Goal: Task Accomplishment & Management: Use online tool/utility

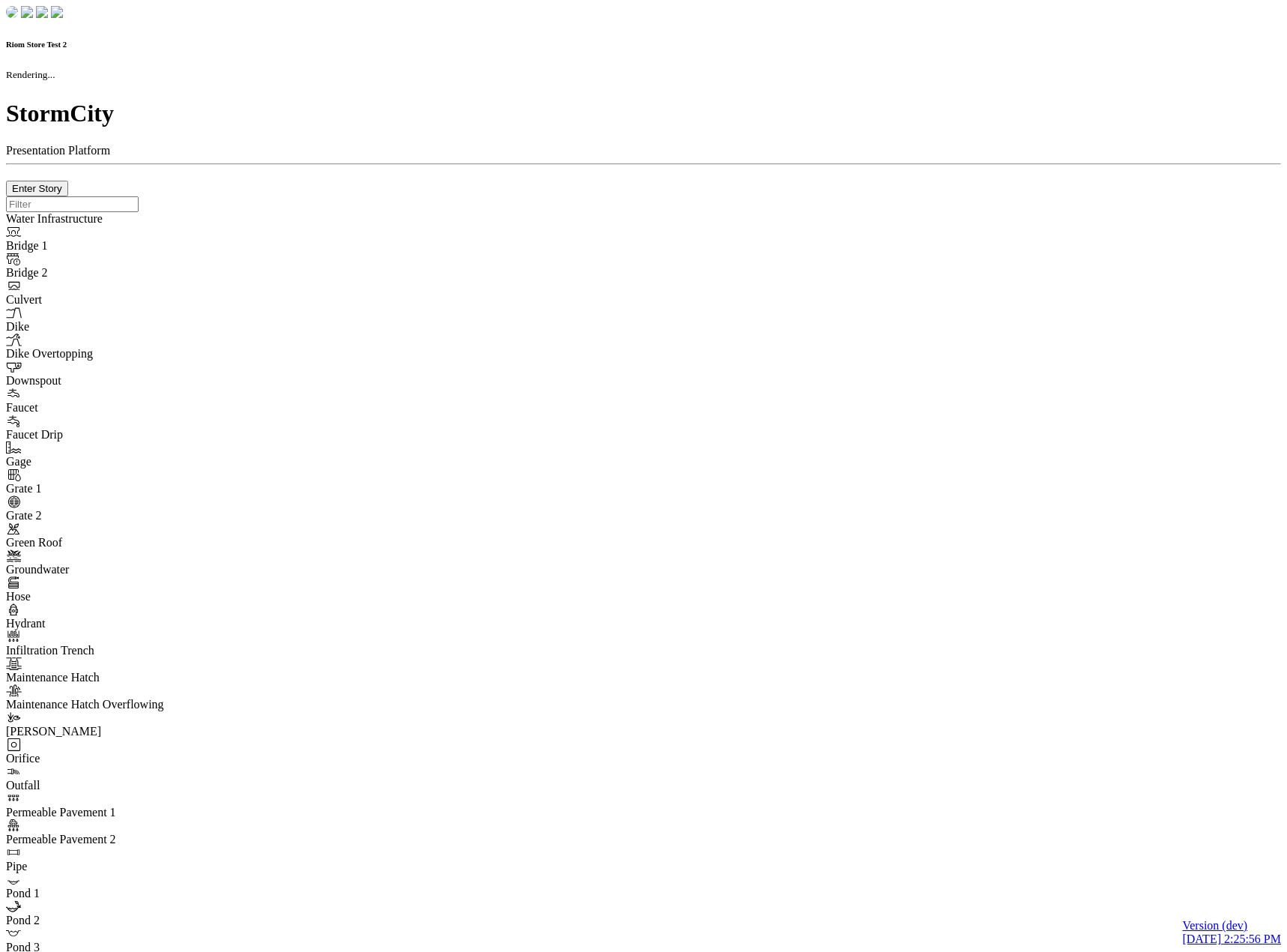
checkbox input "true"
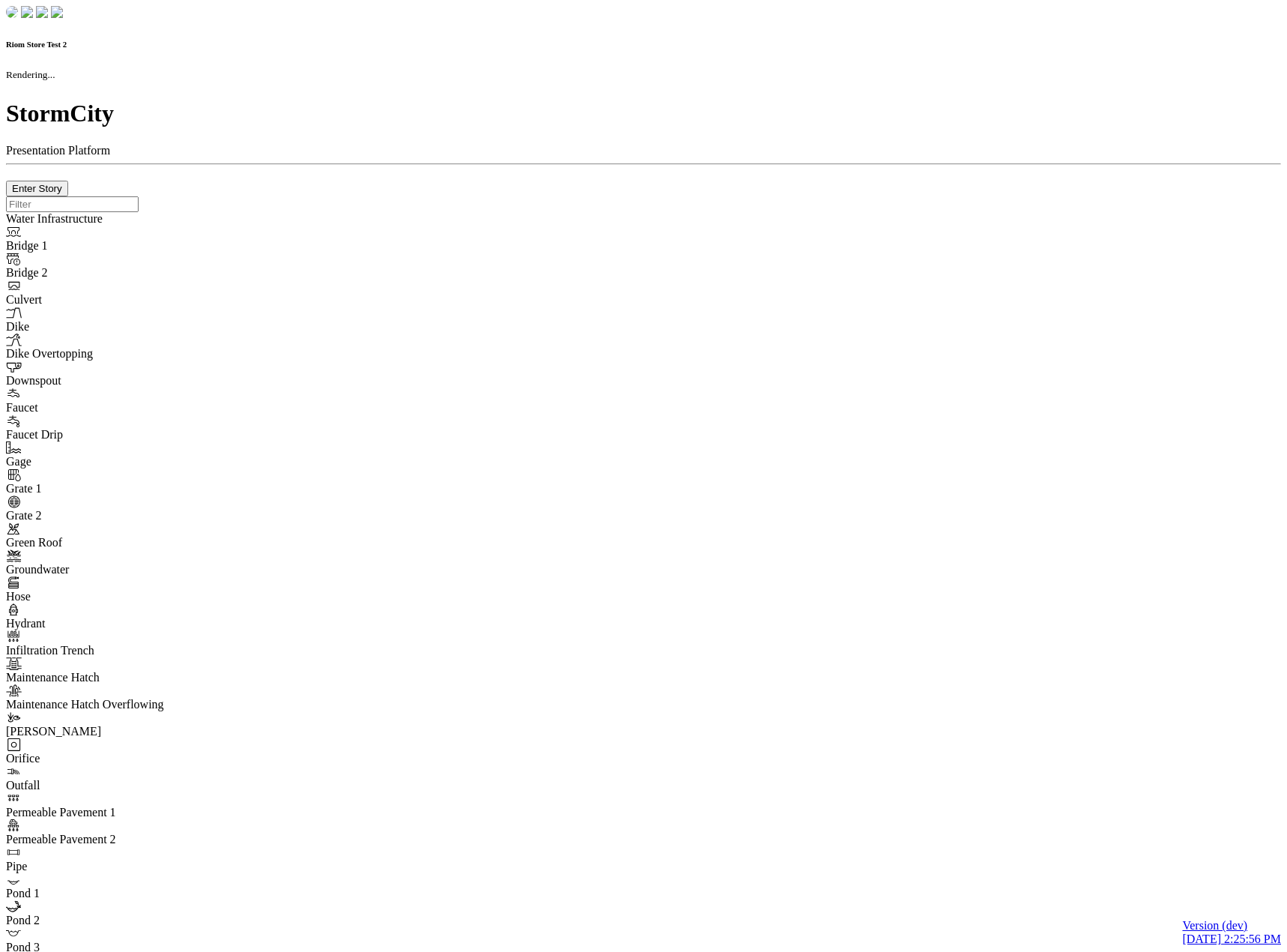
type input "0m"
type textarea "Depth = 0"
checkbox input "true"
select select "CIRCLE"
type input "7"
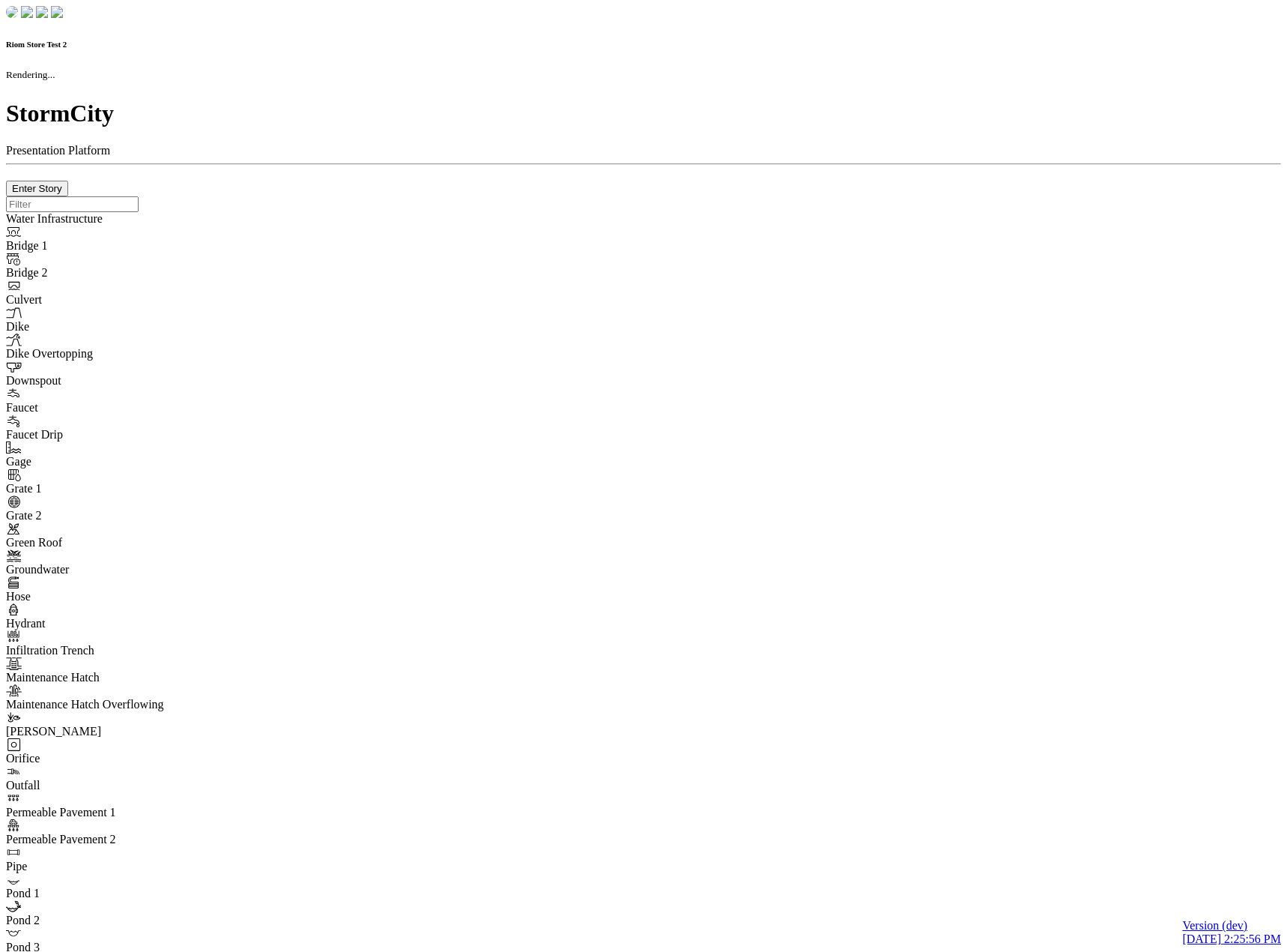
checkbox input "true"
type input "0"
select select "None"
type textarea "<i class="far fa-building"></i>"
type input "7"
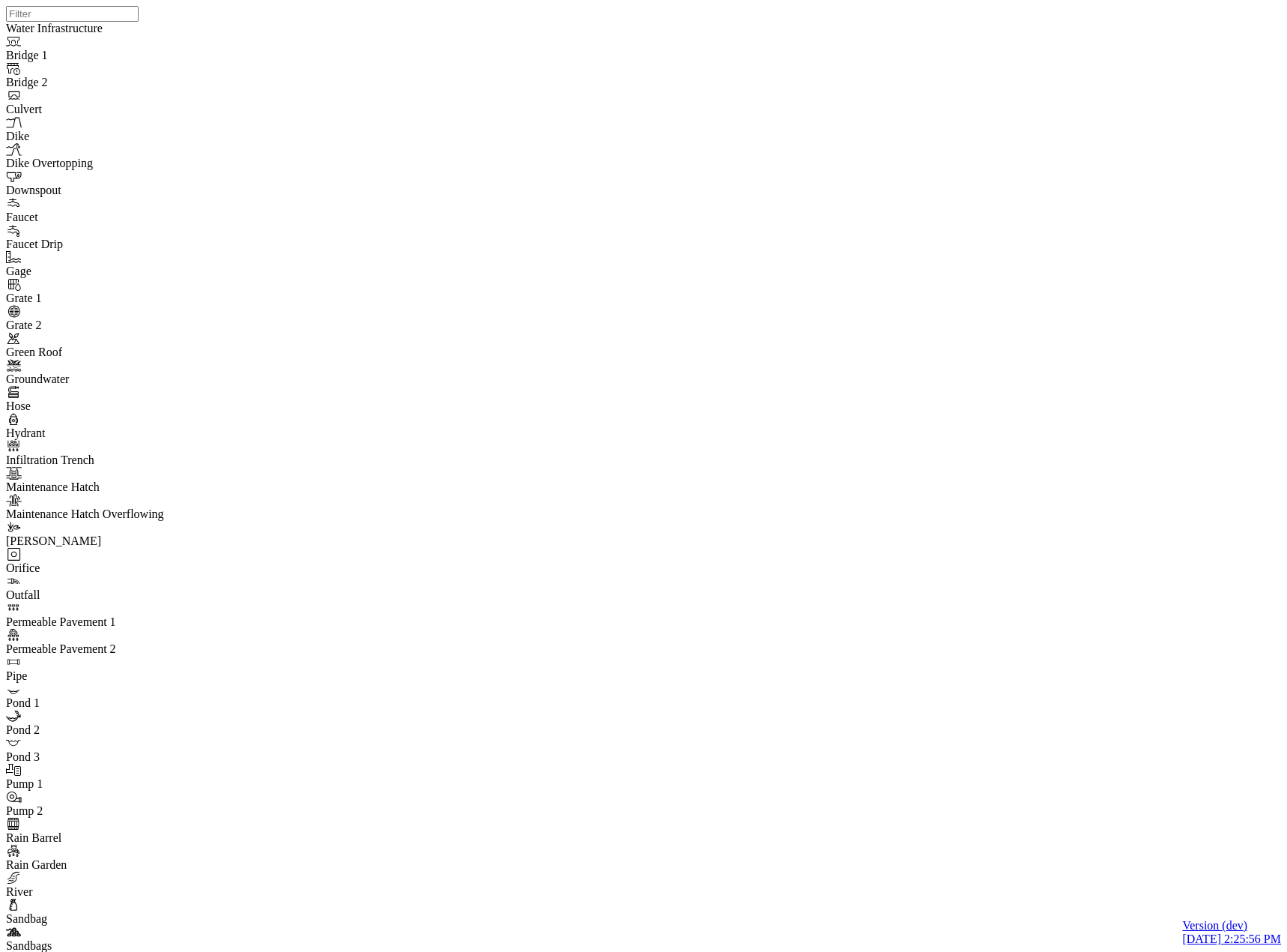
drag, startPoint x: 144, startPoint y: 764, endPoint x: 148, endPoint y: 748, distance: 16.5
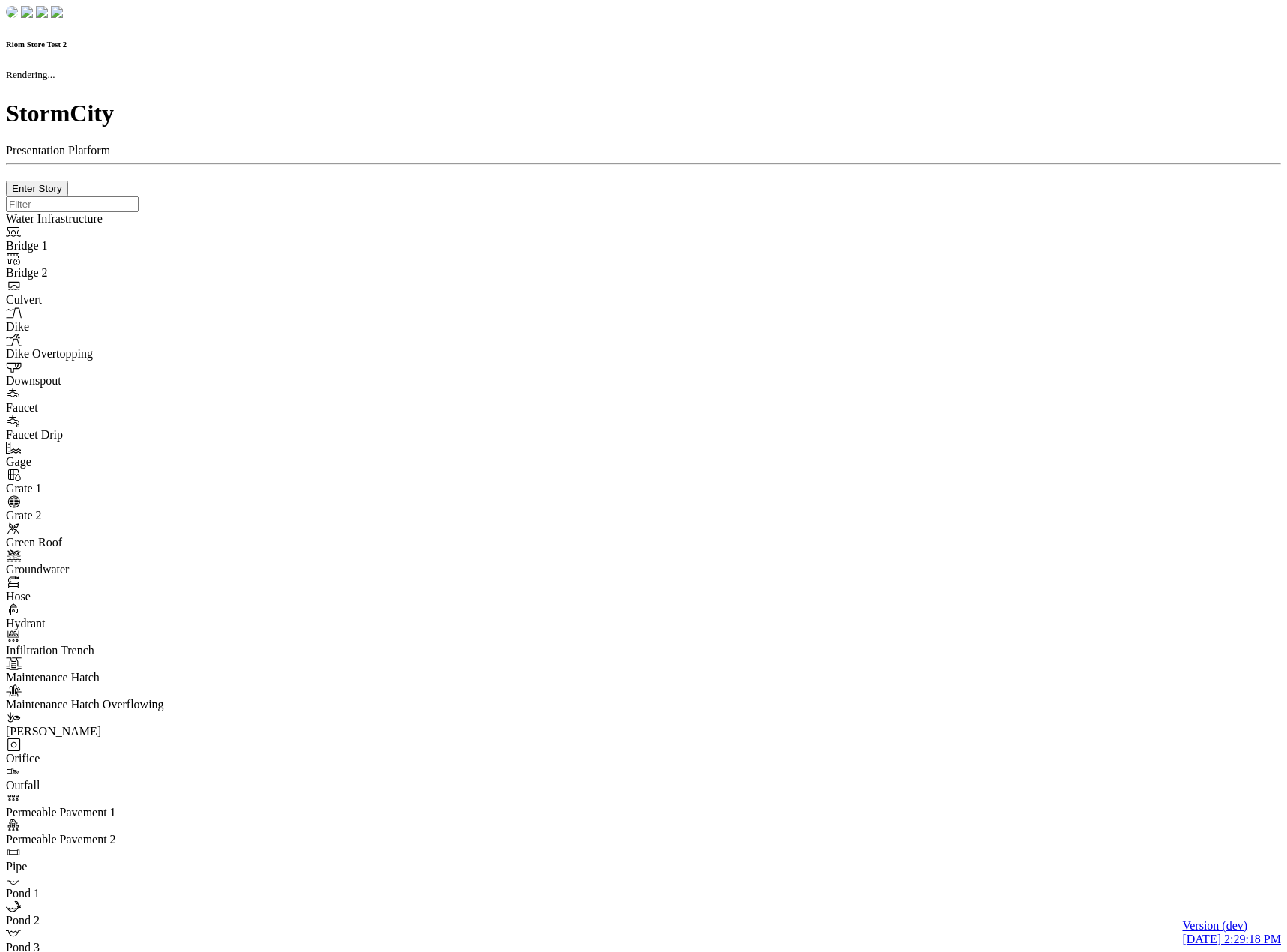
checkbox input "true"
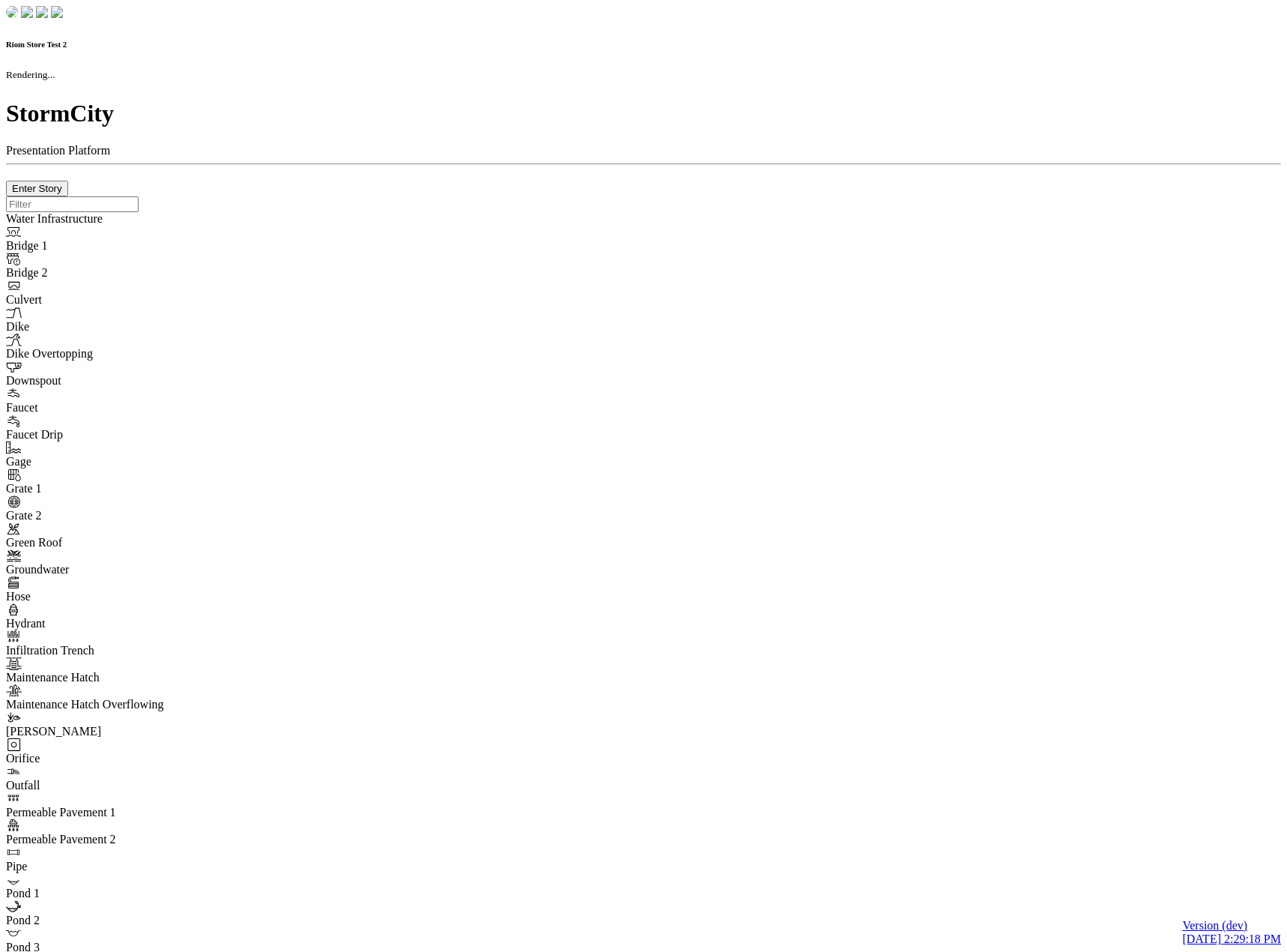
type input "0m"
type textarea "Depth = 0"
checkbox input "true"
select select "CIRCLE"
type input "7"
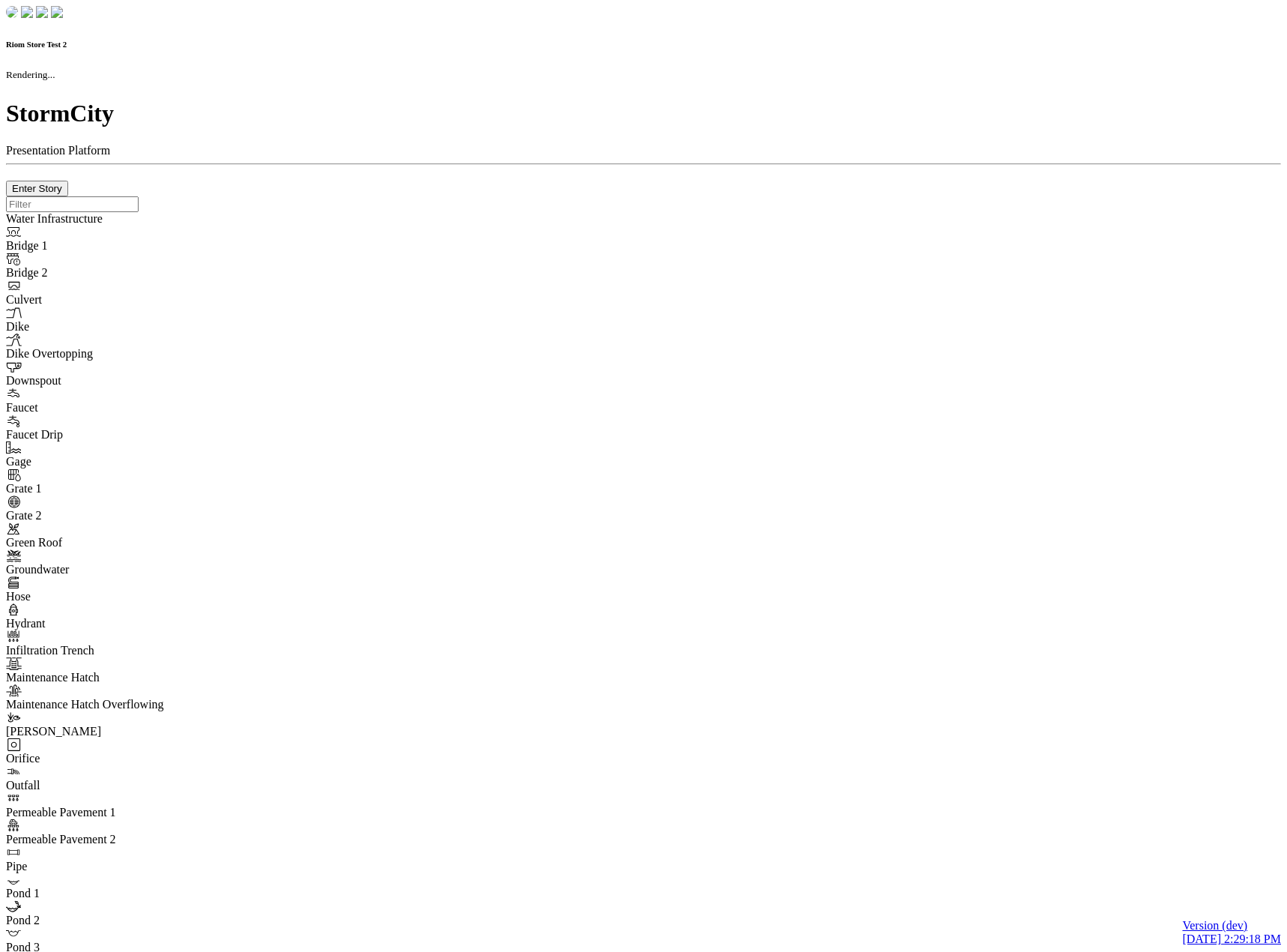
checkbox input "true"
type input "0"
type textarea "<i class="far fa-building"></i>"
select select "None"
type input "7"
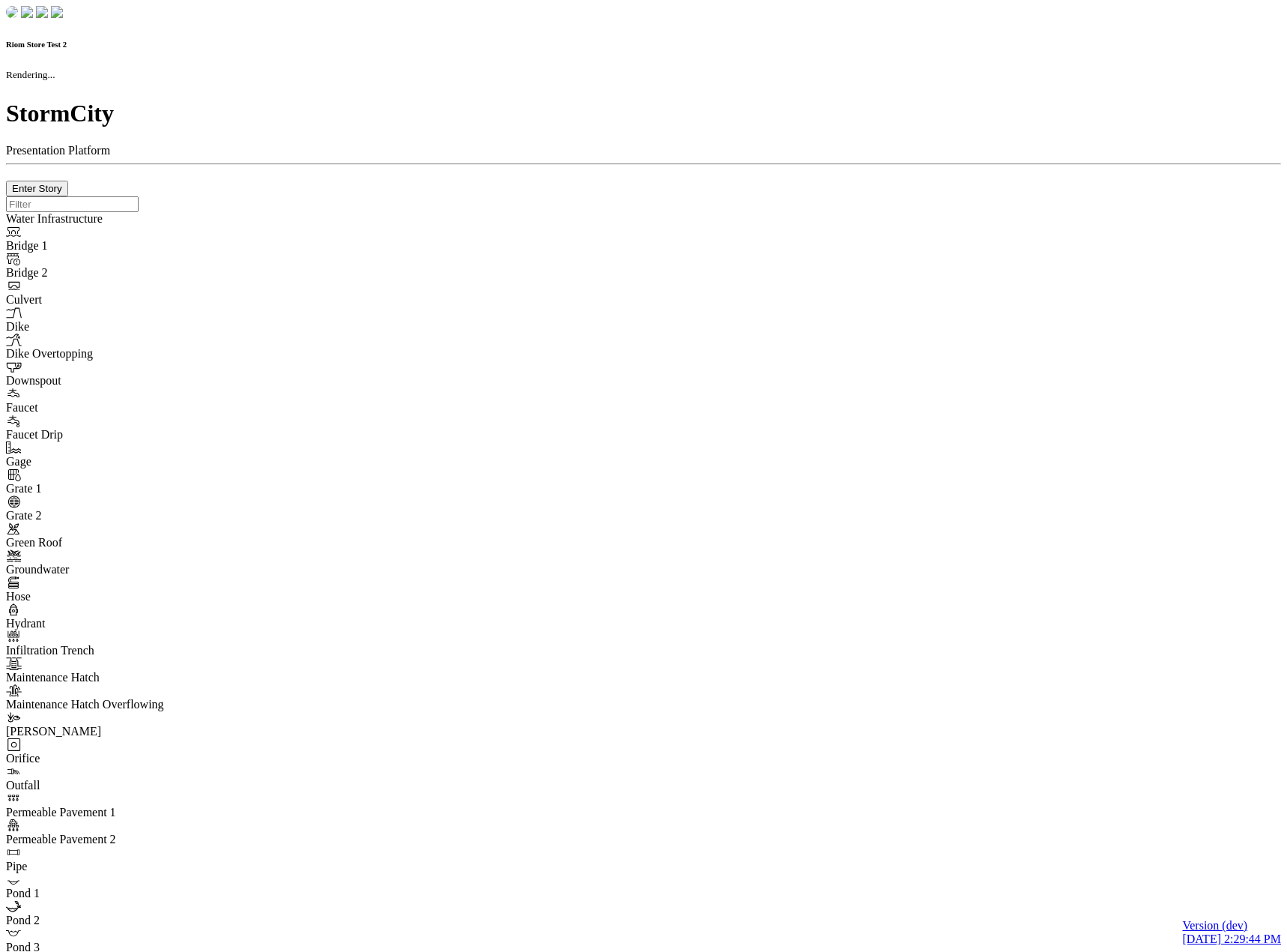
checkbox input "true"
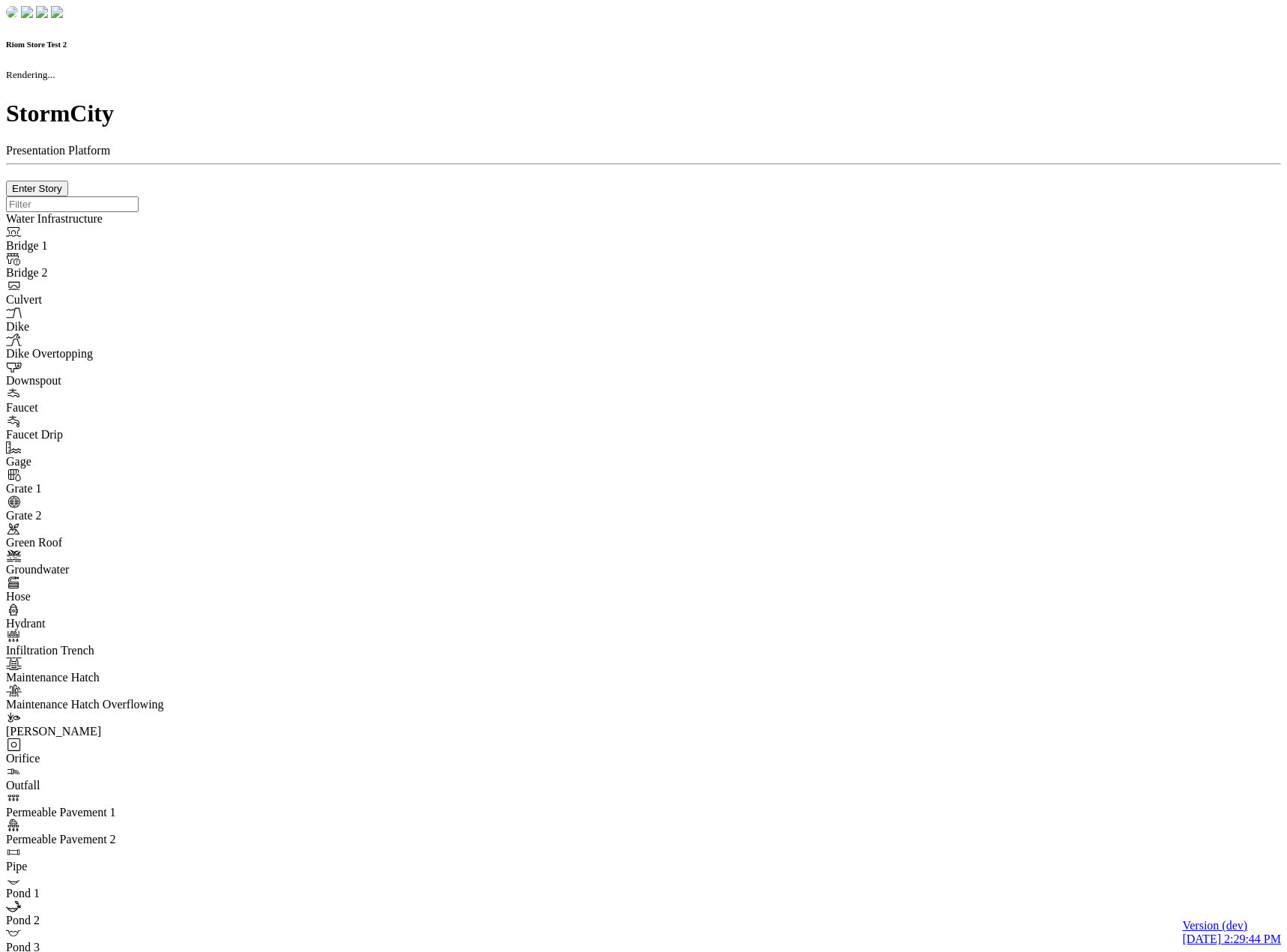
type input "0m"
type textarea "Depth = 0"
checkbox input "true"
select select "CIRCLE"
type input "7"
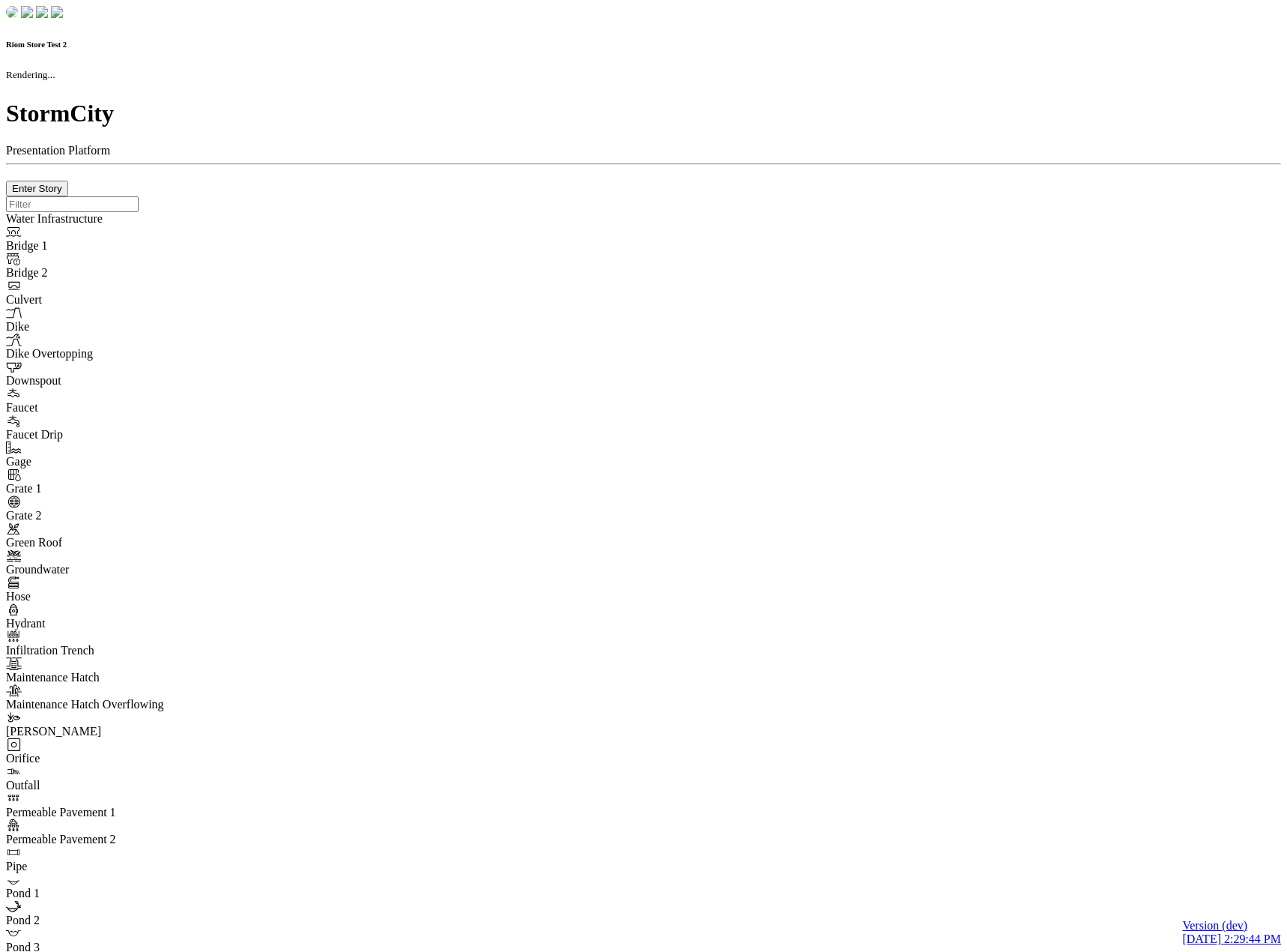
checkbox input "true"
type input "0"
select select "None"
type textarea "<i class="far fa-building"></i>"
type input "7"
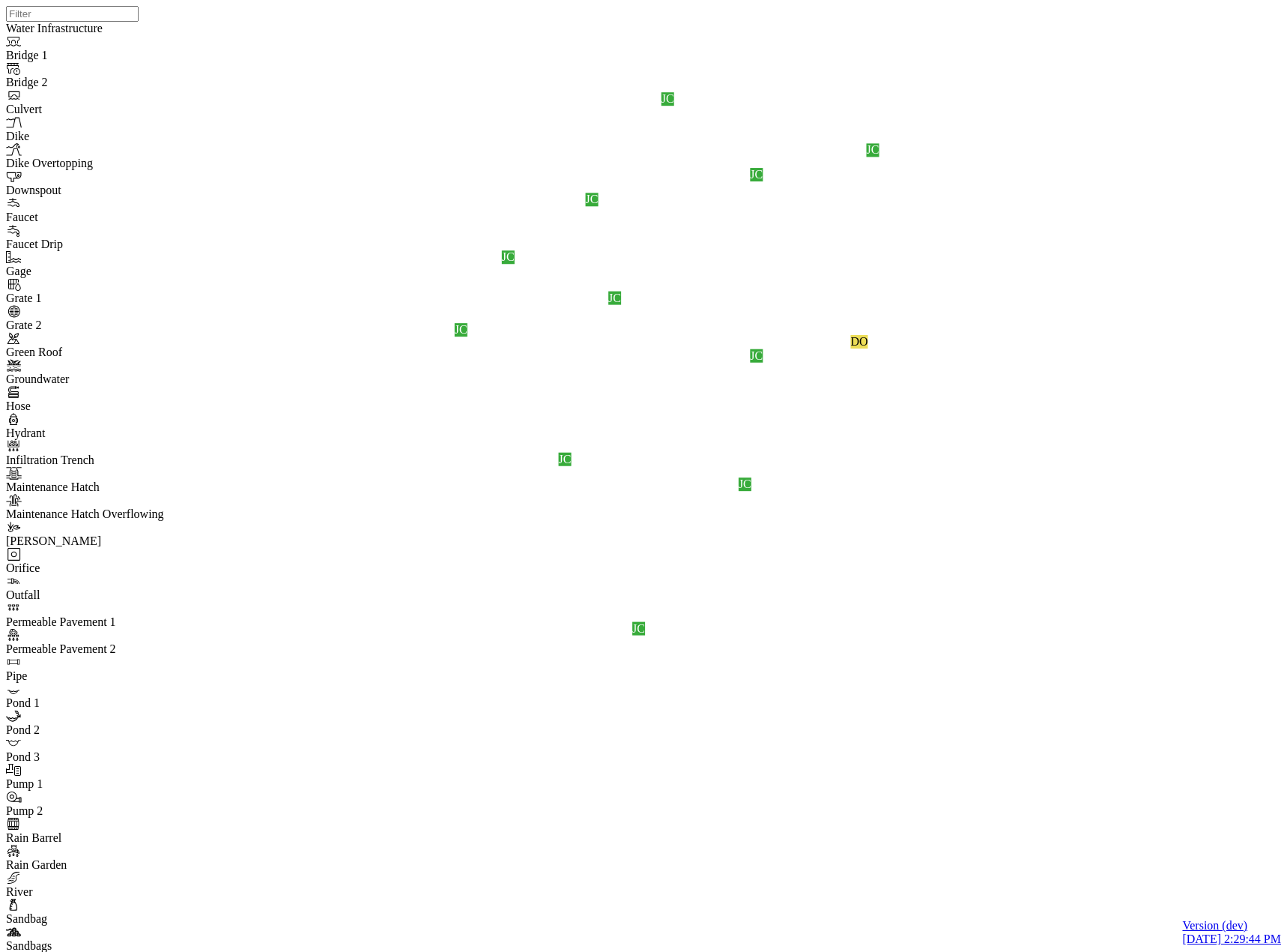
click at [278, 73] on div "JC JC JC JC DO JC JC JC JC JC JC JC" at bounding box center [649, 456] width 1287 height 913
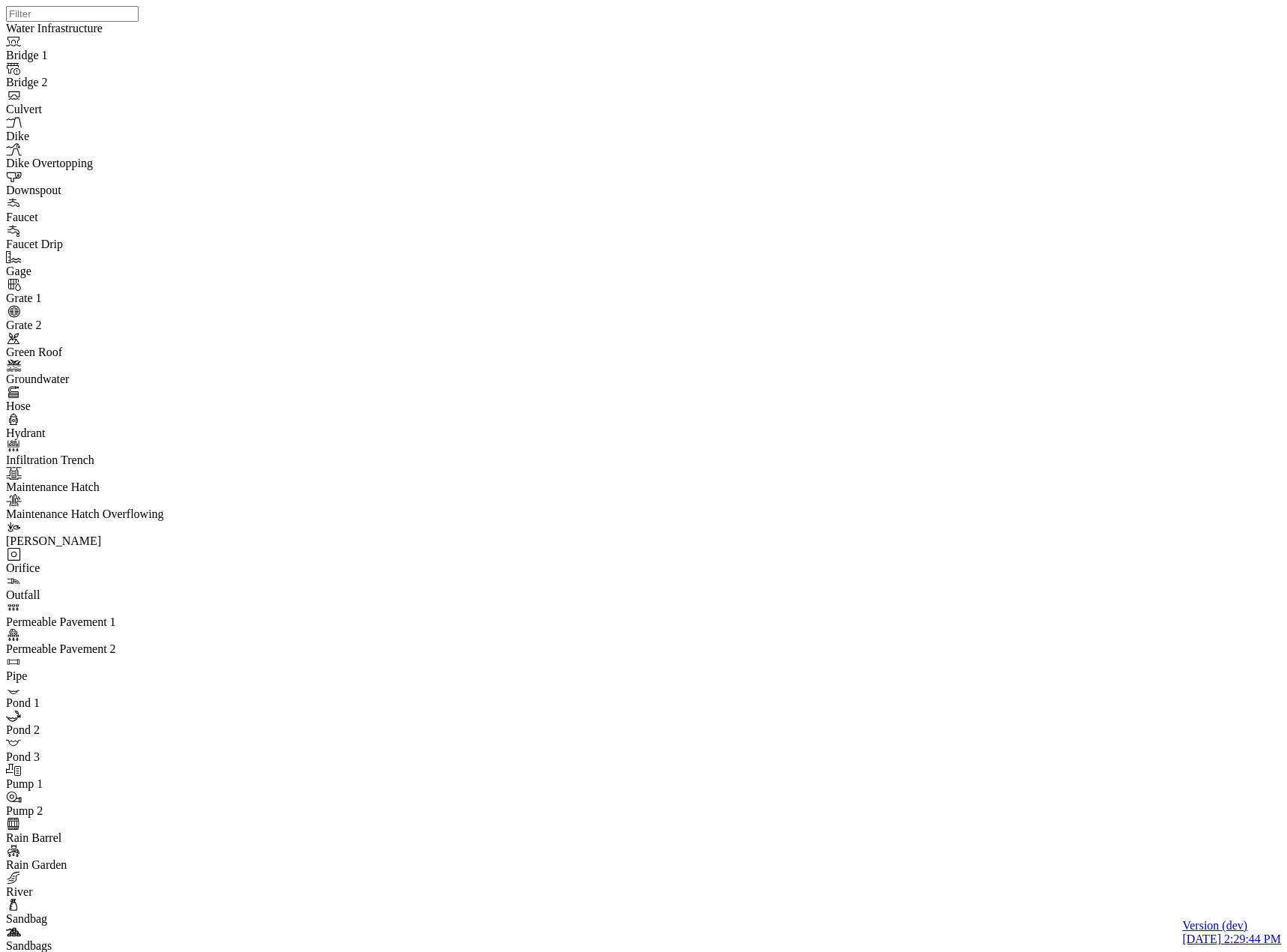
drag, startPoint x: 271, startPoint y: 143, endPoint x: 271, endPoint y: 153, distance: 10.0
click at [180, 596] on span "Manage Pins..." at bounding box center [176, 589] width 71 height 13
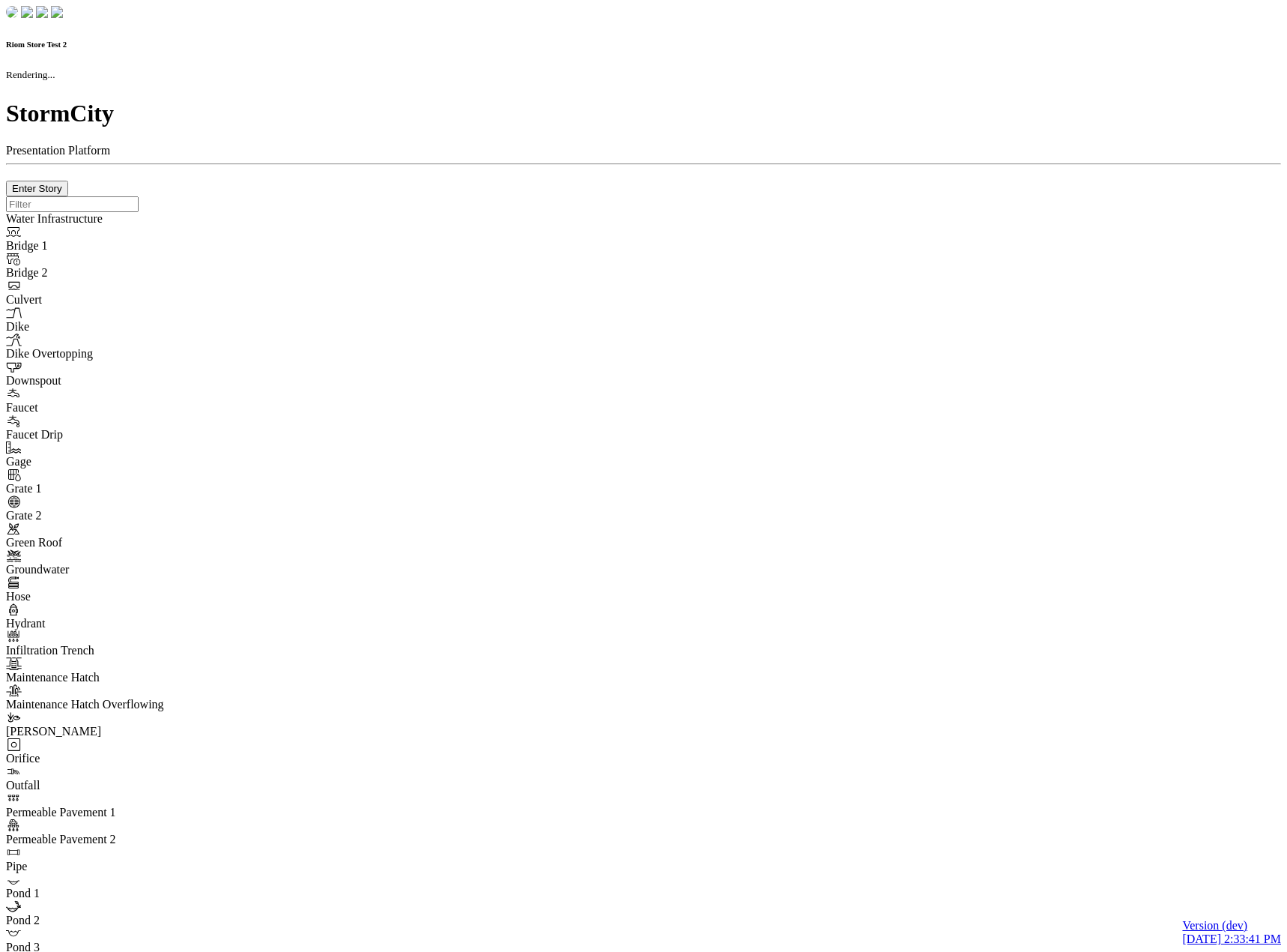
checkbox input "true"
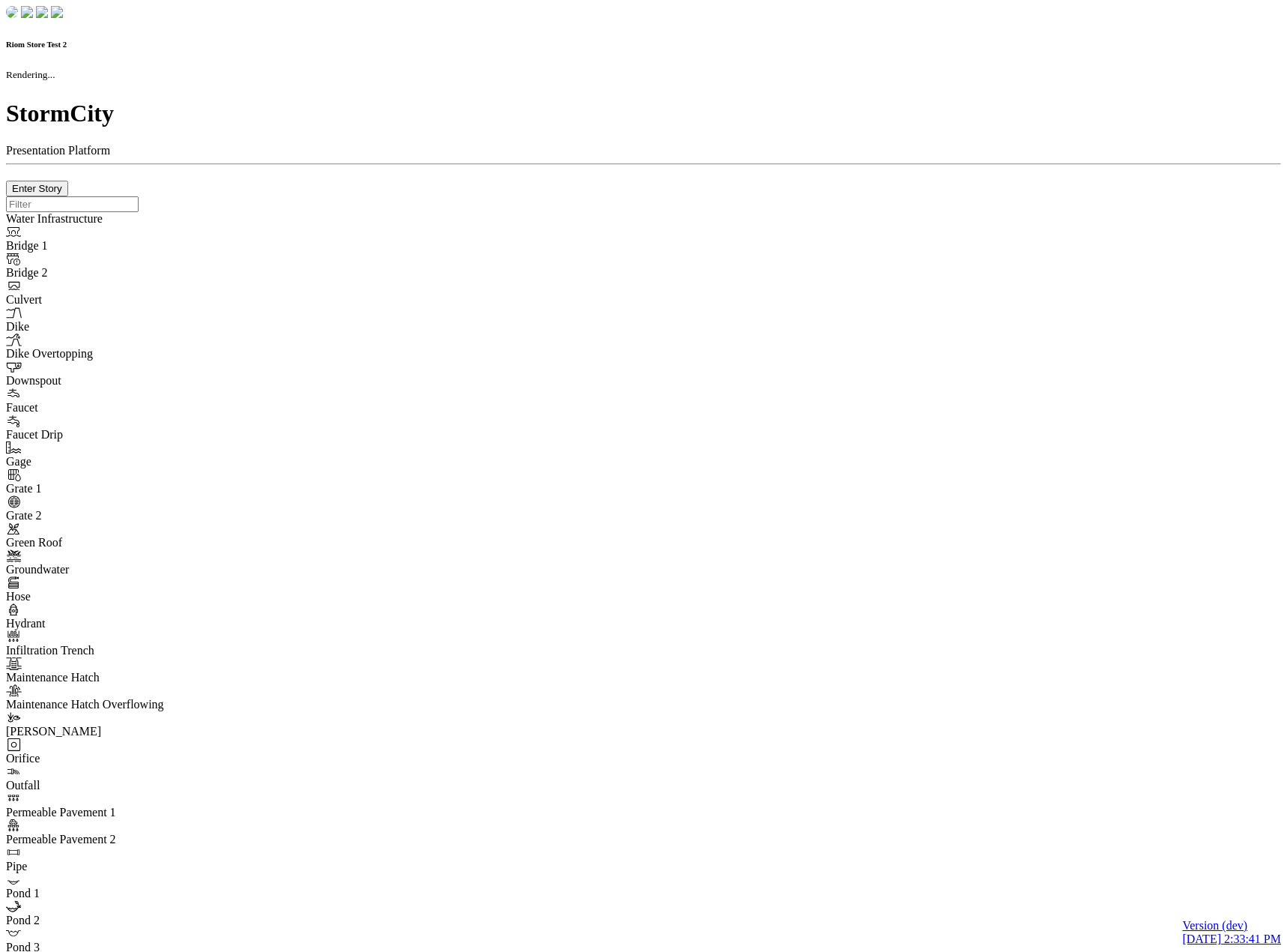
type input "0m"
type textarea "Depth = 0"
checkbox input "true"
select select "CIRCLE"
type input "7"
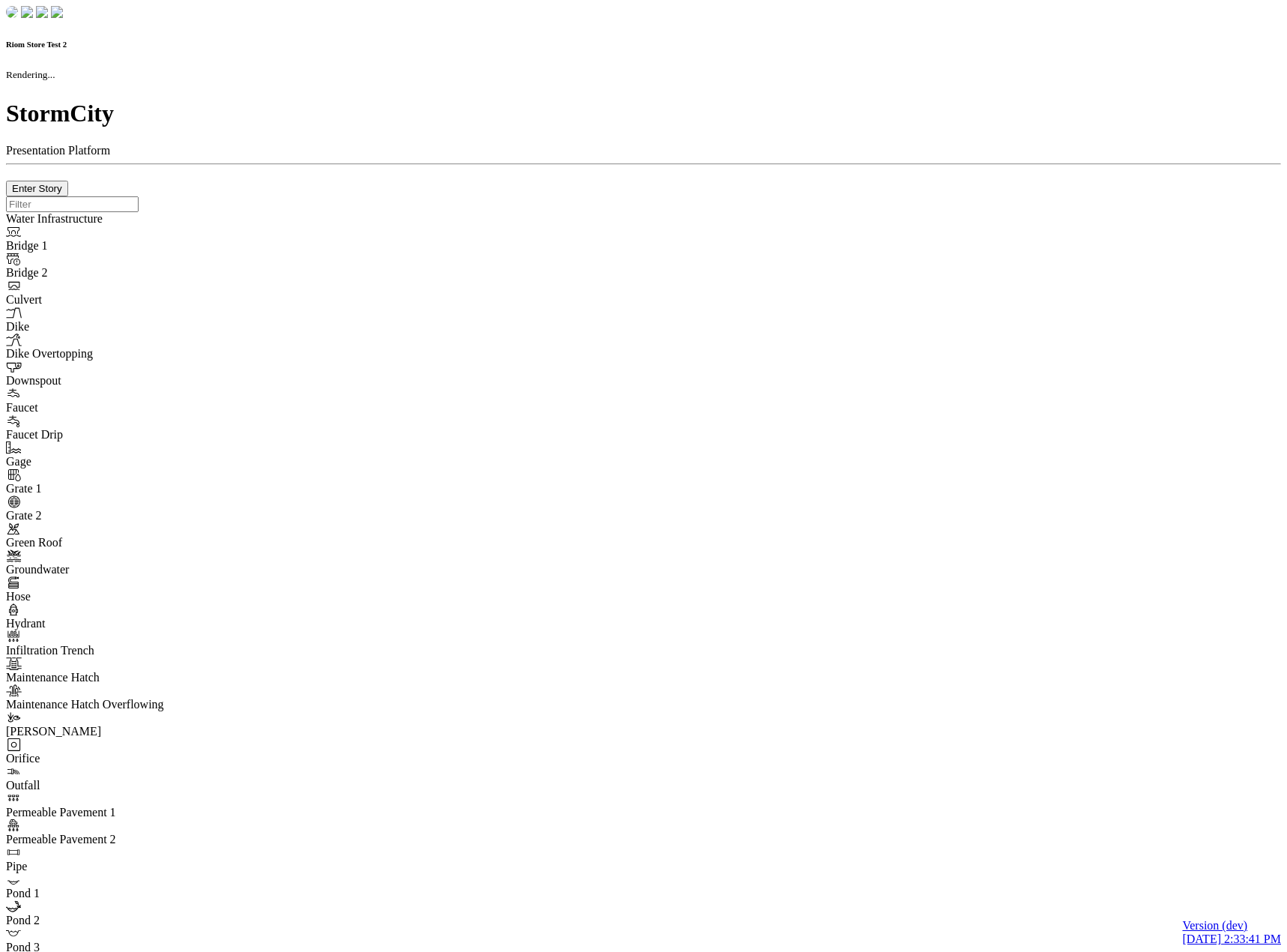
checkbox input "true"
type input "0"
type textarea "<i class="far fa-building"></i>"
select select "None"
type input "7"
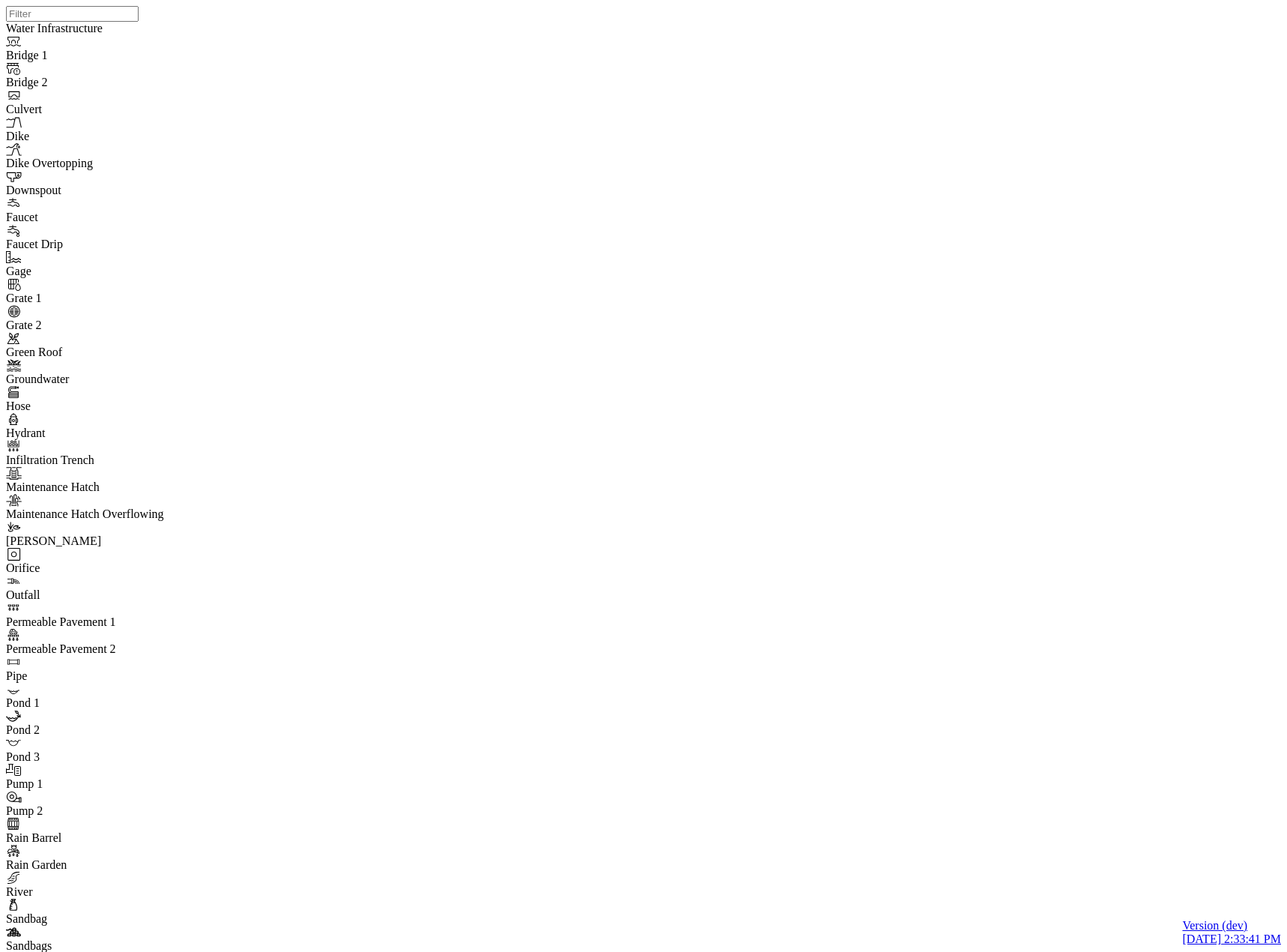
drag, startPoint x: 876, startPoint y: 656, endPoint x: 154, endPoint y: 87, distance: 919.3
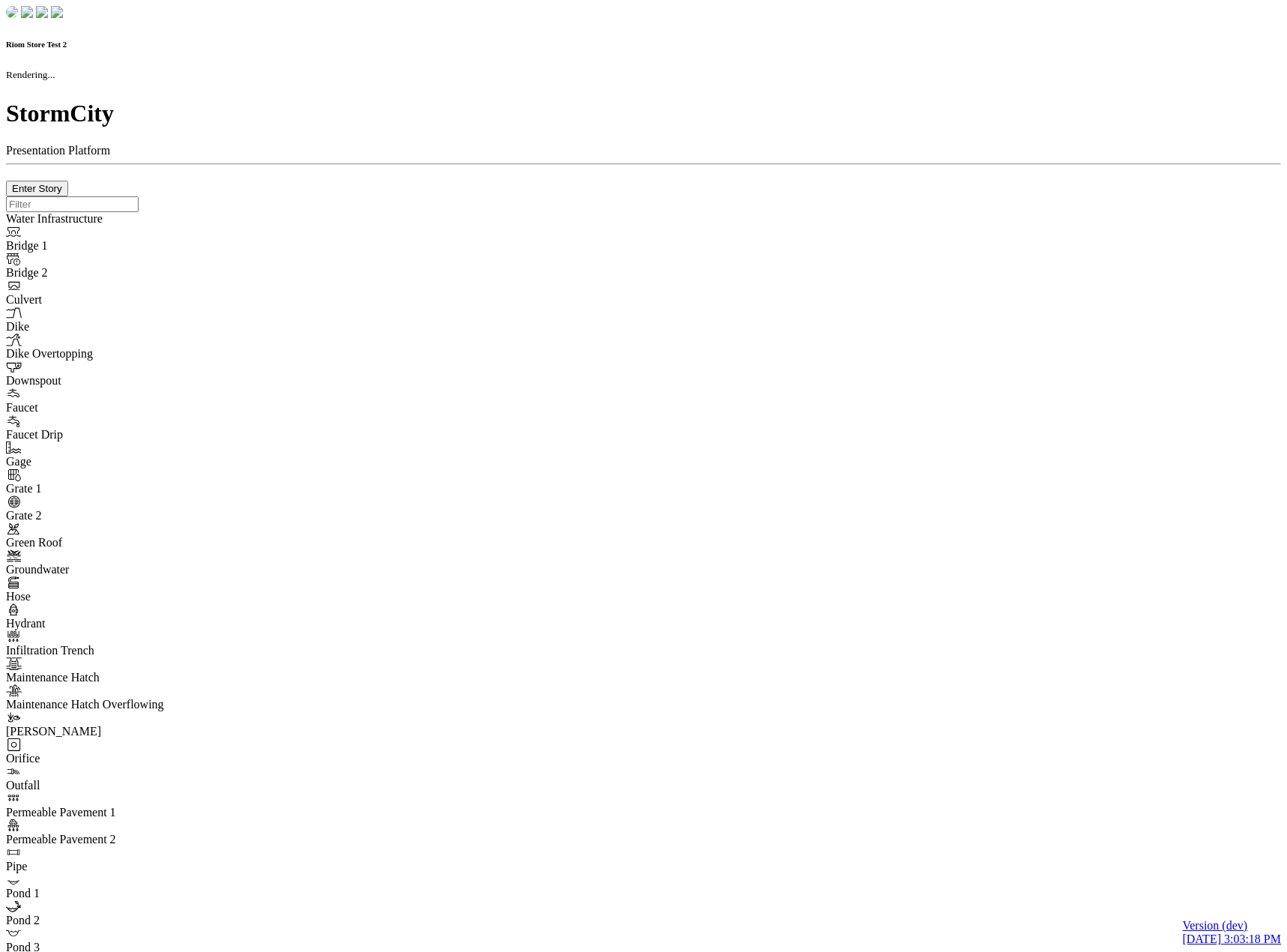
checkbox input "true"
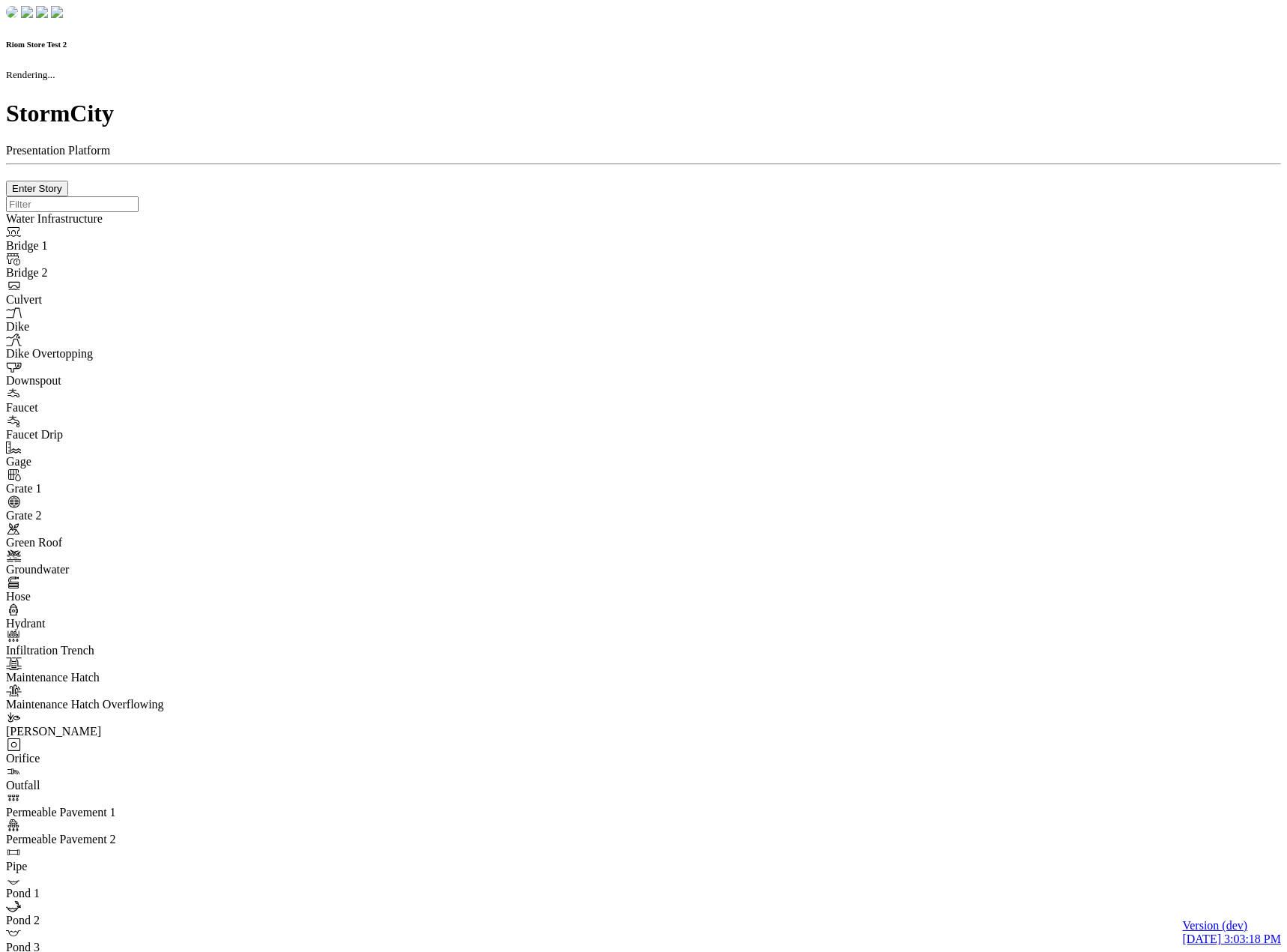
type input "0m"
type textarea "Depth = 0"
checkbox input "true"
select select "CIRCLE"
type input "7"
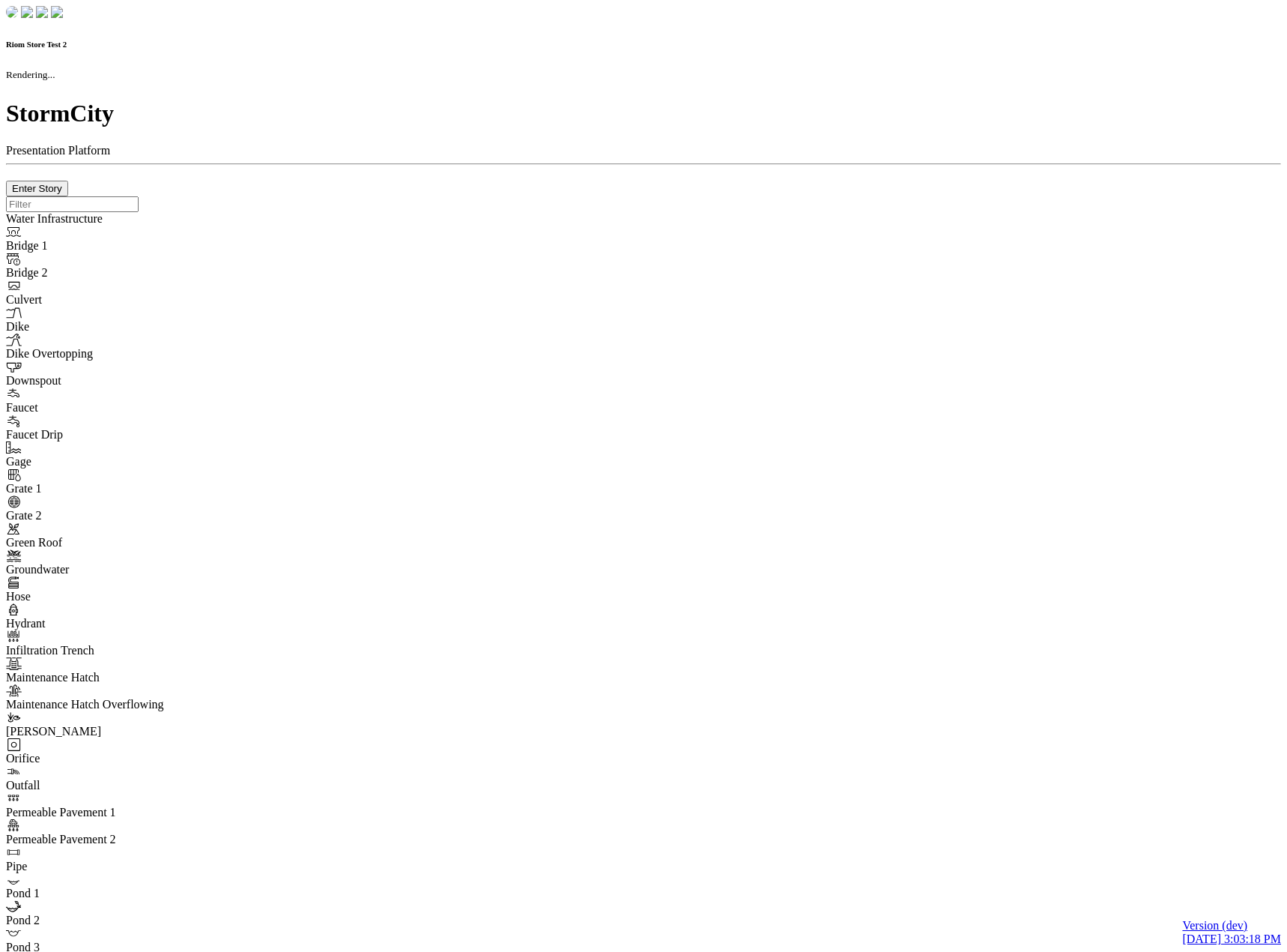
checkbox input "true"
type input "0"
type textarea "<i class="far fa-building"></i>"
type input "7"
select select "None"
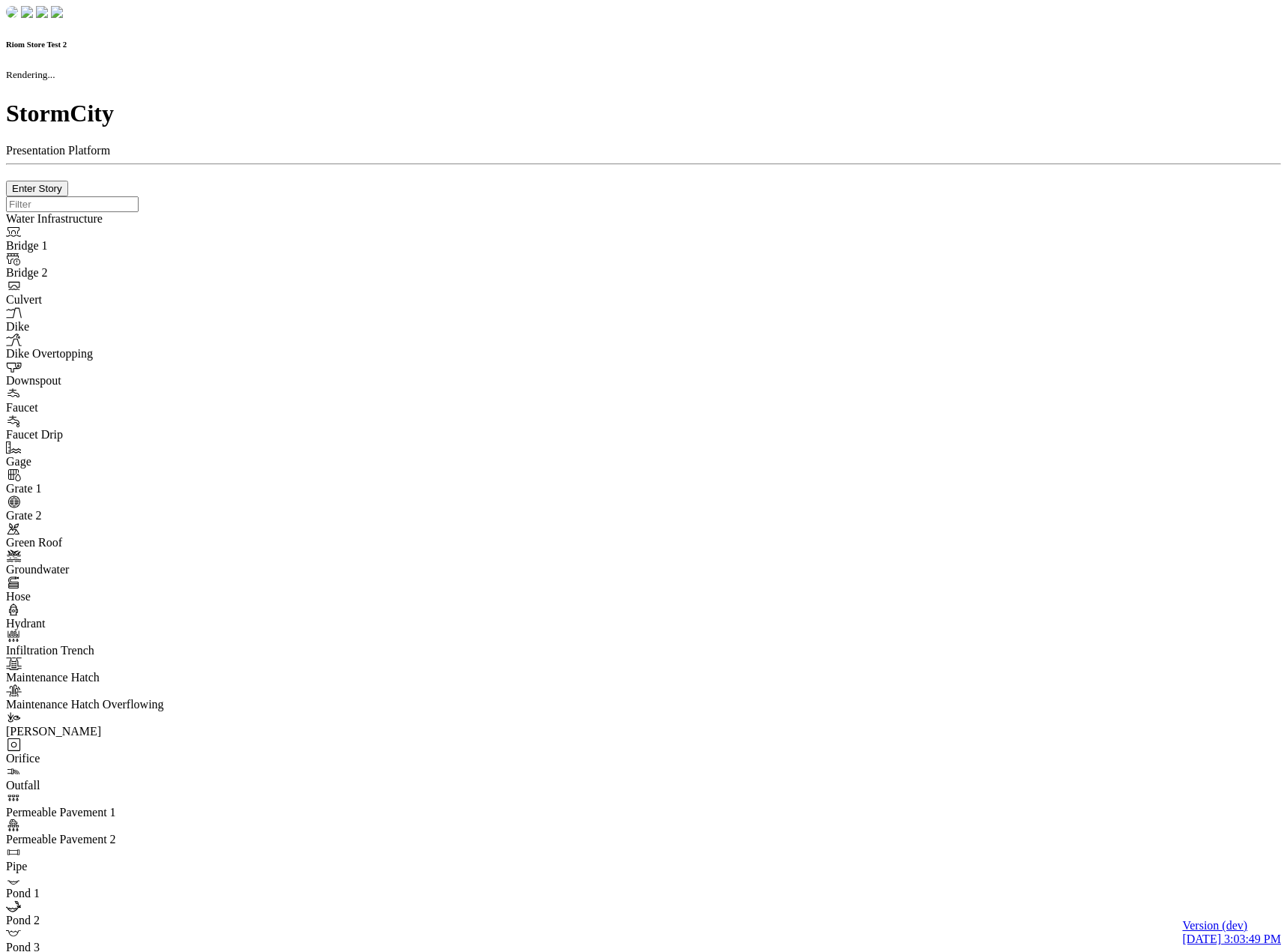
checkbox input "true"
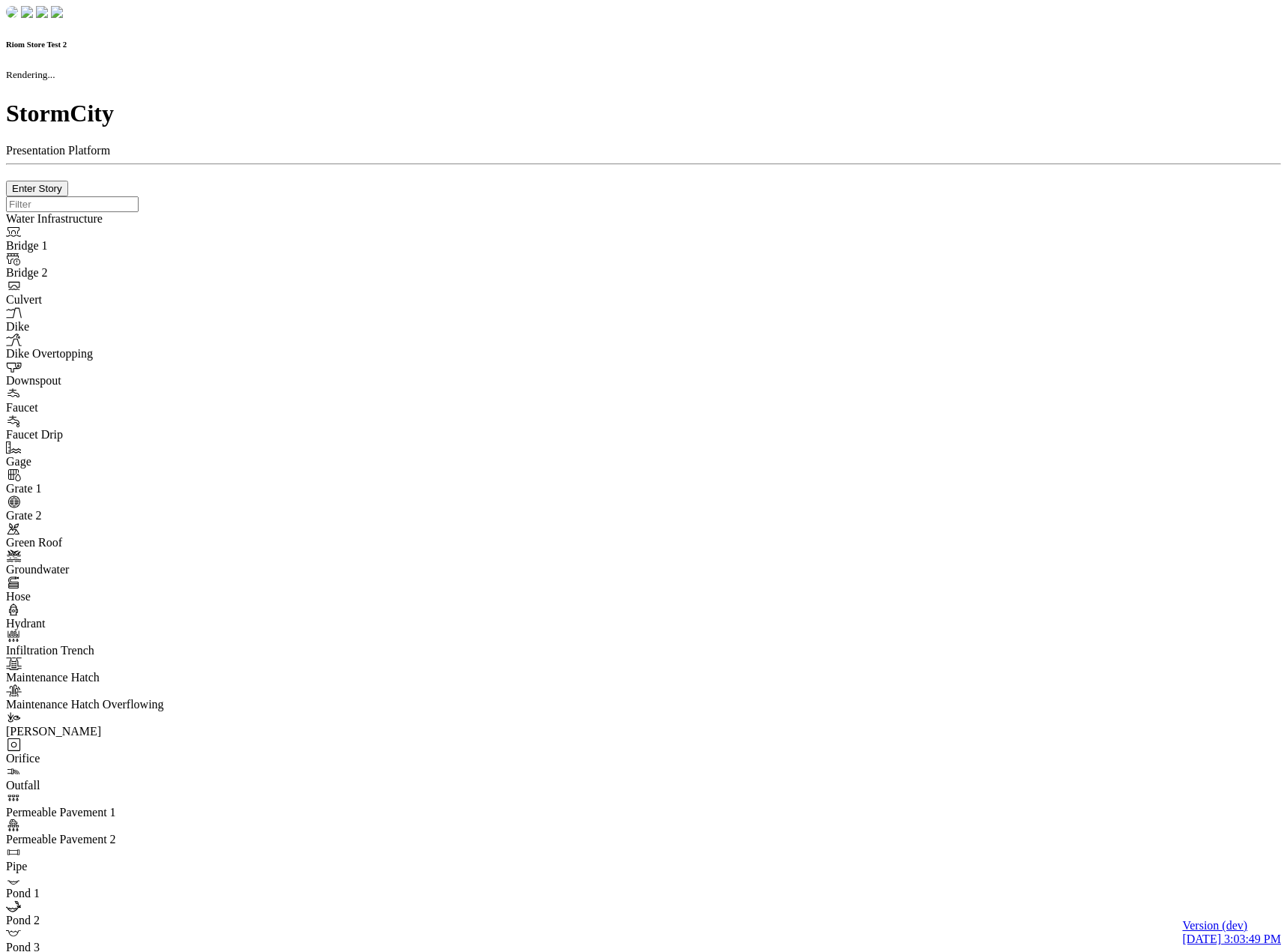
type input "0m"
type textarea "Depth = 0"
checkbox input "true"
select select "CIRCLE"
type input "7"
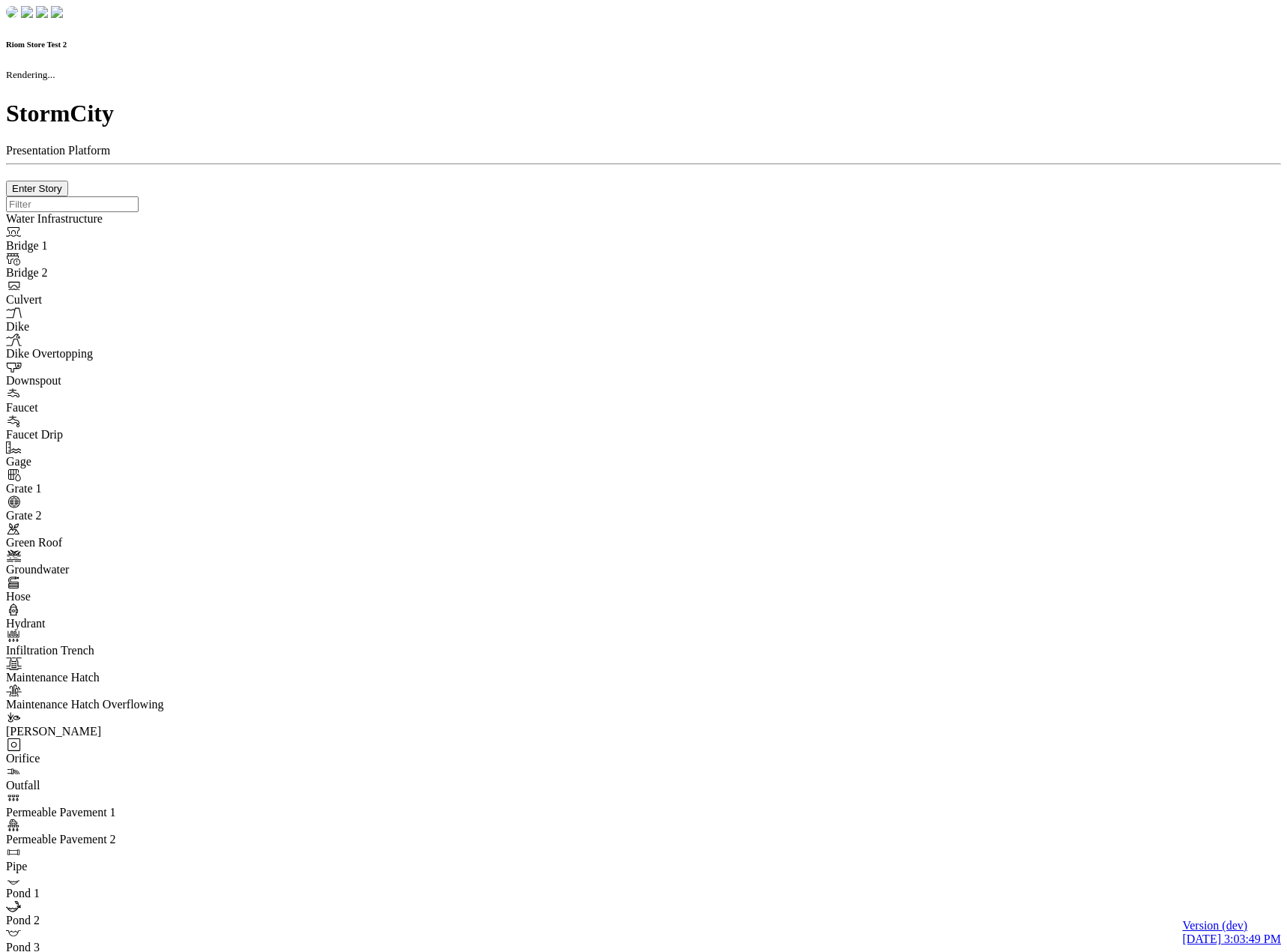
checkbox input "true"
type input "0"
type textarea "<i class="far fa-building"></i>"
type input "7"
select select "None"
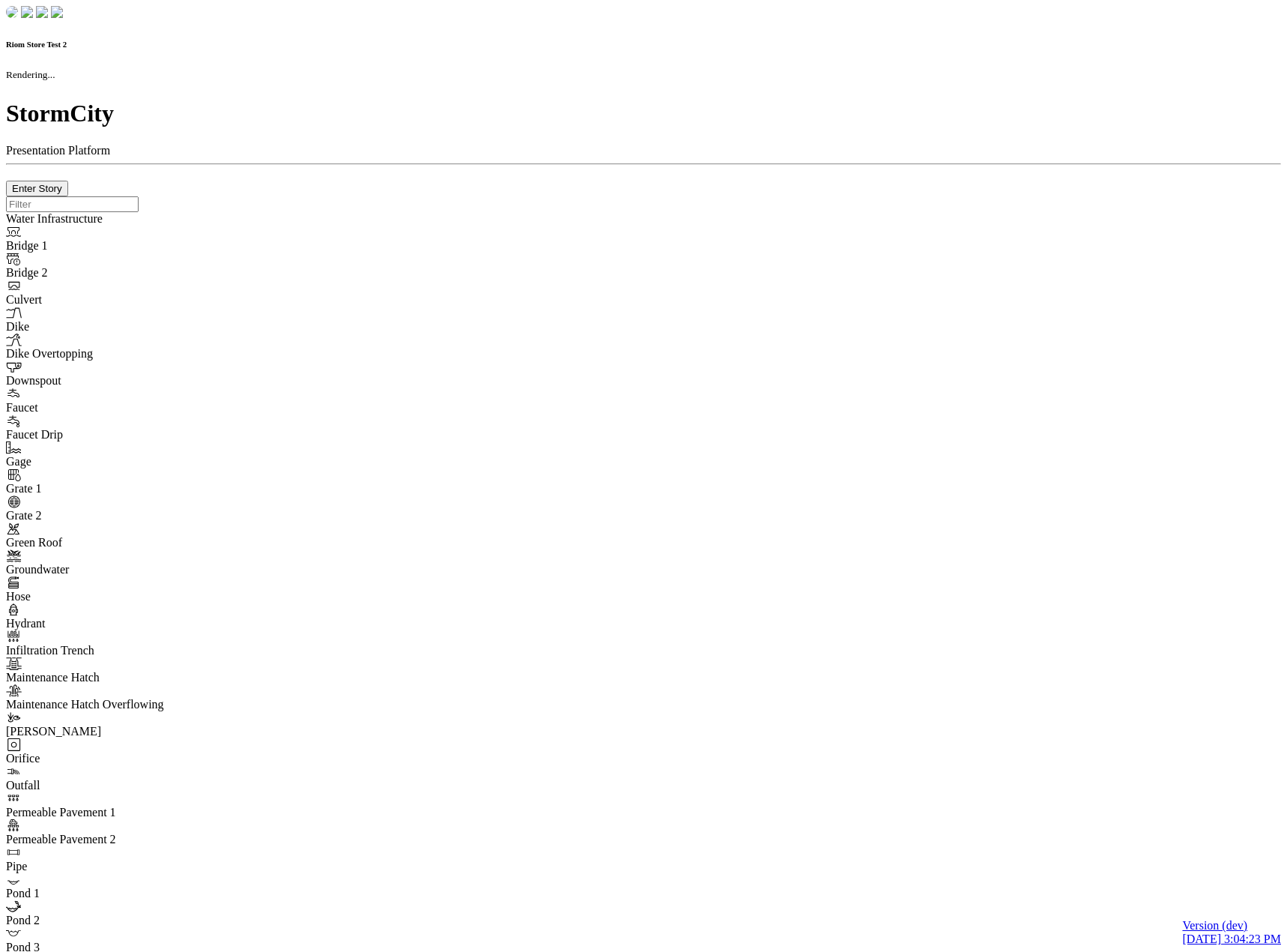
checkbox input "true"
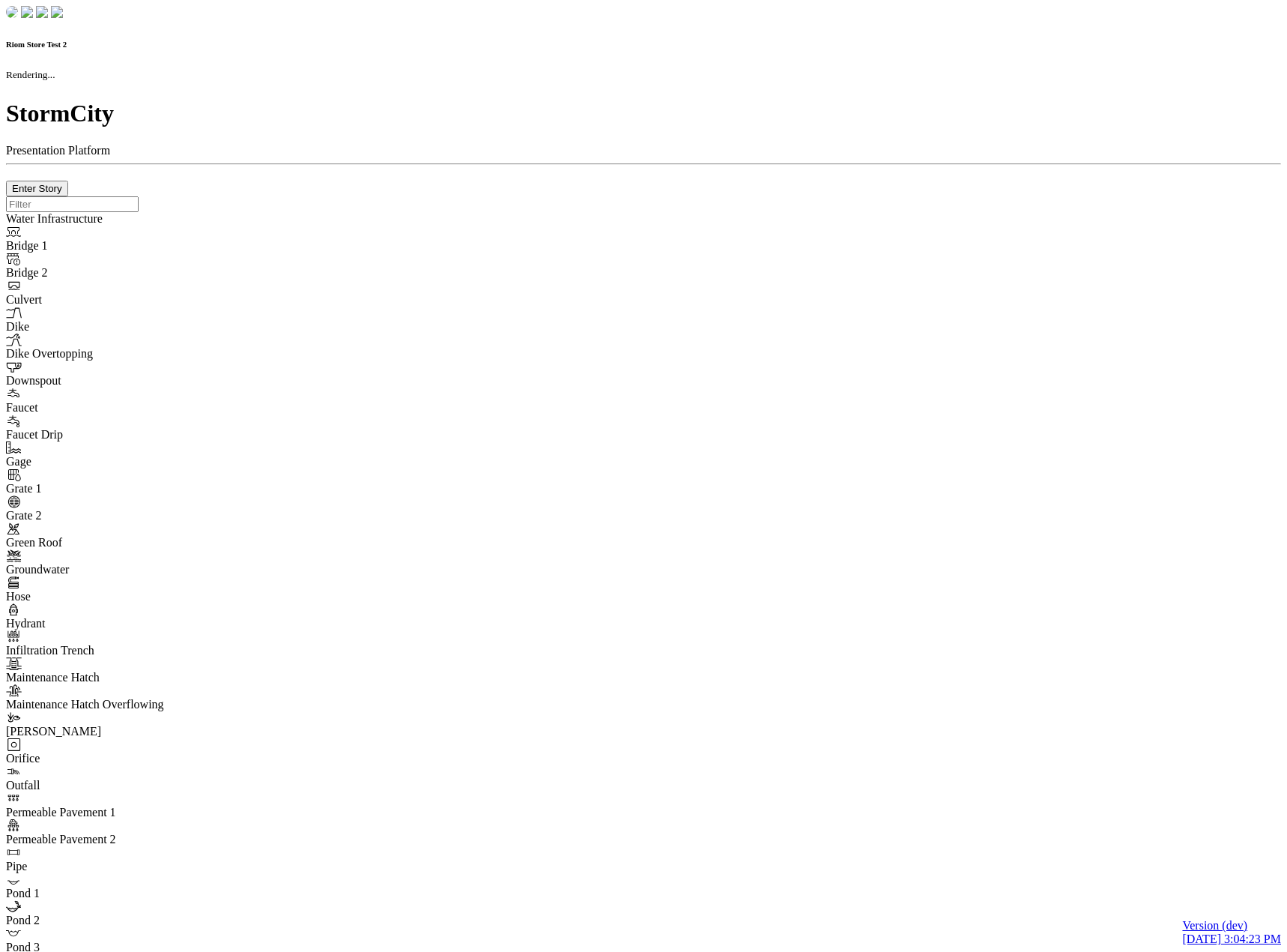
type input "0m"
type textarea "Depth = 0"
checkbox input "true"
select select "CIRCLE"
type input "7"
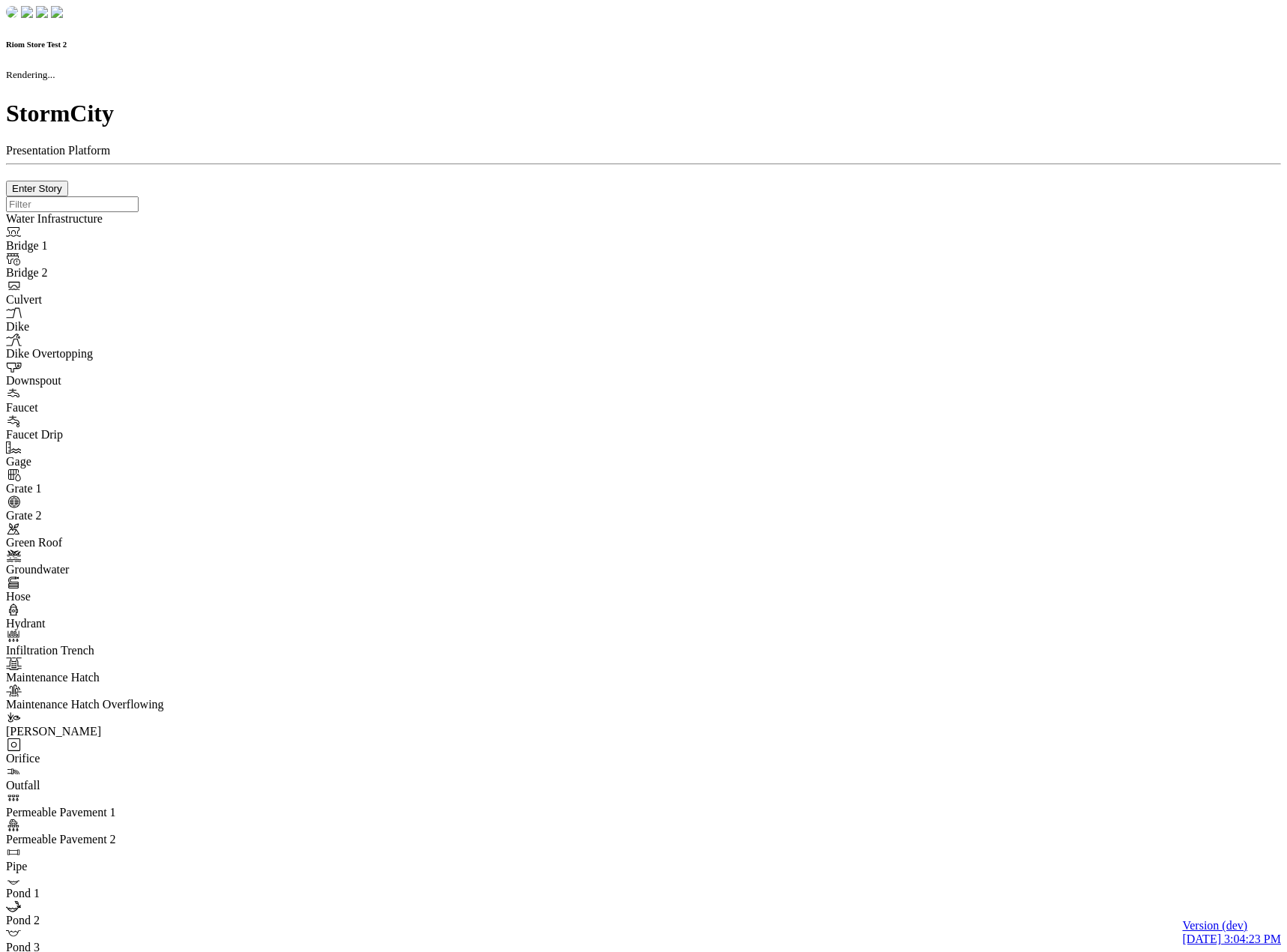
checkbox input "true"
type input "0"
type textarea "<i class="far fa-building"></i>"
type input "7"
select select "None"
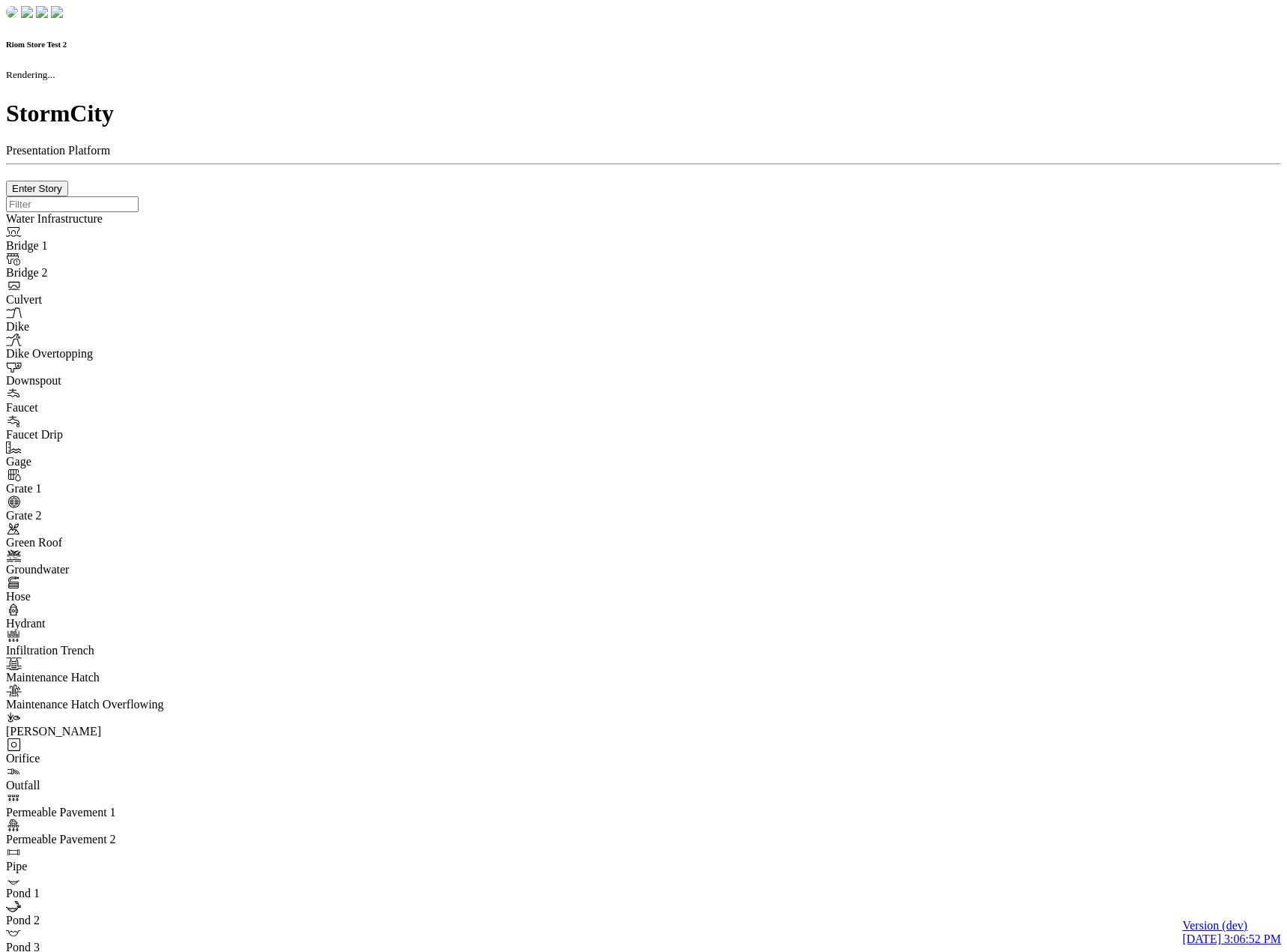
checkbox input "true"
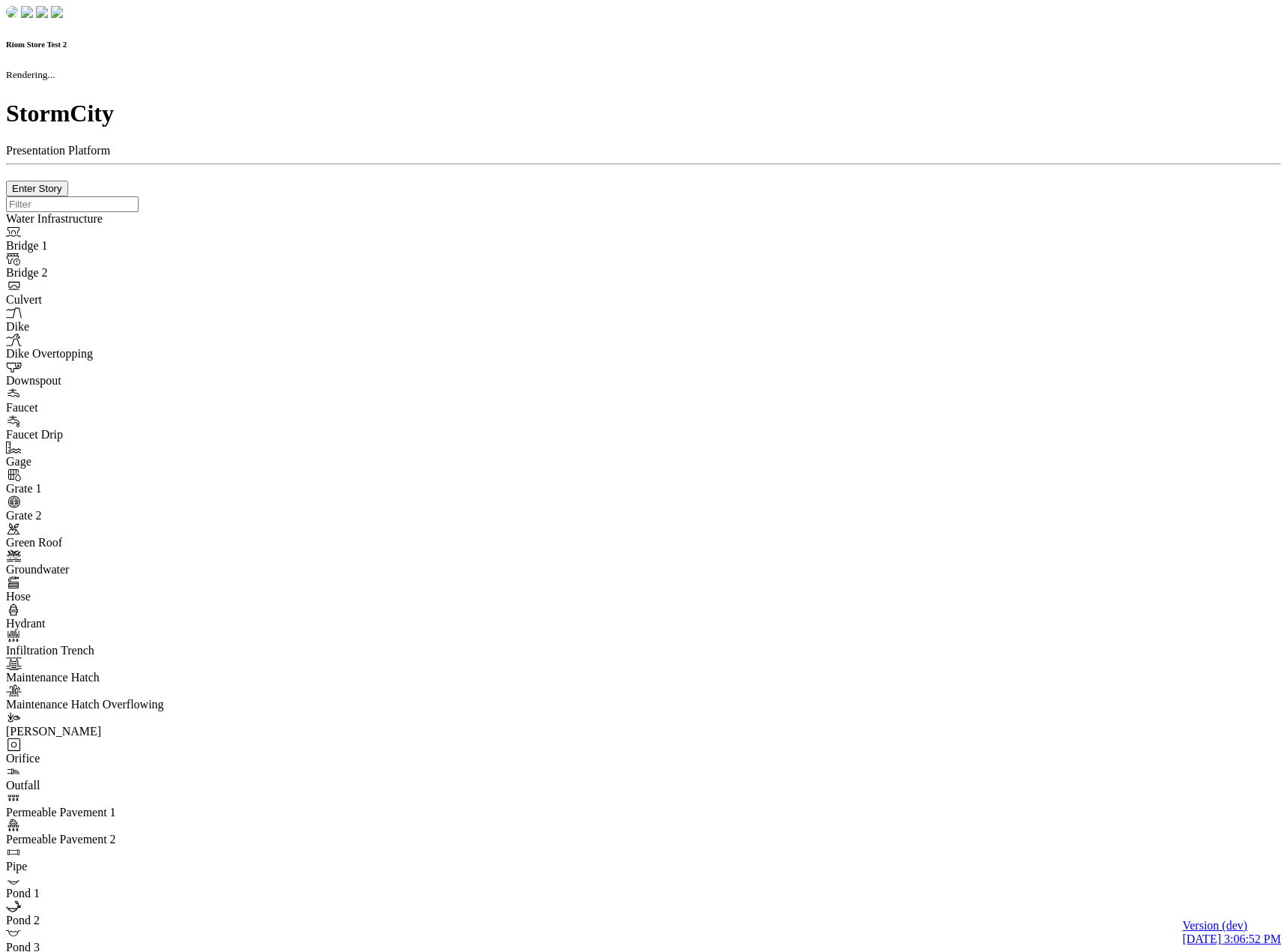
type input "0m"
type textarea "Depth = 0"
checkbox input "true"
select select "CIRCLE"
type input "7"
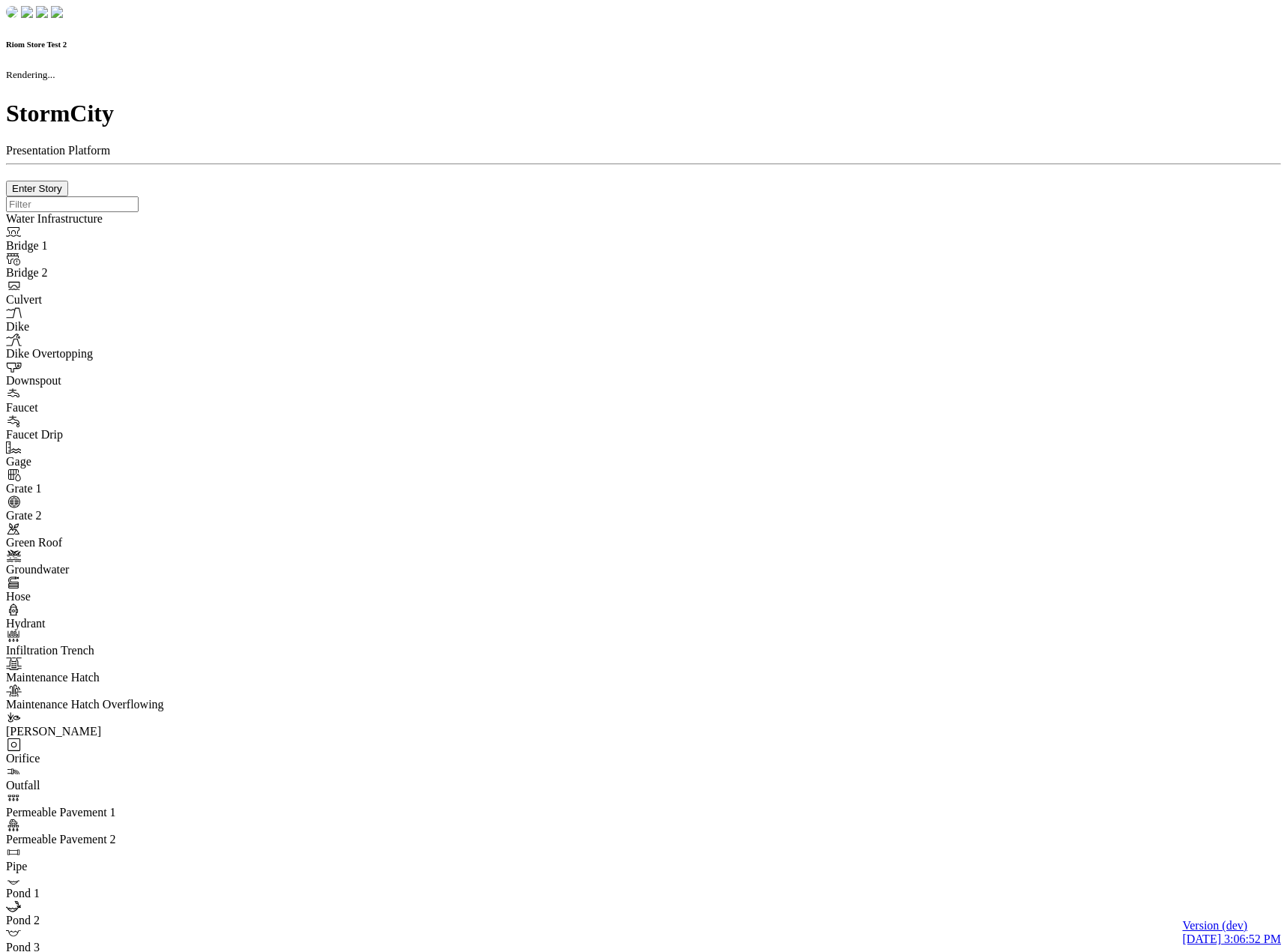
checkbox input "true"
type input "0"
type textarea "<i class="far fa-building"></i>"
select select "None"
type input "7"
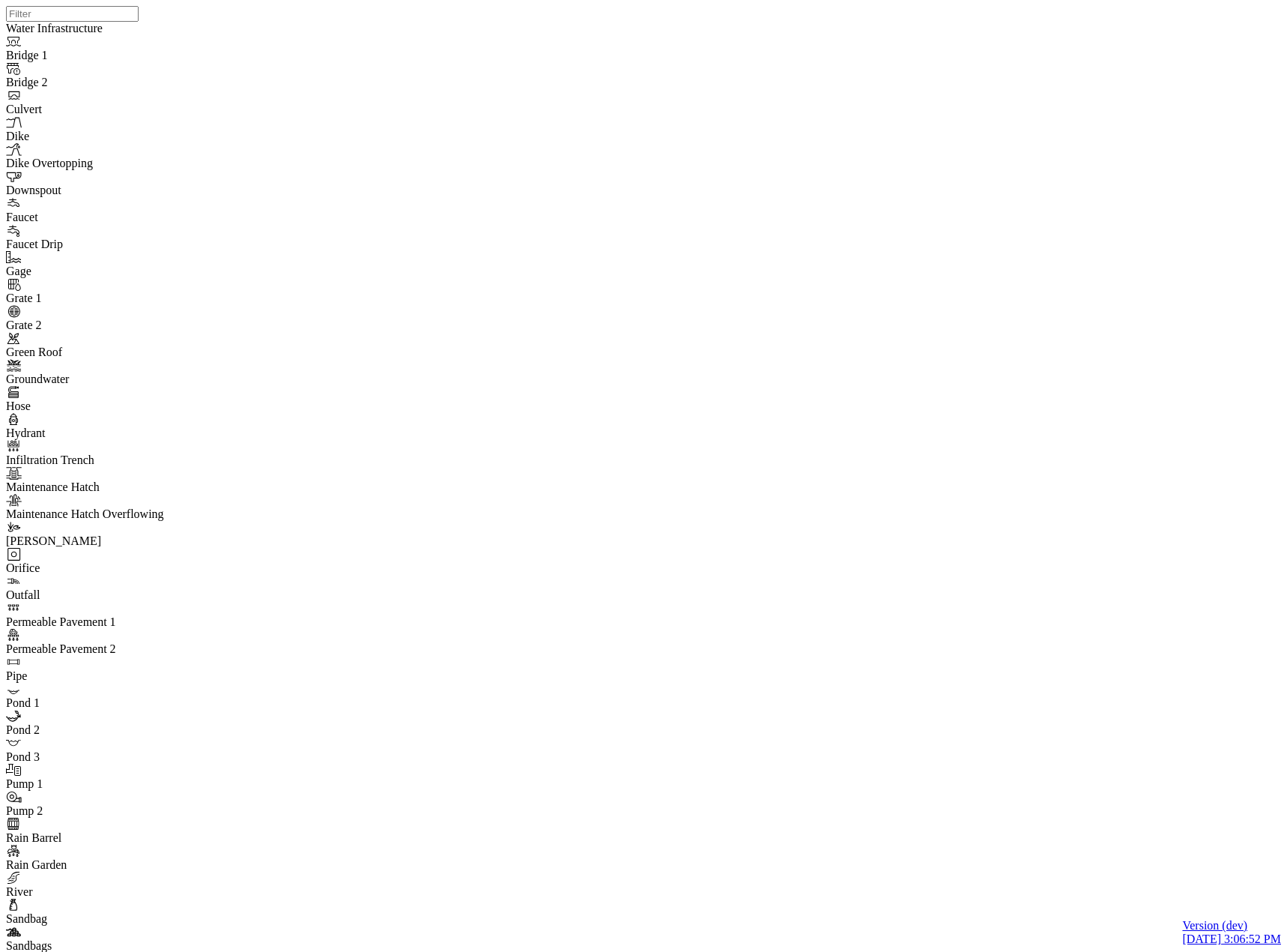
drag, startPoint x: 570, startPoint y: 478, endPoint x: 539, endPoint y: 370, distance: 112.4
click at [539, 370] on div "JC JC JC JC DO JC JC JC JC JC JC JC" at bounding box center [649, 456] width 1287 height 913
click at [599, 400] on div "JC JC JC JC DO JC JC JC JC JC JC JC" at bounding box center [649, 456] width 1287 height 913
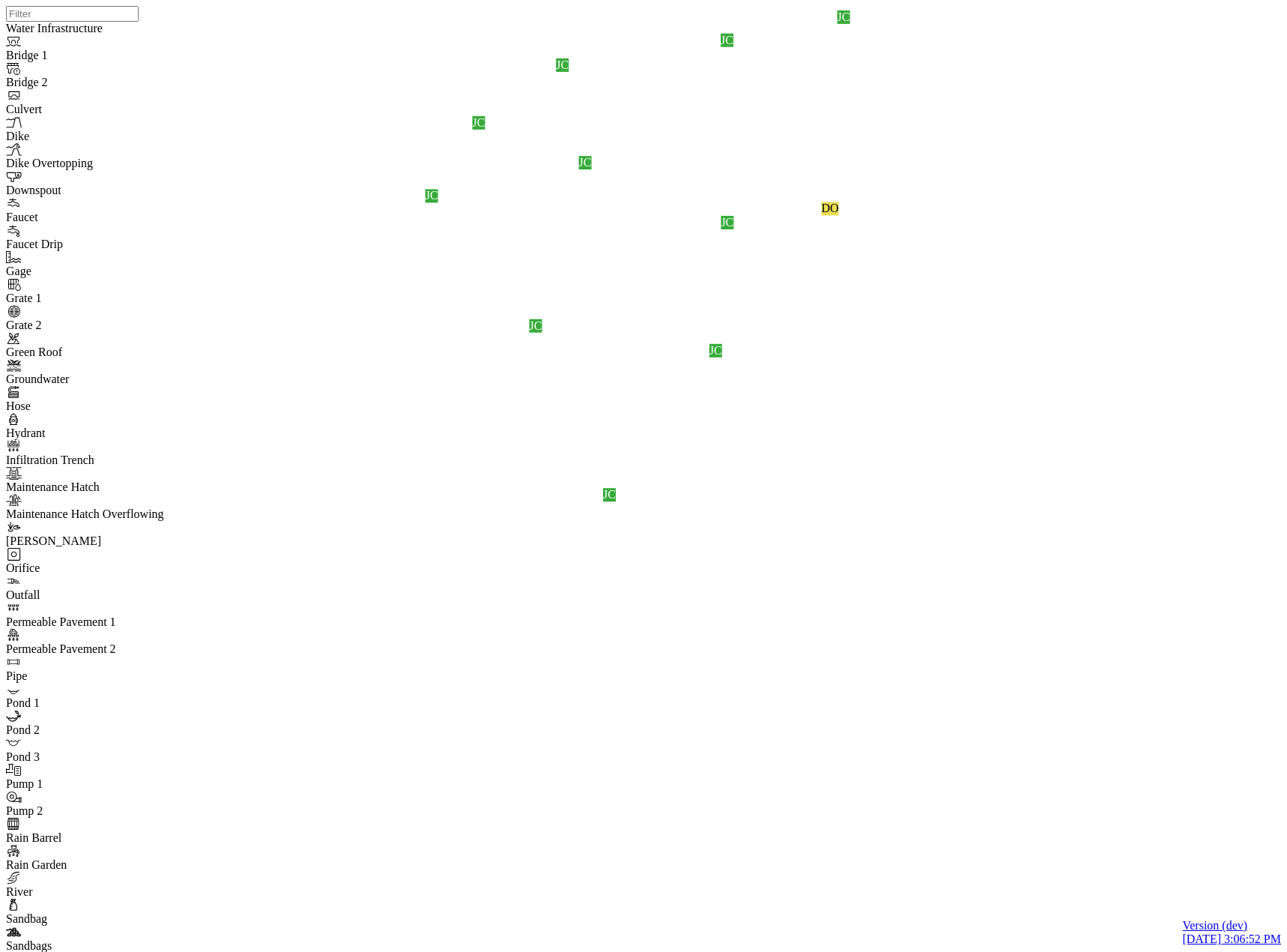
click at [599, 400] on div "JC JC JC JC DO JC JC JC JC JC JC JC" at bounding box center [649, 456] width 1287 height 913
click at [620, 352] on div "JC JC JC JC DO JC JC JC JC JC JC JC" at bounding box center [649, 456] width 1287 height 913
click at [776, 284] on div "JC JC JC JC DO JC JC JC JC JC JC JC" at bounding box center [649, 456] width 1287 height 913
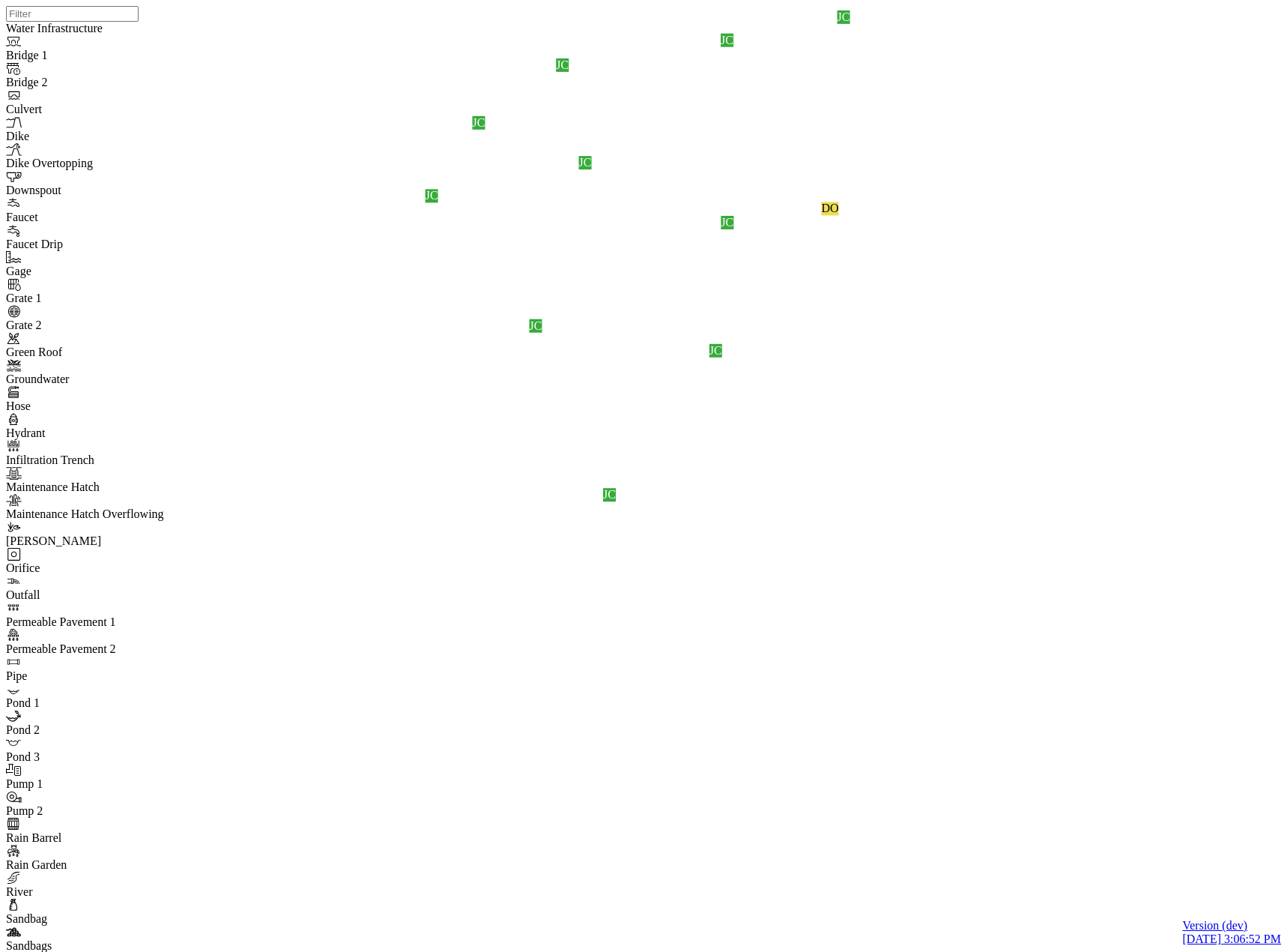
click at [742, 294] on div "JC JC JC JC DO JC JC JC JC JC JC JC" at bounding box center [649, 456] width 1287 height 913
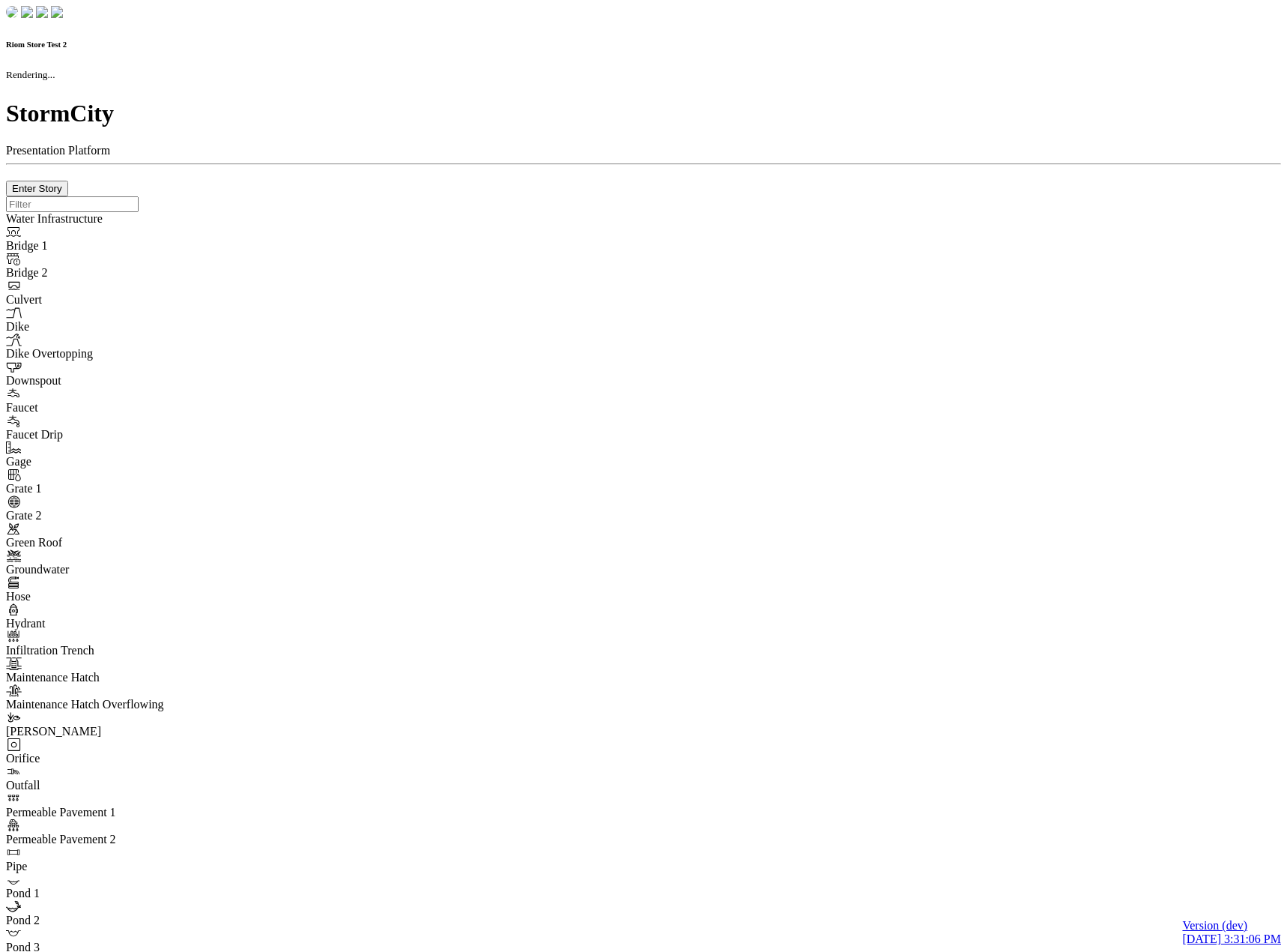
checkbox input "true"
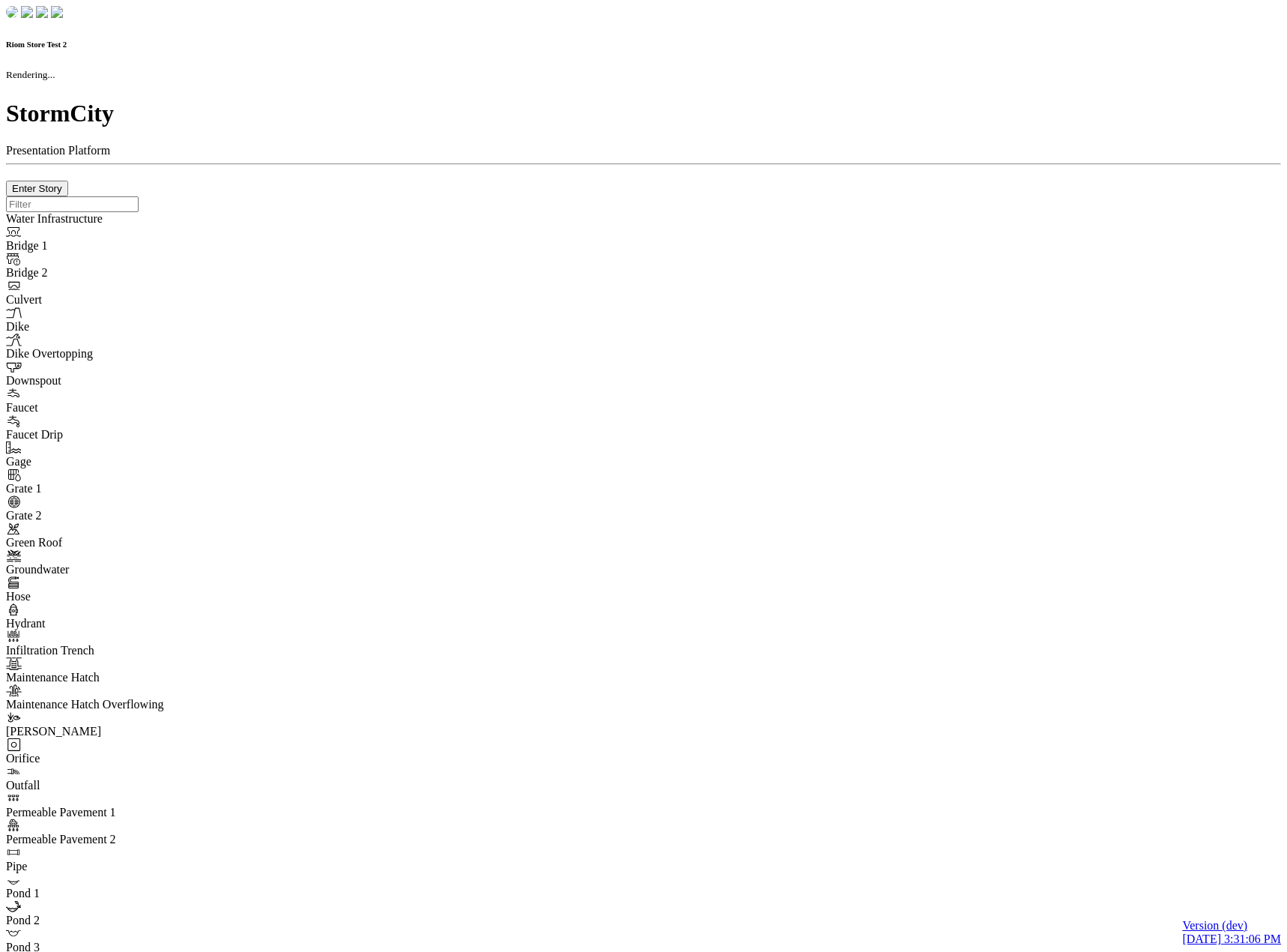
type input "0m"
type textarea "Depth = 0"
checkbox input "true"
select select "CIRCLE"
type input "7"
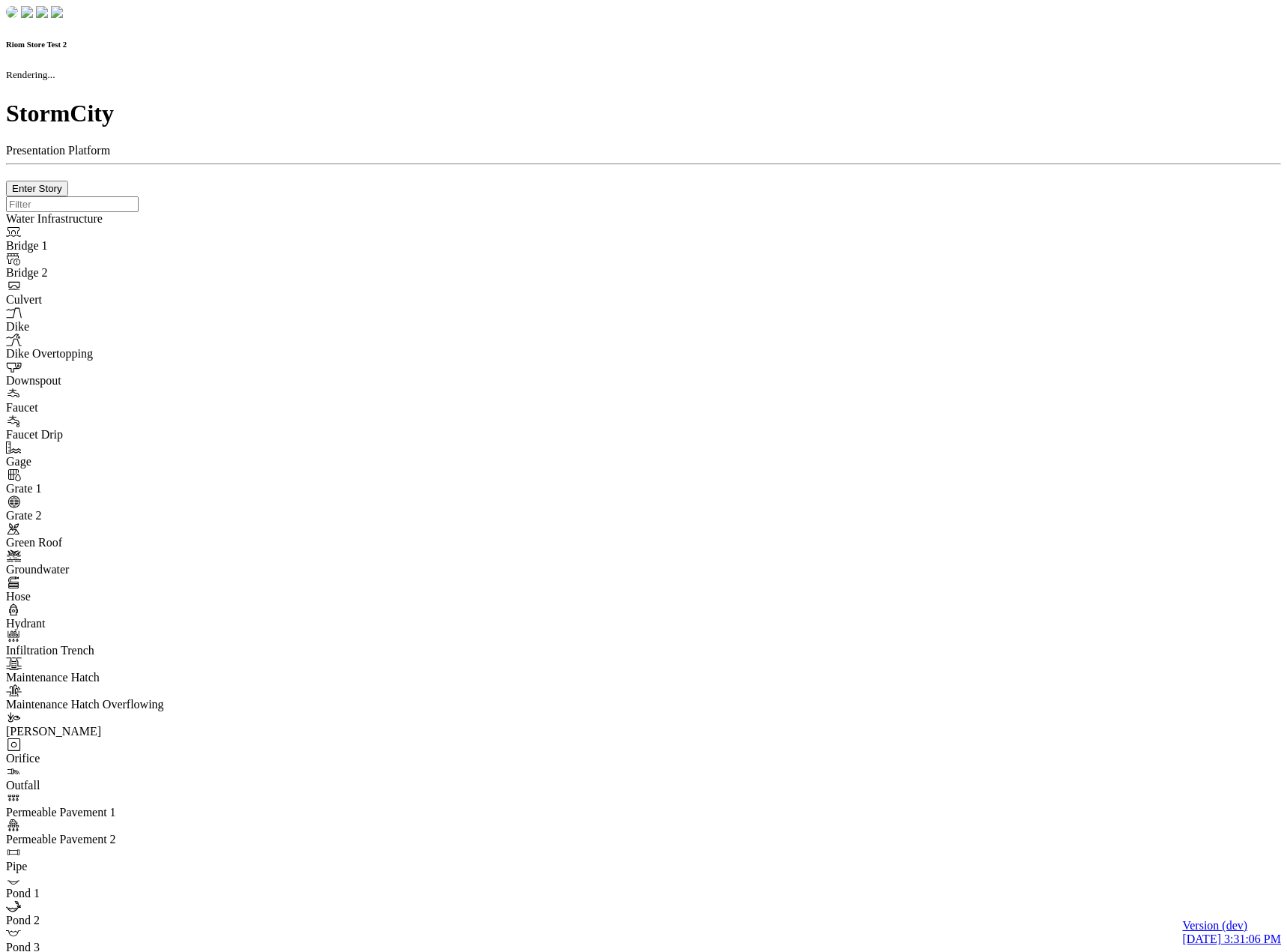
checkbox input "true"
type input "0"
type textarea "<i class="far fa-building"></i>"
type input "7"
select select "None"
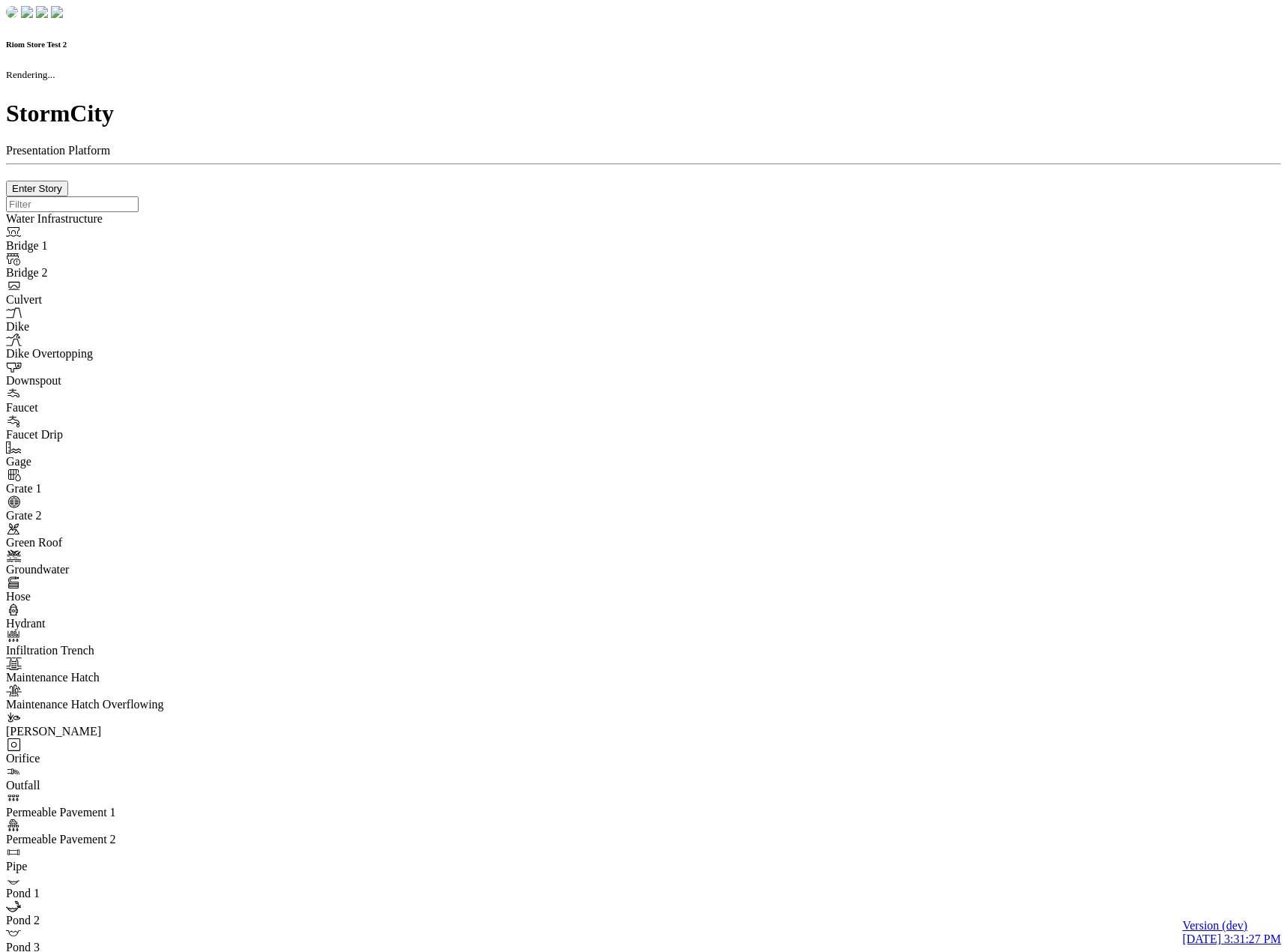
checkbox input "true"
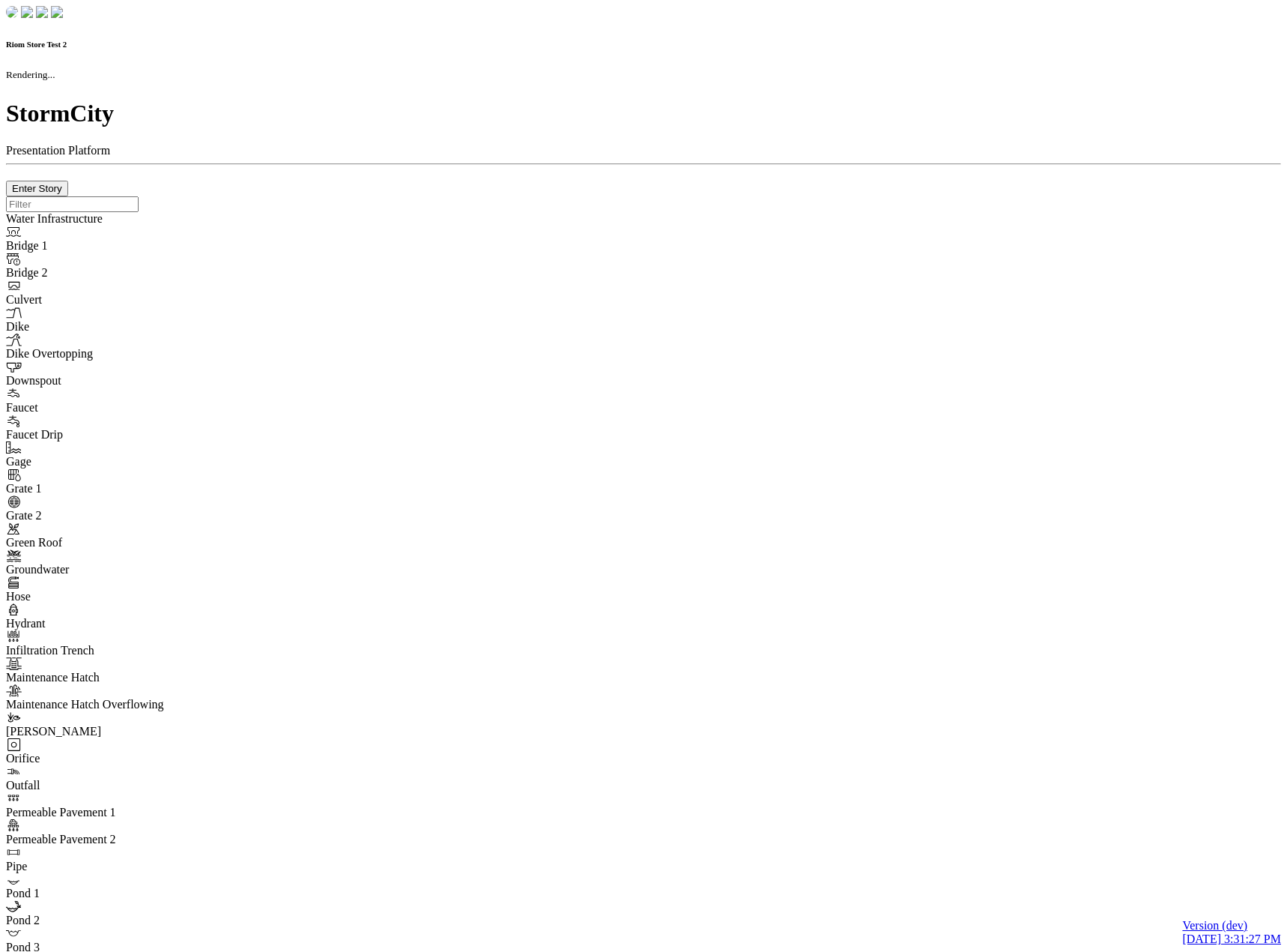
type input "0m"
type textarea "Depth = 0"
checkbox input "true"
select select "CIRCLE"
type input "7"
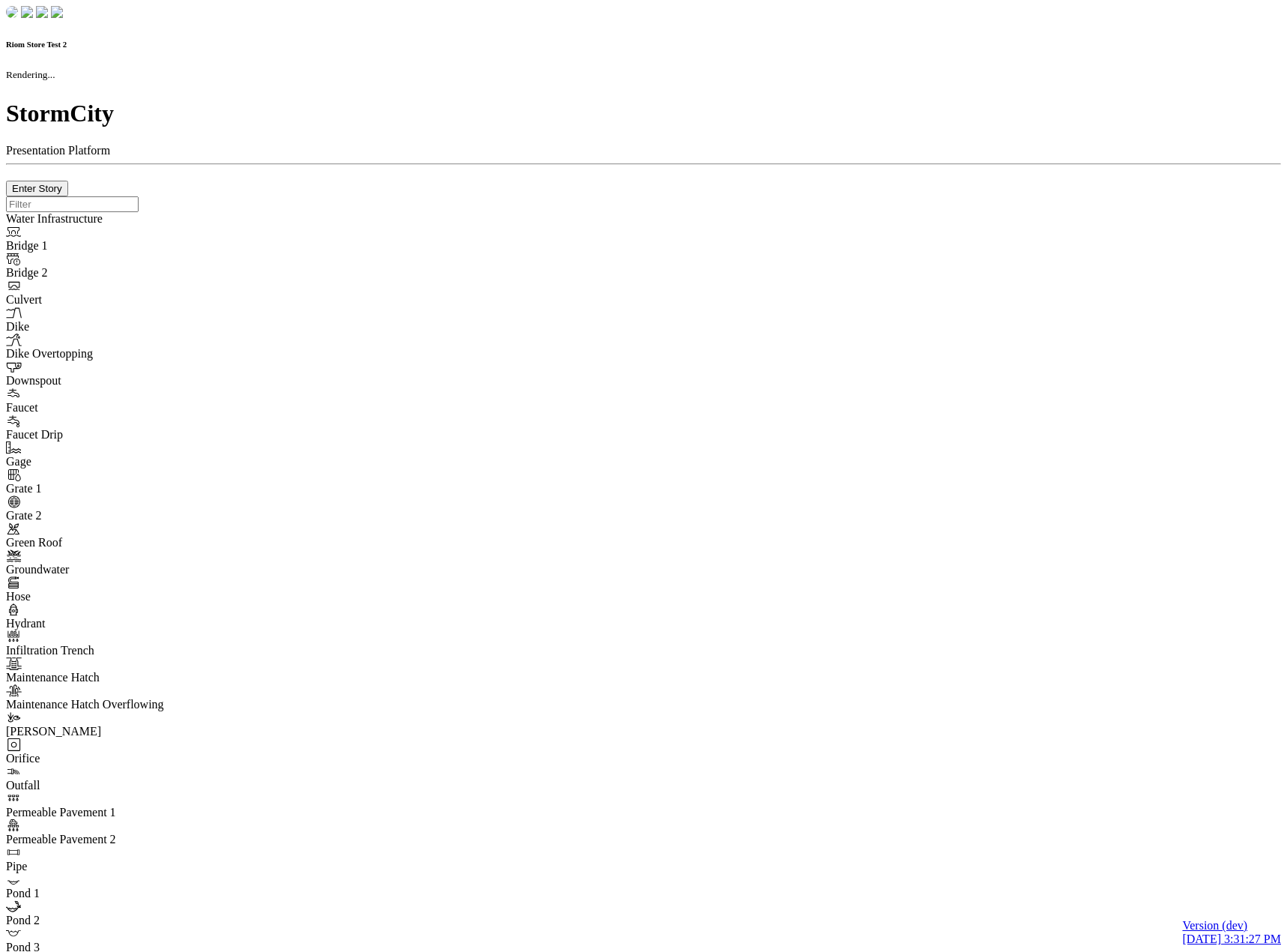
checkbox input "true"
type input "0"
type textarea "<i class="far fa-building"></i>"
type input "7"
select select "None"
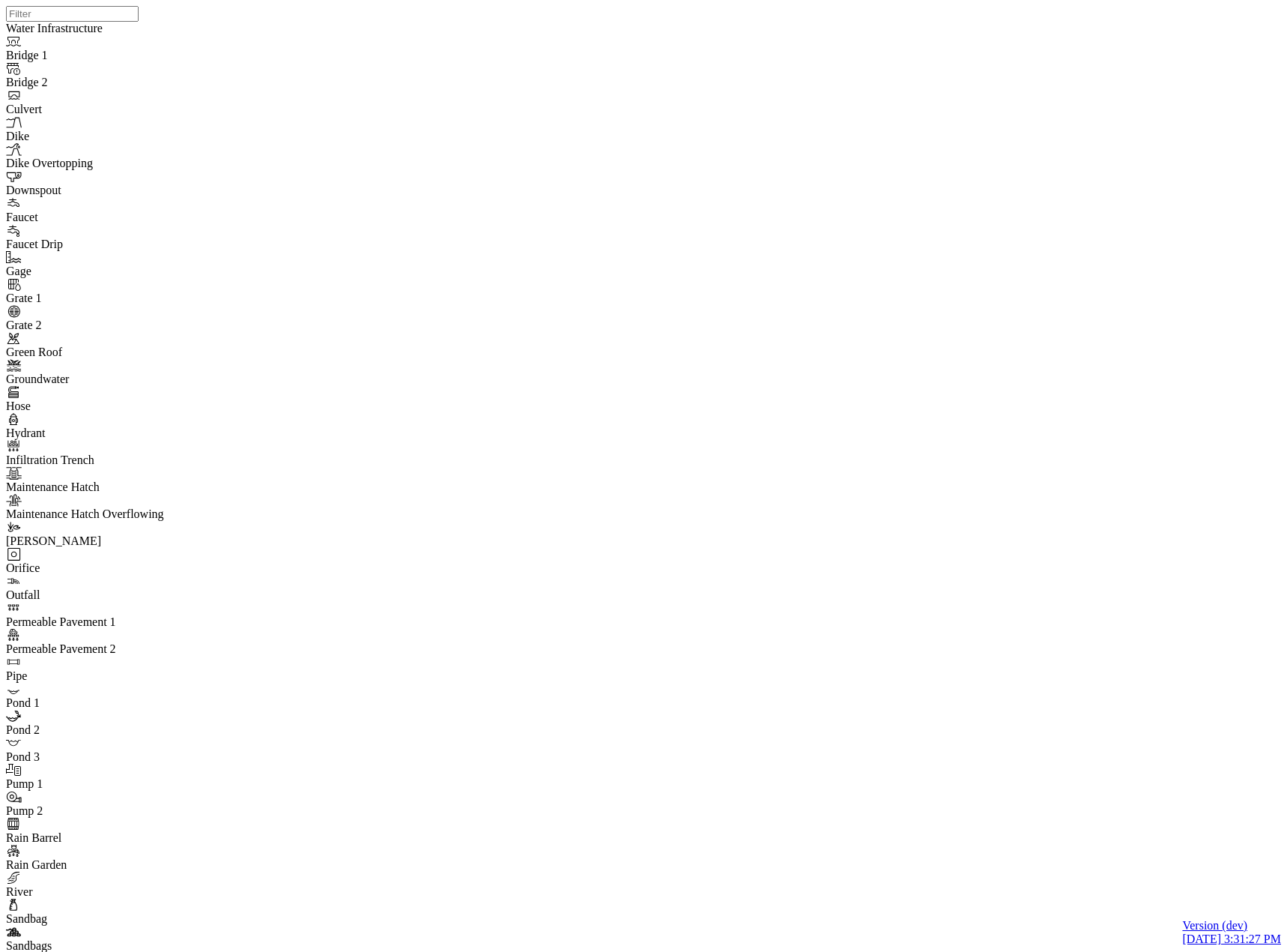
drag, startPoint x: 185, startPoint y: 61, endPoint x: 314, endPoint y: 235, distance: 216.6
click at [696, 401] on div "JC JC JC JC DO JC JC JC JC JC JC JC" at bounding box center [649, 456] width 1287 height 913
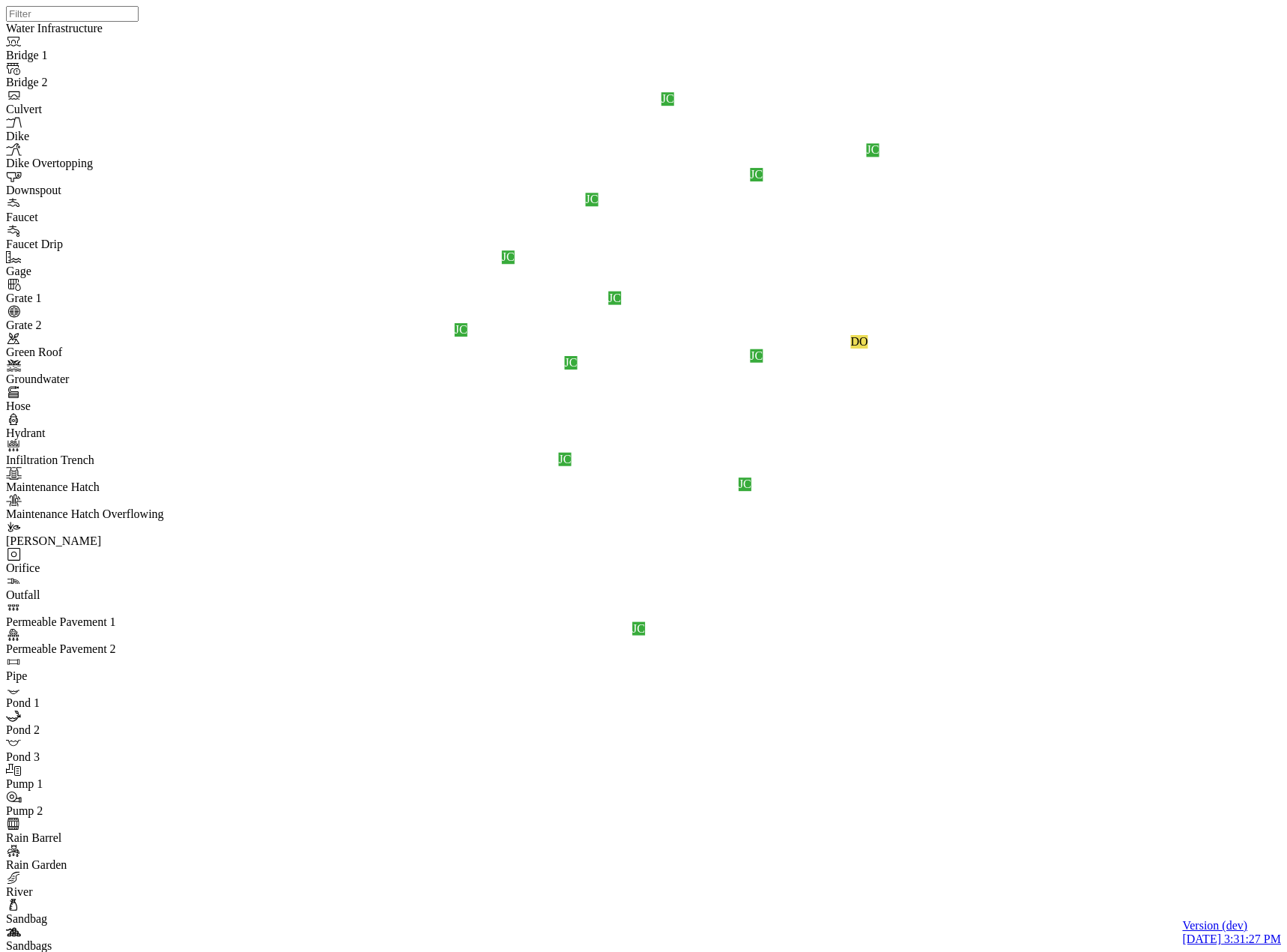
click at [802, 383] on div "JC JC JC JC DO JC JC JC JC JC JC JC" at bounding box center [649, 456] width 1287 height 913
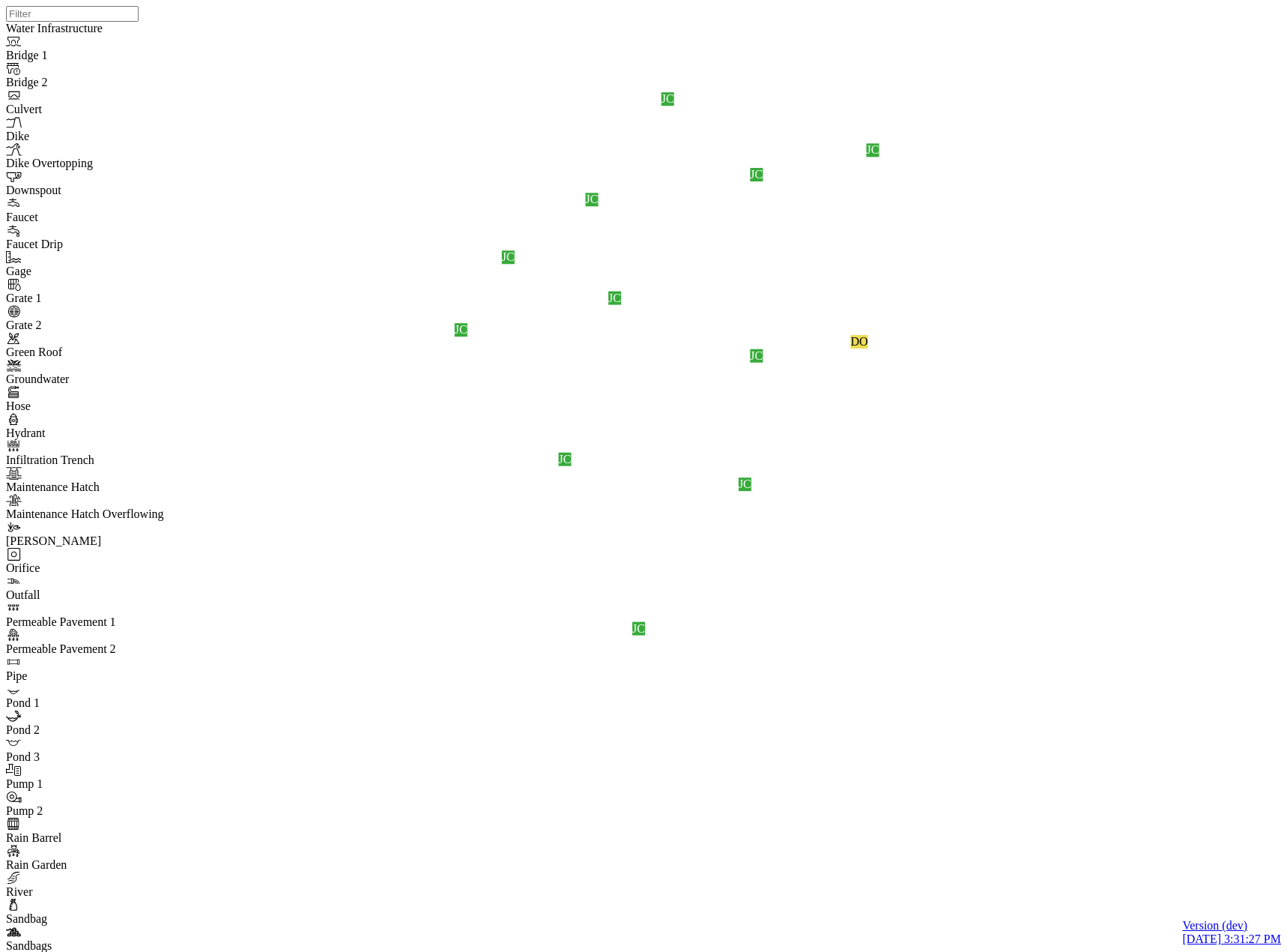
click at [566, 511] on div "JC JC JC JC DO JC JC JC JC JC JC JC" at bounding box center [649, 456] width 1287 height 913
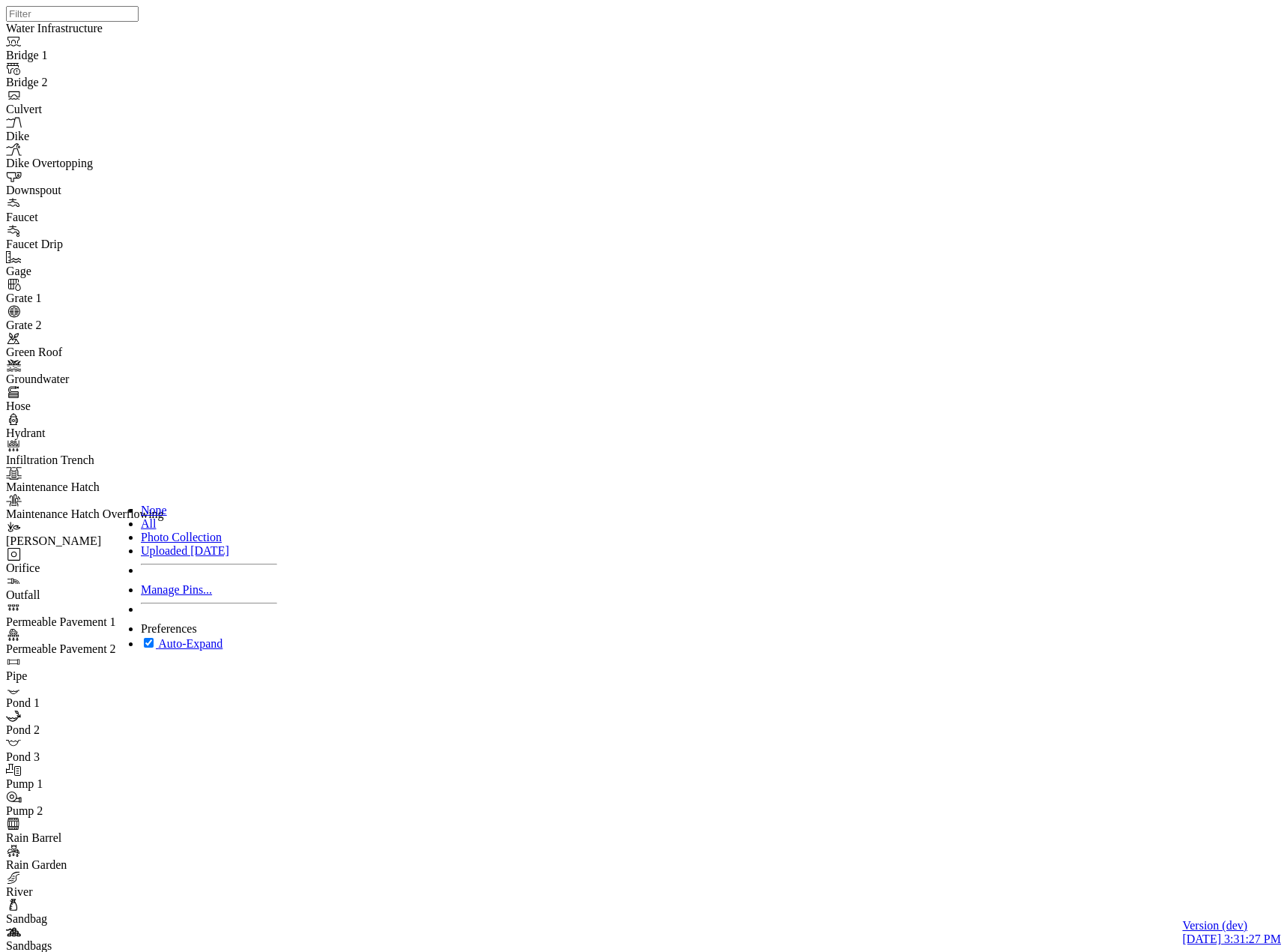
click at [197, 597] on div "Manage Pins..." at bounding box center [209, 590] width 137 height 14
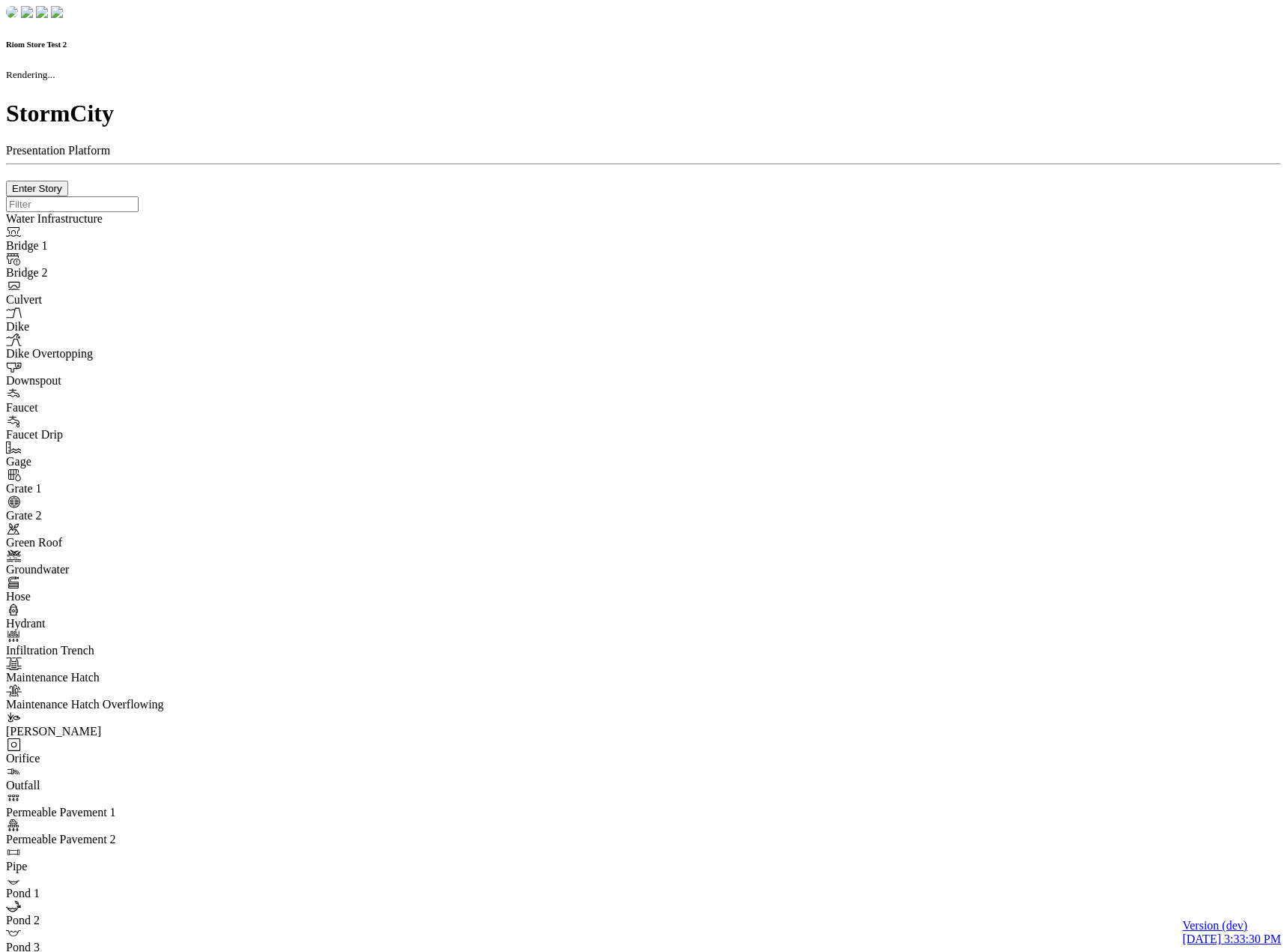
checkbox input "true"
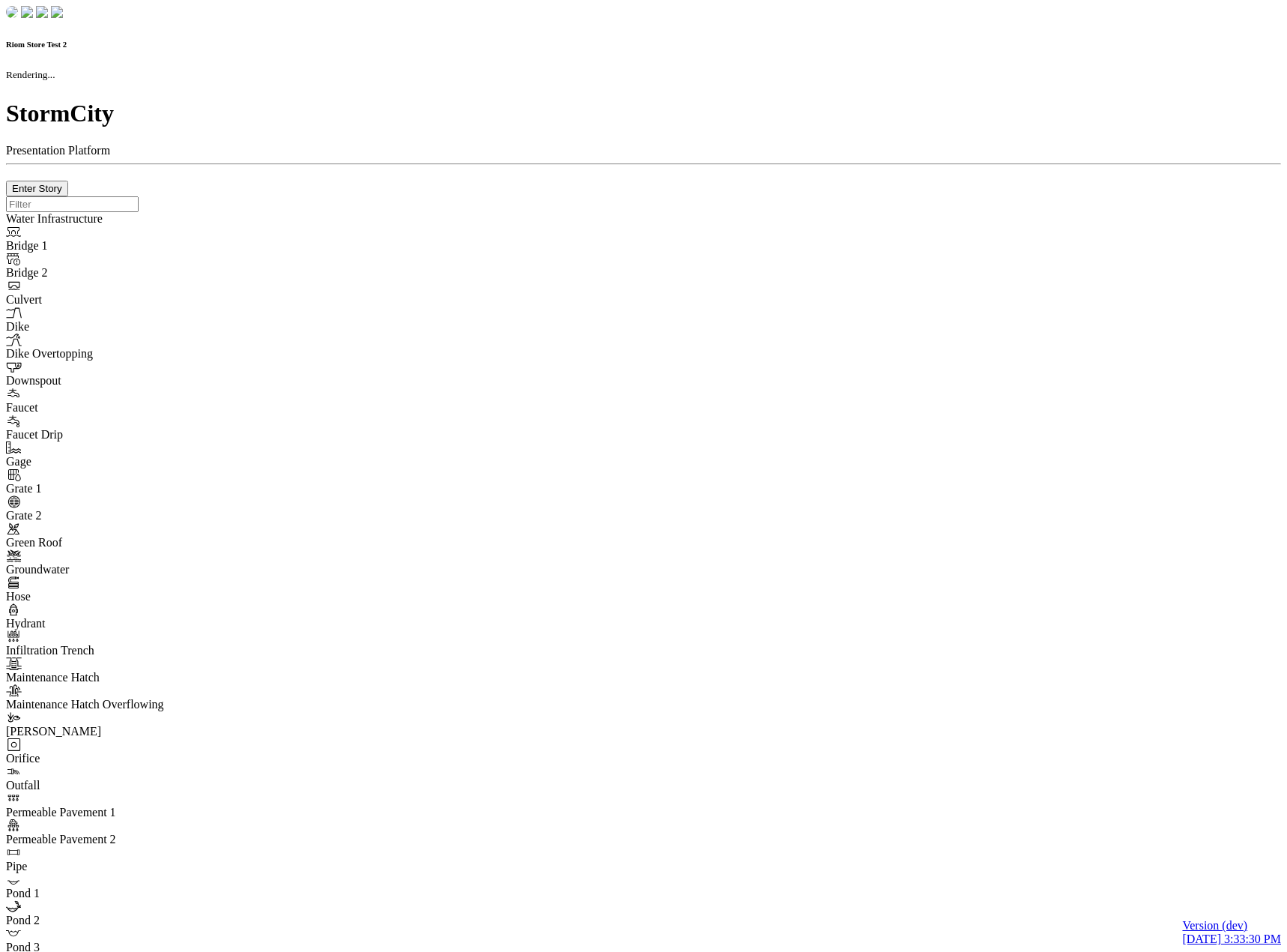
type input "0m"
type textarea "Depth = 0"
checkbox input "true"
select select "CIRCLE"
type input "7"
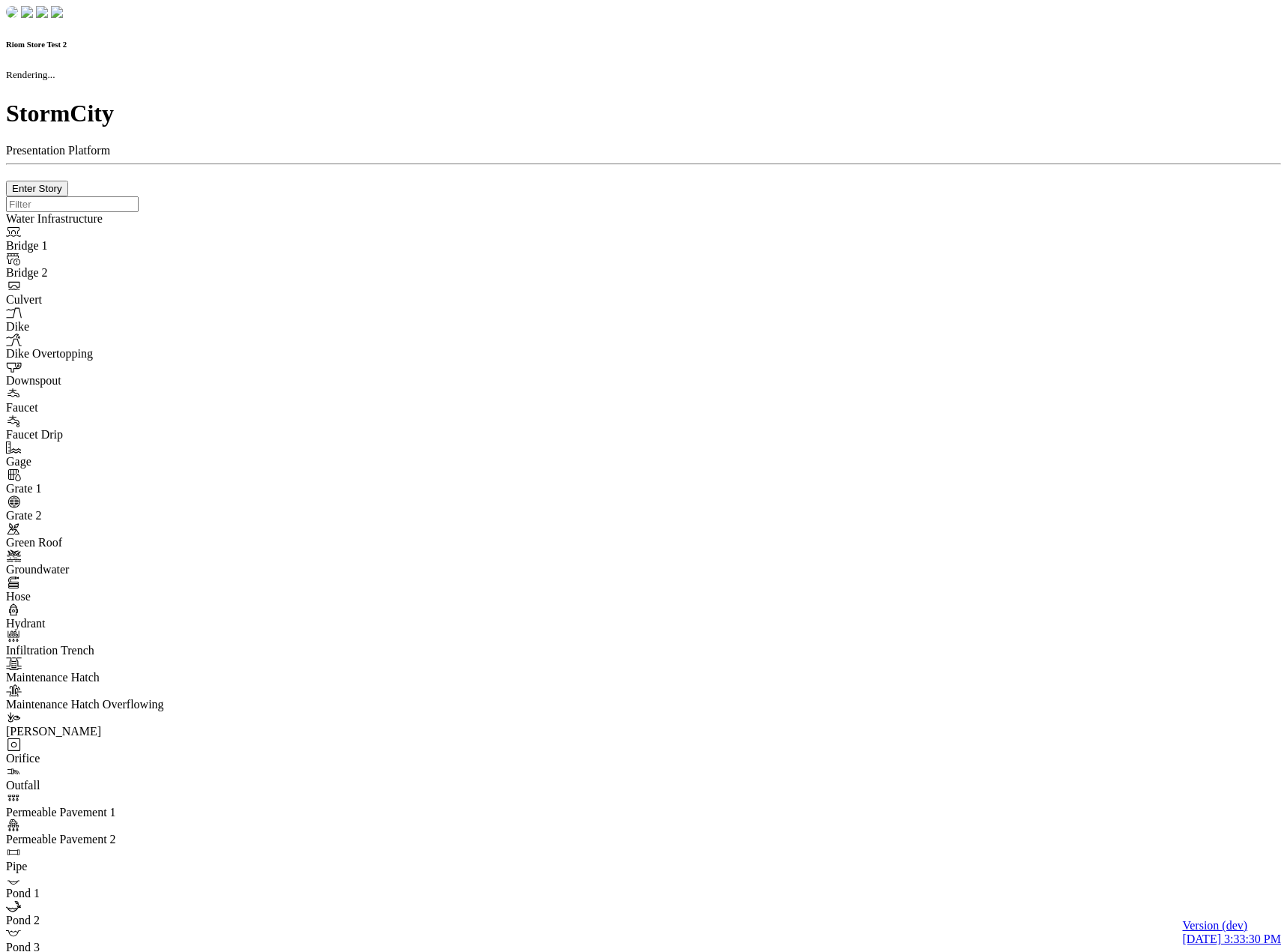
checkbox input "true"
type input "0"
type textarea "<i class="far fa-building"></i>"
type input "7"
select select "None"
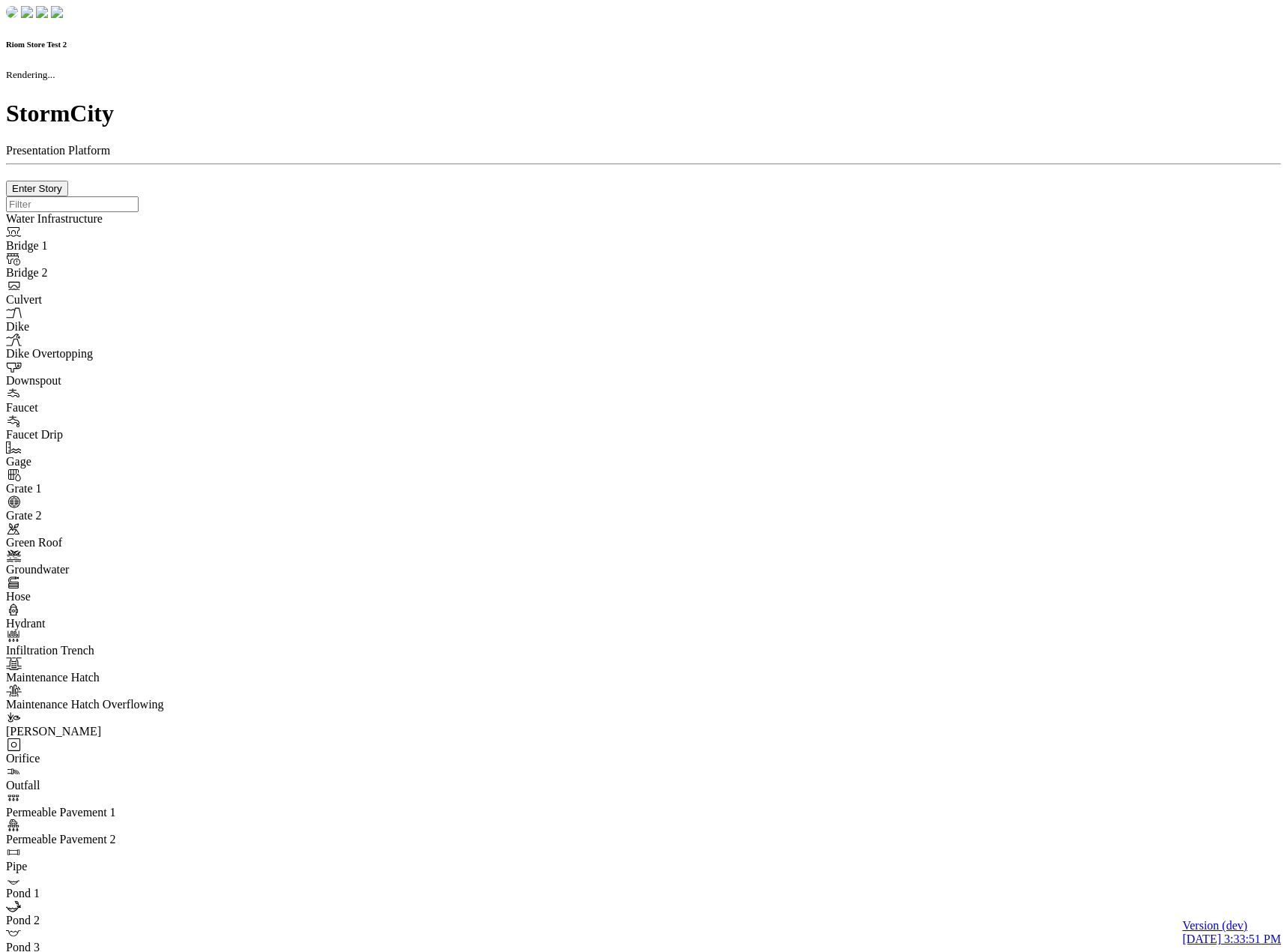
checkbox input "true"
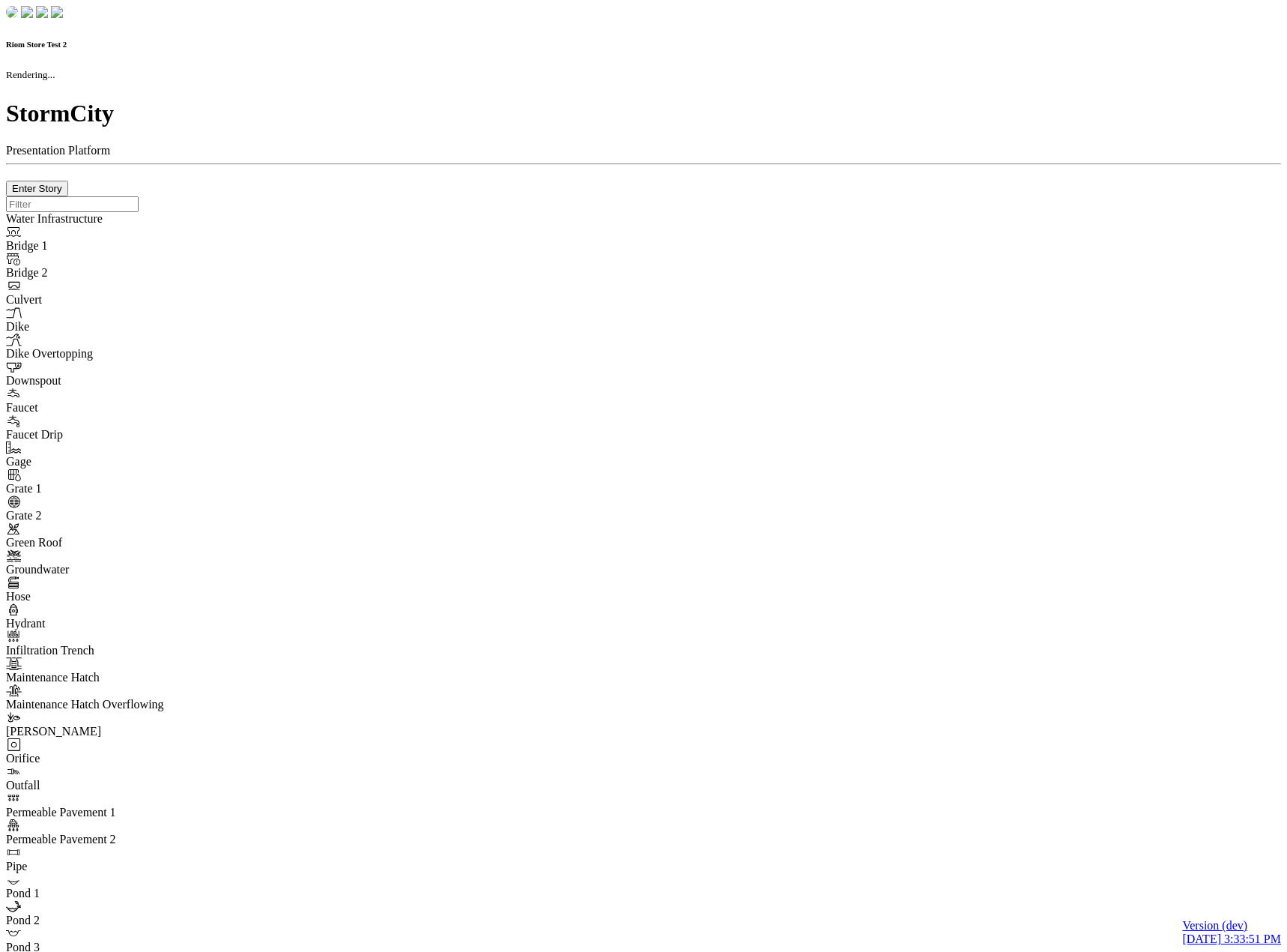
type input "0m"
type textarea "Depth = 0"
checkbox input "true"
select select "CIRCLE"
type input "7"
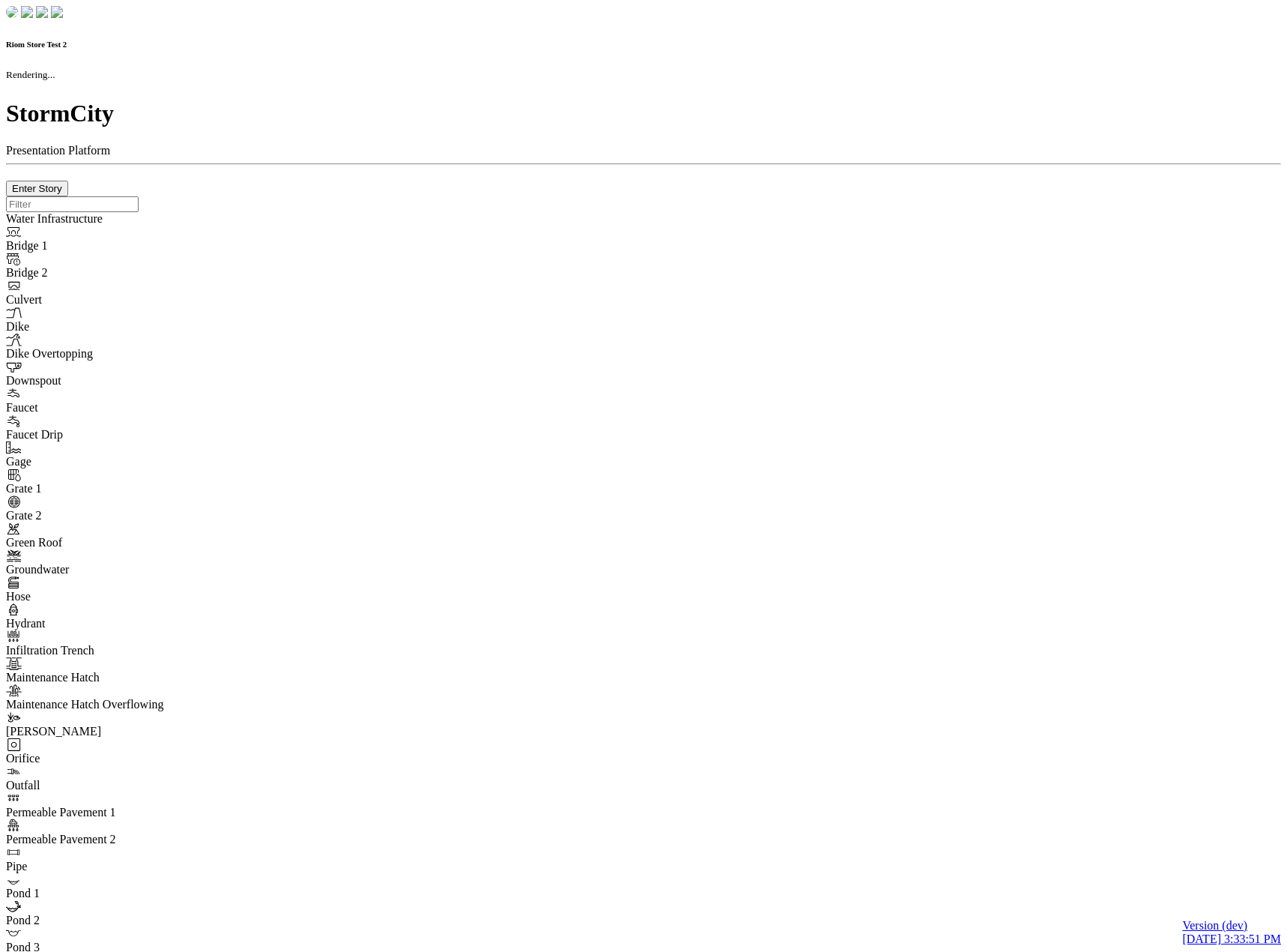
checkbox input "true"
type input "0"
type textarea "<i class="far fa-building"></i>"
type input "7"
select select "None"
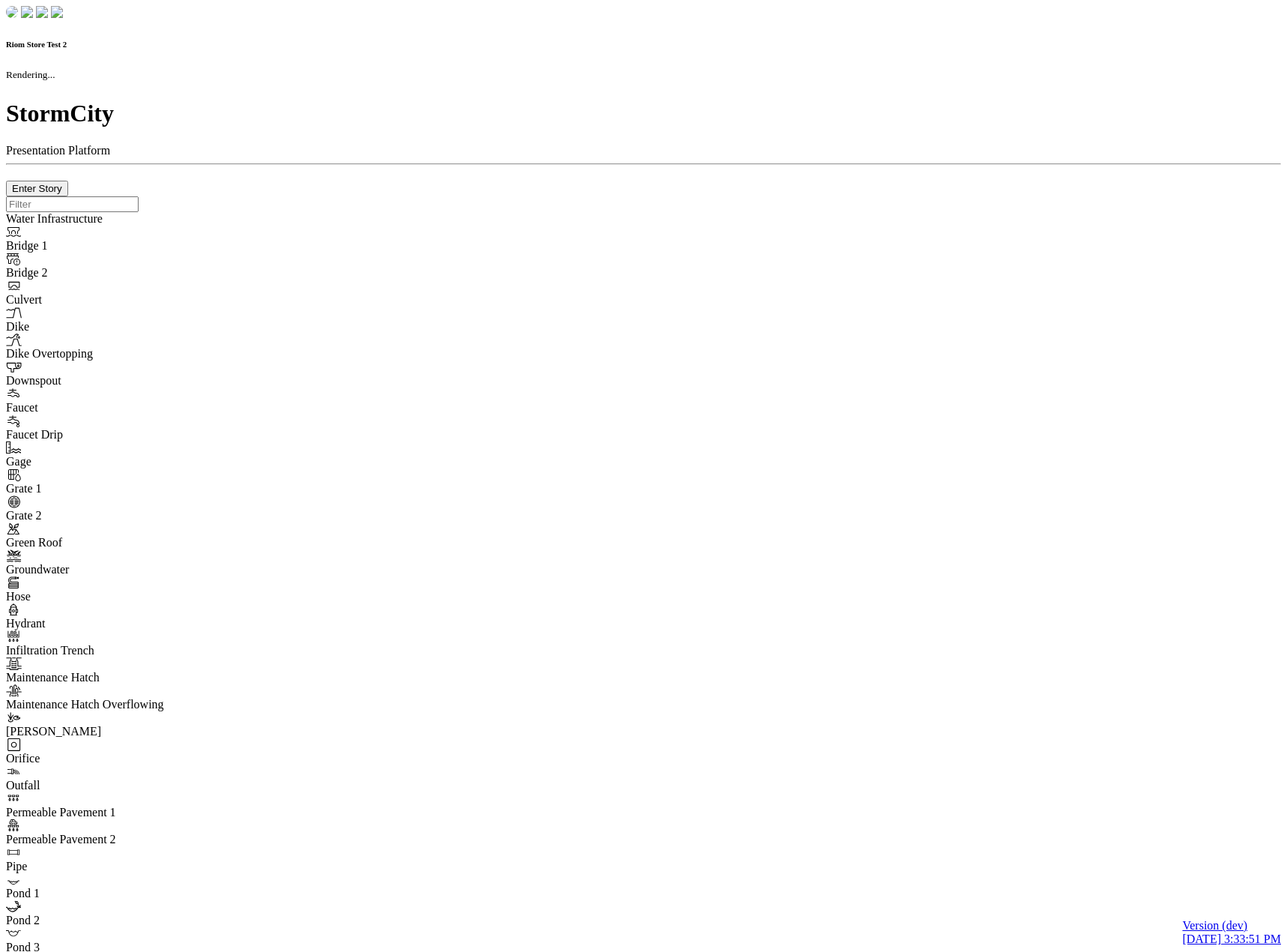
click at [599, 196] on div at bounding box center [644, 196] width 1275 height 0
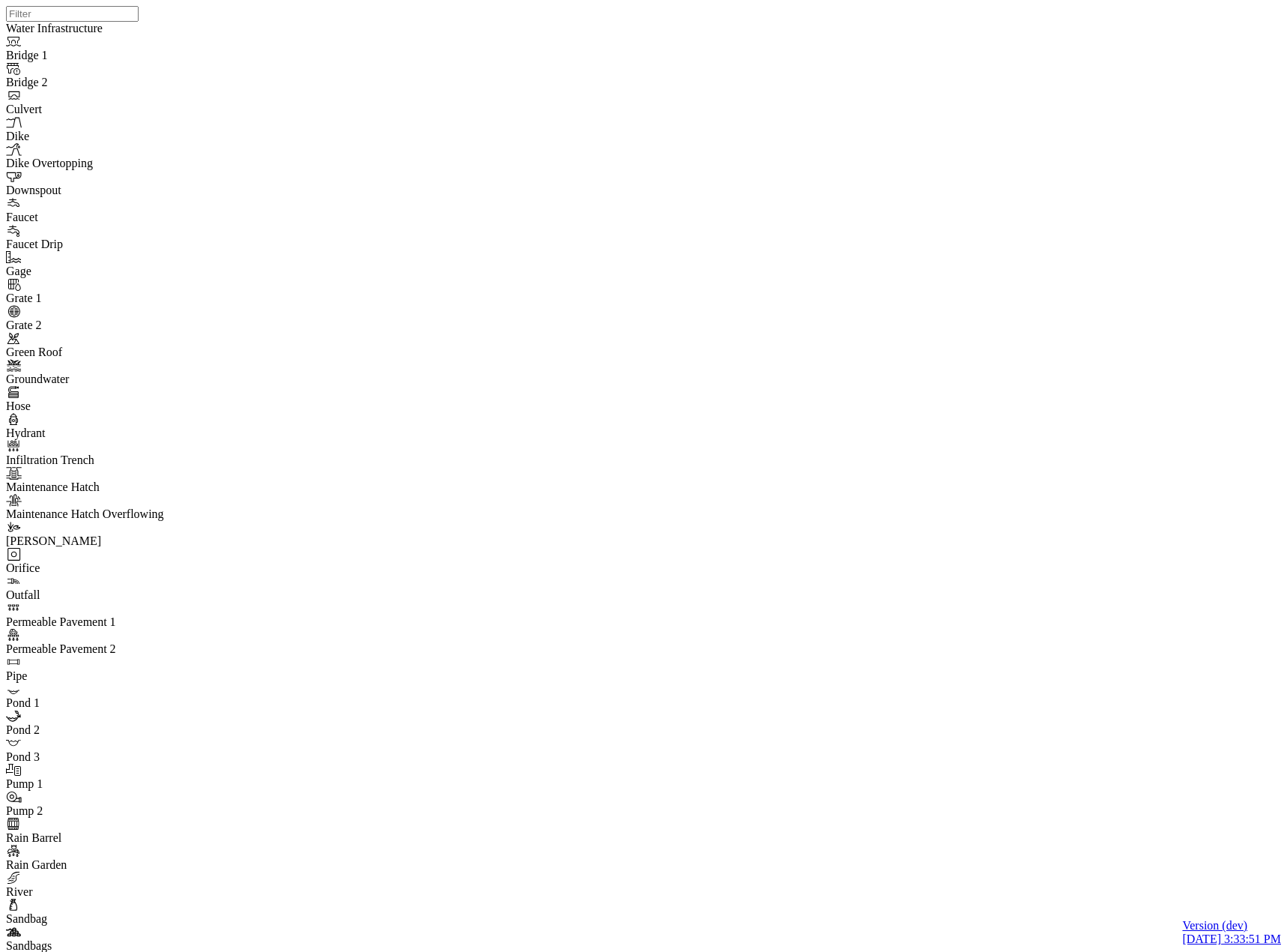
drag, startPoint x: 628, startPoint y: 509, endPoint x: 612, endPoint y: 489, distance: 25.6
click at [613, 482] on div "JC JC JC JC DO JC JC JC JC JC JC JC" at bounding box center [649, 456] width 1287 height 913
click at [619, 478] on div "JC JC JC JC DO JC JC JC JC JC JC JC" at bounding box center [649, 456] width 1287 height 913
click at [679, 410] on div "JC JC JC JC DO JC JC JC JC JC JC JC" at bounding box center [649, 456] width 1287 height 913
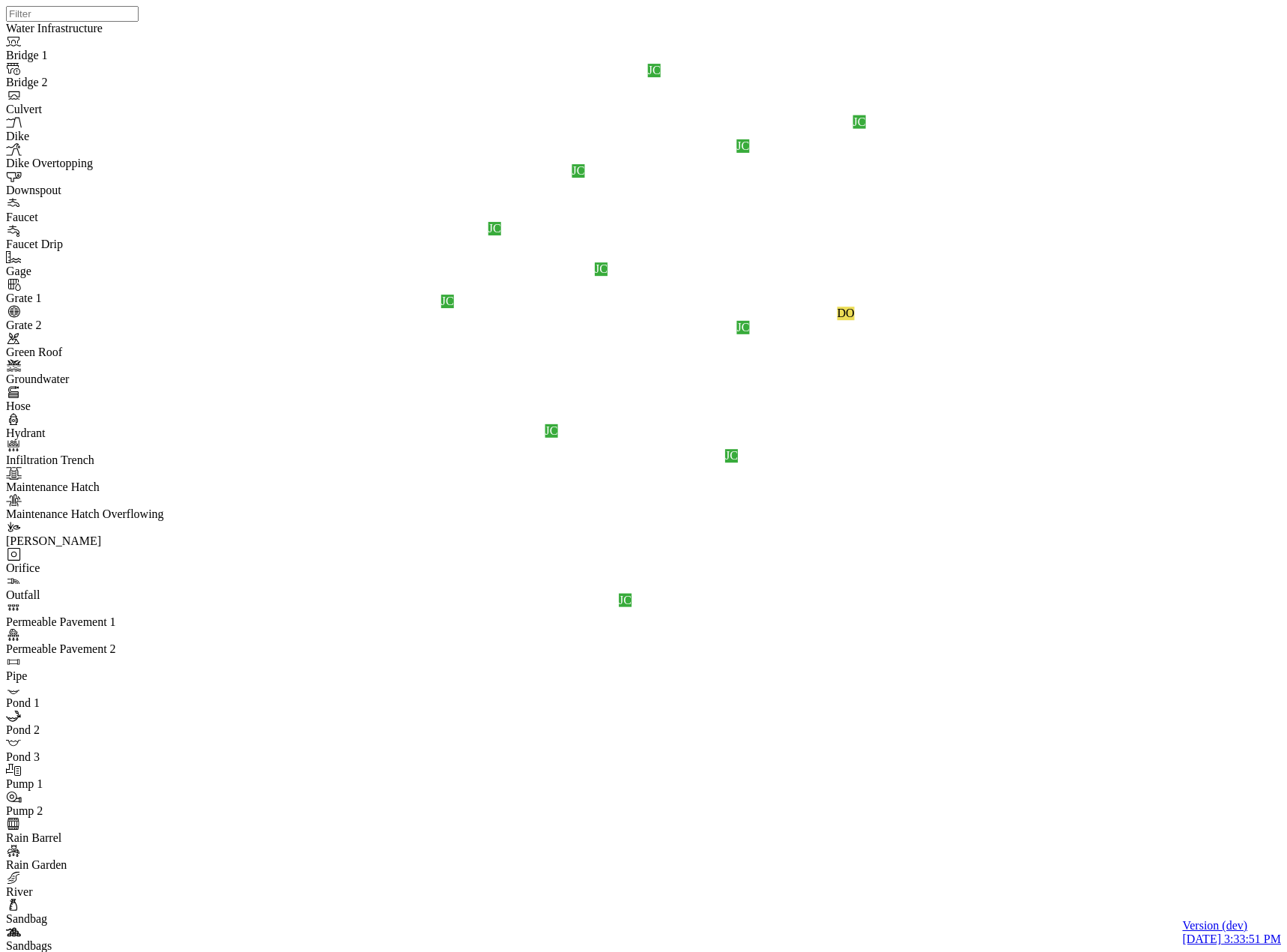
click at [634, 437] on div "JC JC JC JC DO JC JC JC JC JC JC JC" at bounding box center [649, 456] width 1287 height 913
click at [672, 404] on div "JC JC JC JC DO JC JC JC JC JC JC JC" at bounding box center [649, 456] width 1287 height 913
click at [680, 335] on div "JC JC JC JC DO JC JC JC JC JC JC JC" at bounding box center [649, 456] width 1287 height 913
click at [502, 706] on div "JC JC JC JC DO JC JC JC JC JC JC JC" at bounding box center [649, 456] width 1287 height 913
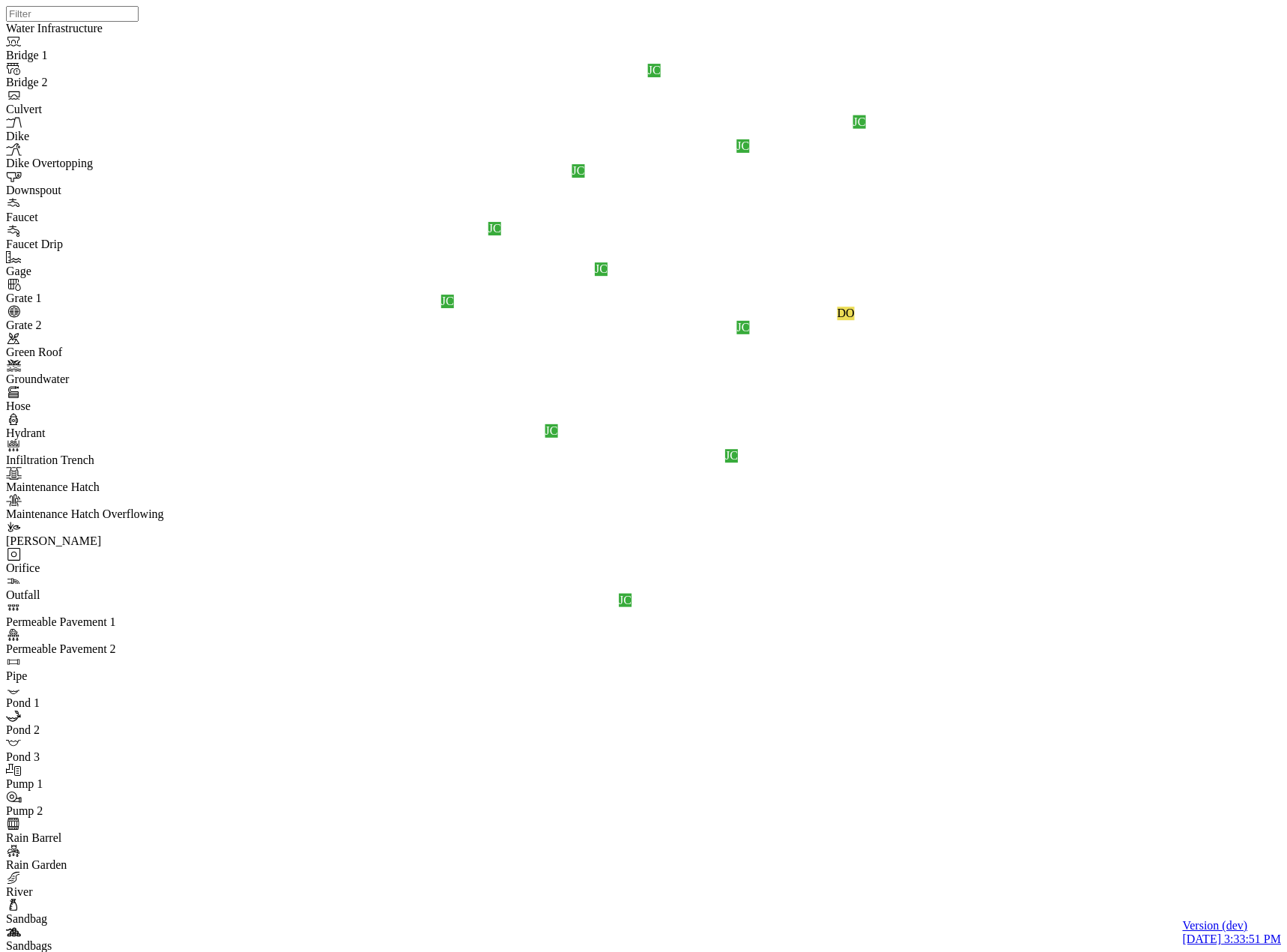
click at [676, 406] on div "JC JC JC JC DO JC JC JC JC JC JC JC" at bounding box center [649, 456] width 1287 height 913
click at [740, 409] on div "JC JC JC JC DO JC JC JC JC JC JC JC" at bounding box center [649, 456] width 1287 height 913
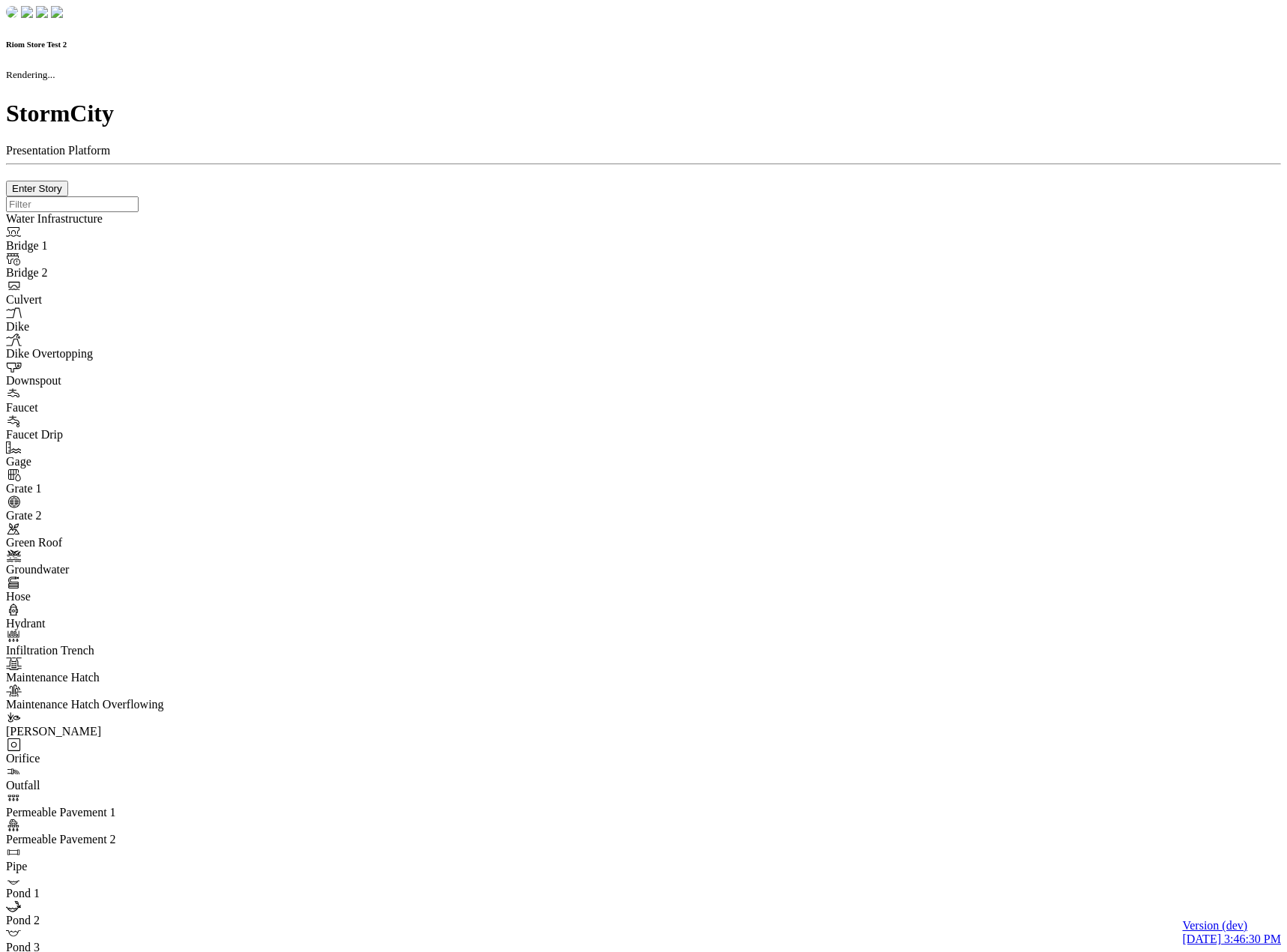
checkbox input "true"
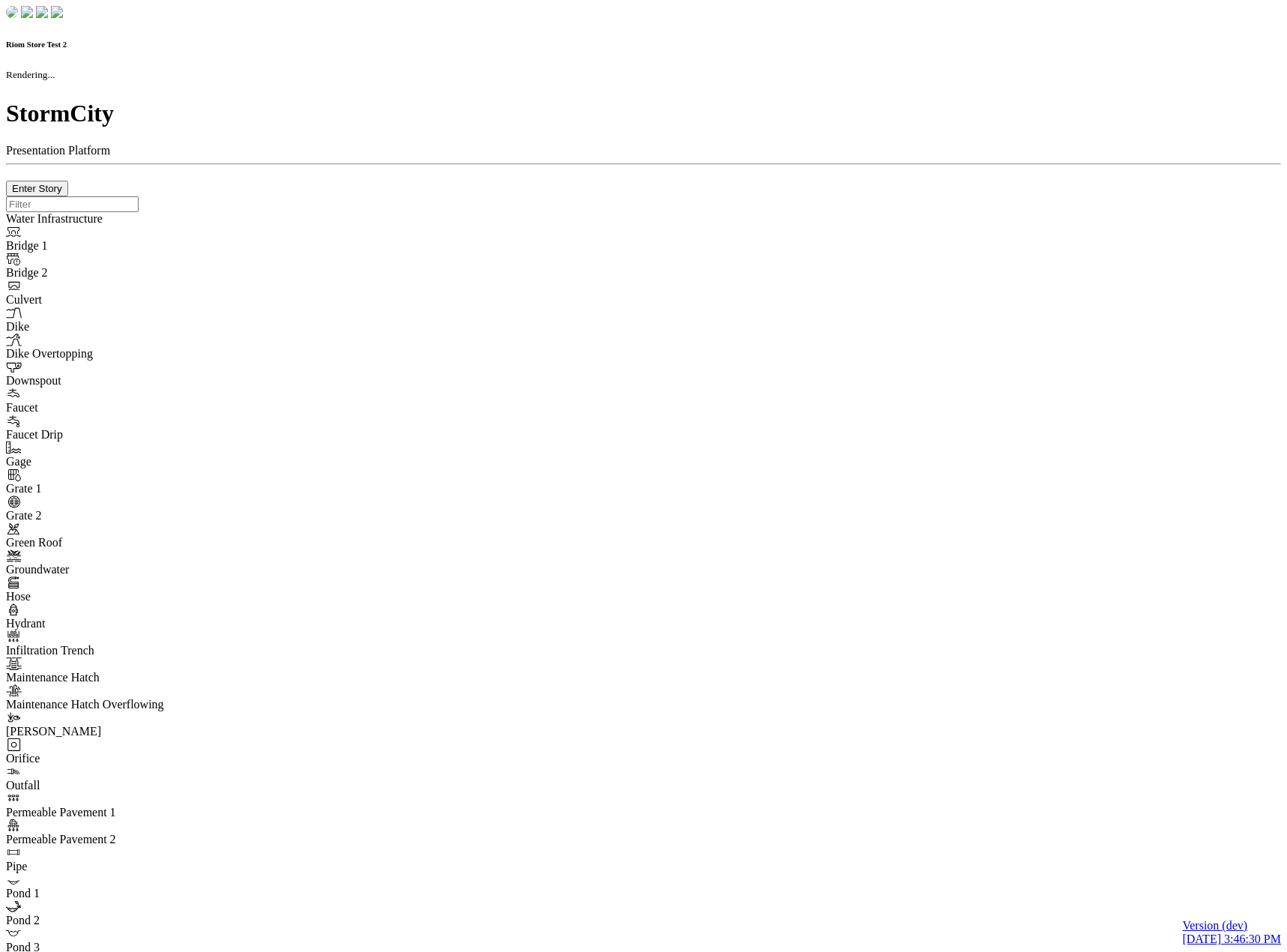
type input "0m"
type textarea "Depth = 0"
checkbox input "true"
select select "CIRCLE"
type input "7"
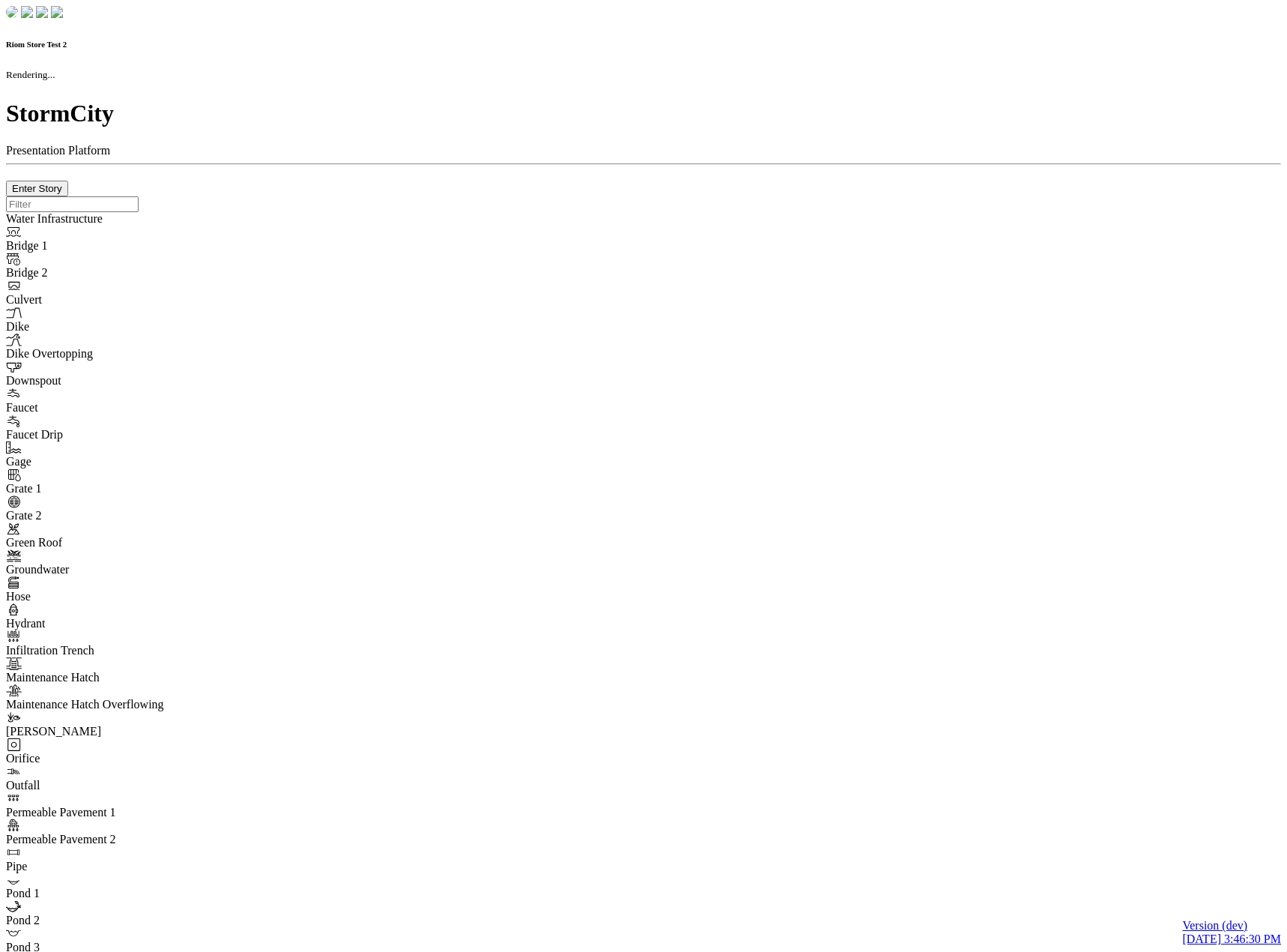
checkbox input "true"
type input "0"
type textarea "<i class="far fa-building"></i>"
type input "7"
select select "None"
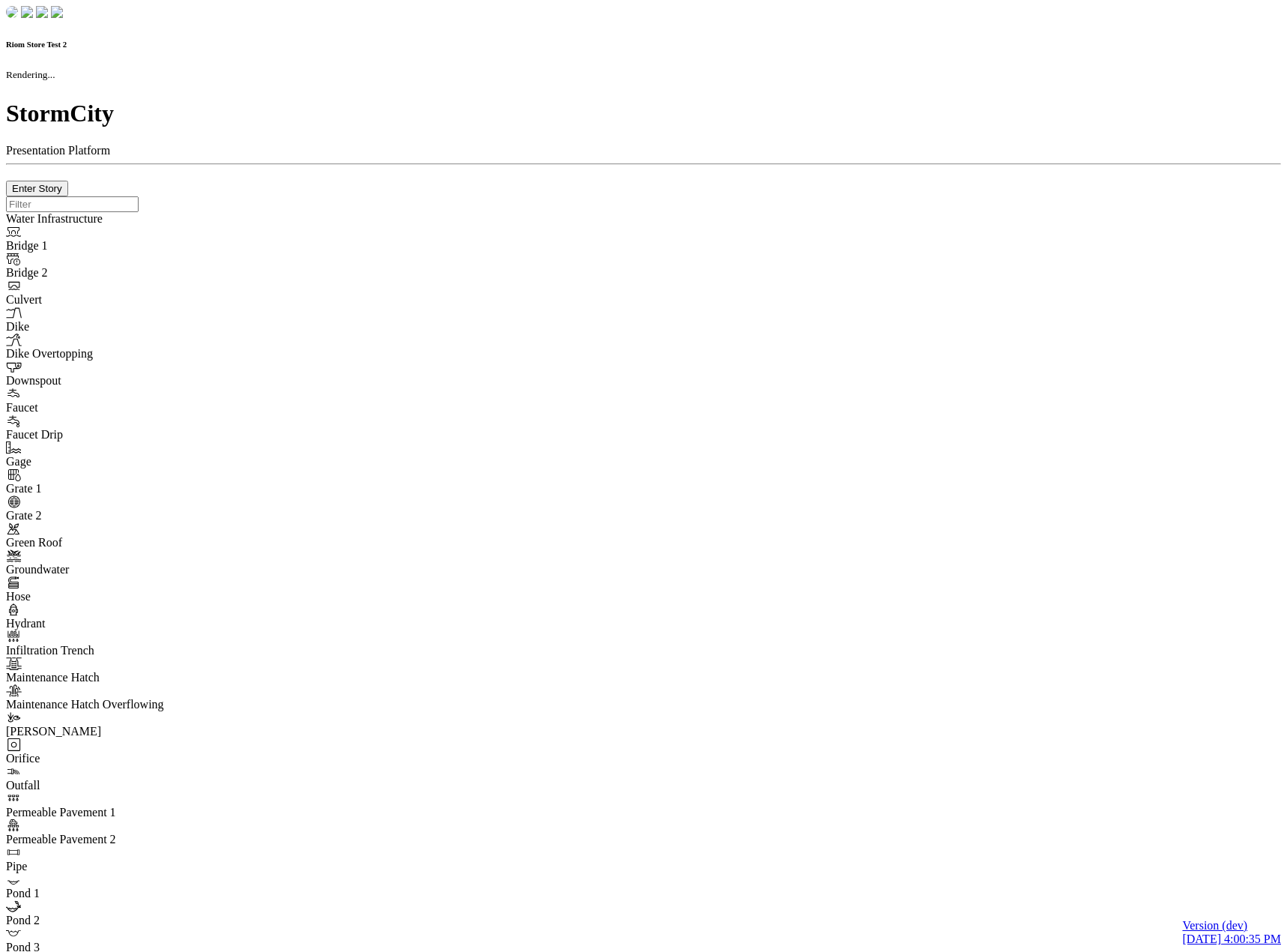
checkbox input "true"
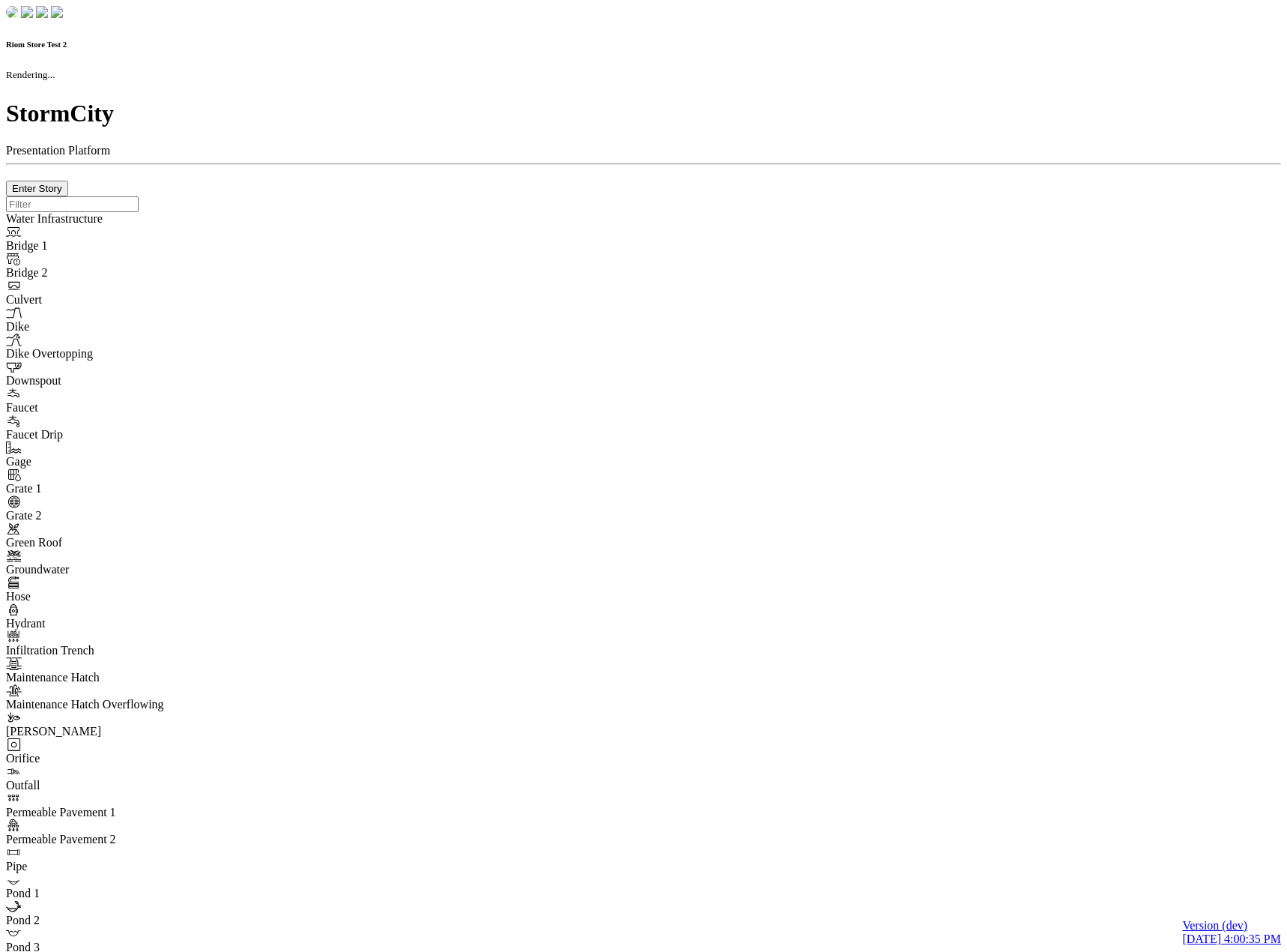
type input "0m"
type textarea "Depth = 0"
checkbox input "true"
select select "CIRCLE"
type input "7"
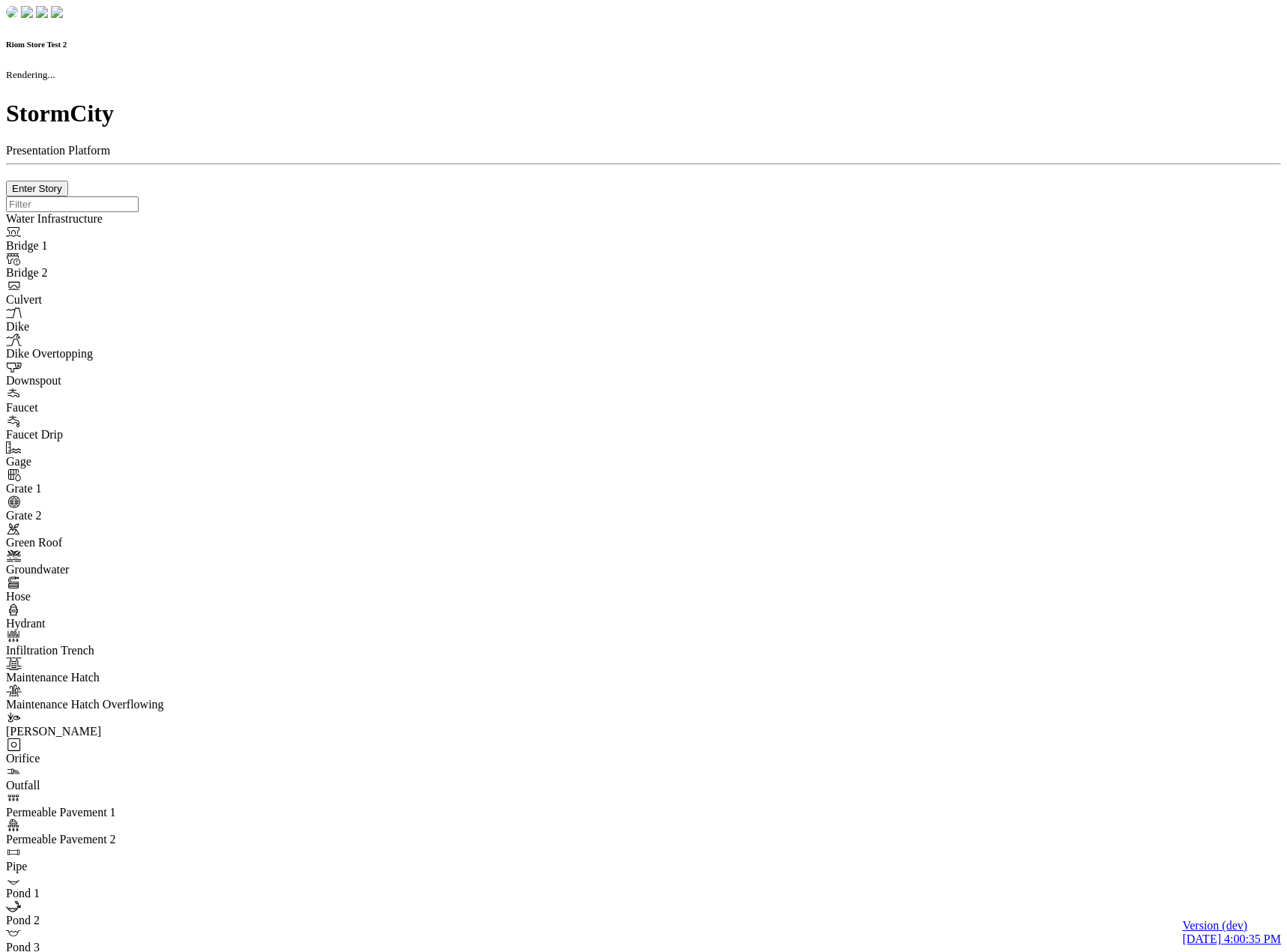
checkbox input "true"
type input "0"
type textarea "<i class="far fa-building"></i>"
type input "7"
select select "None"
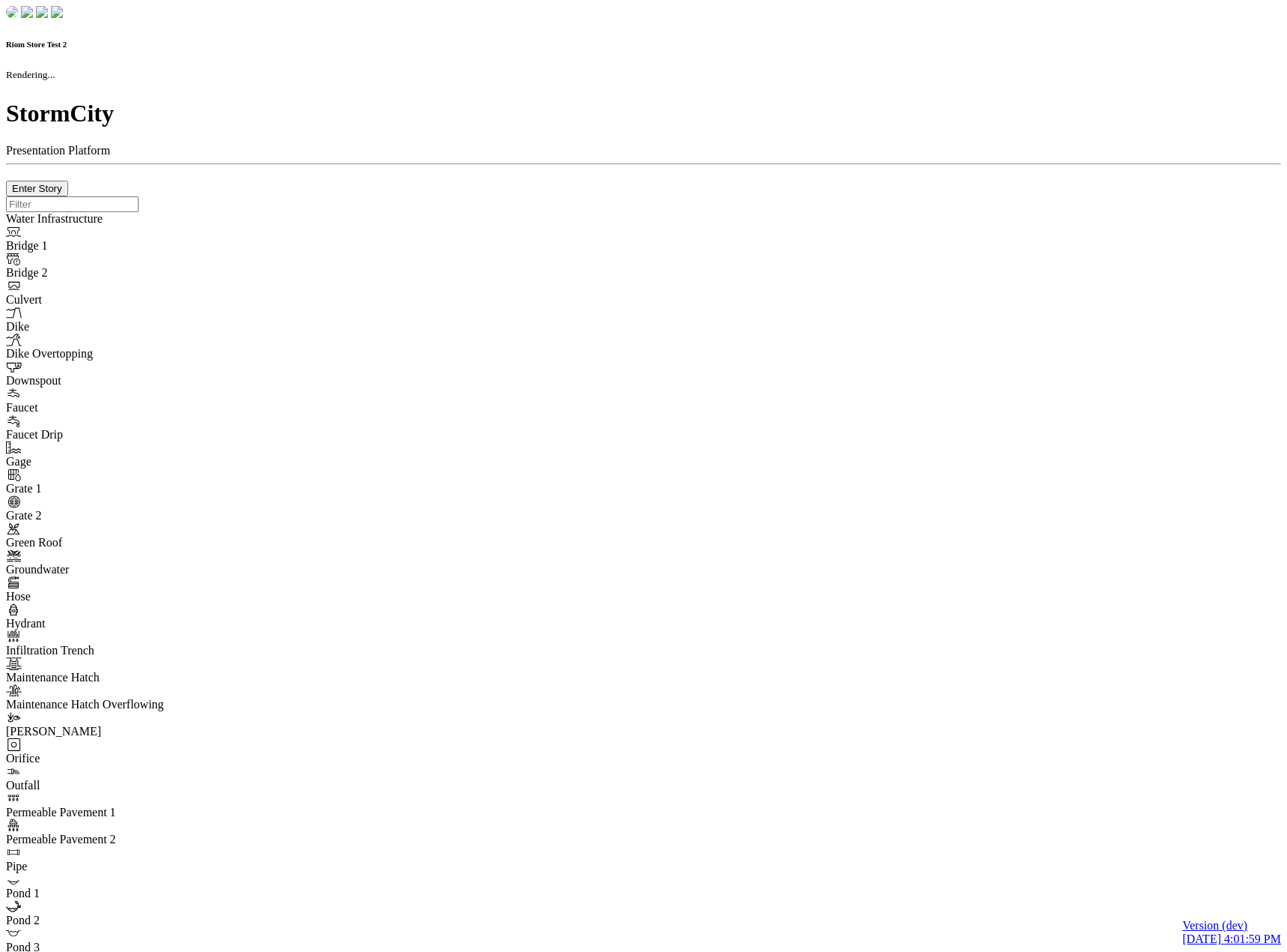
checkbox input "true"
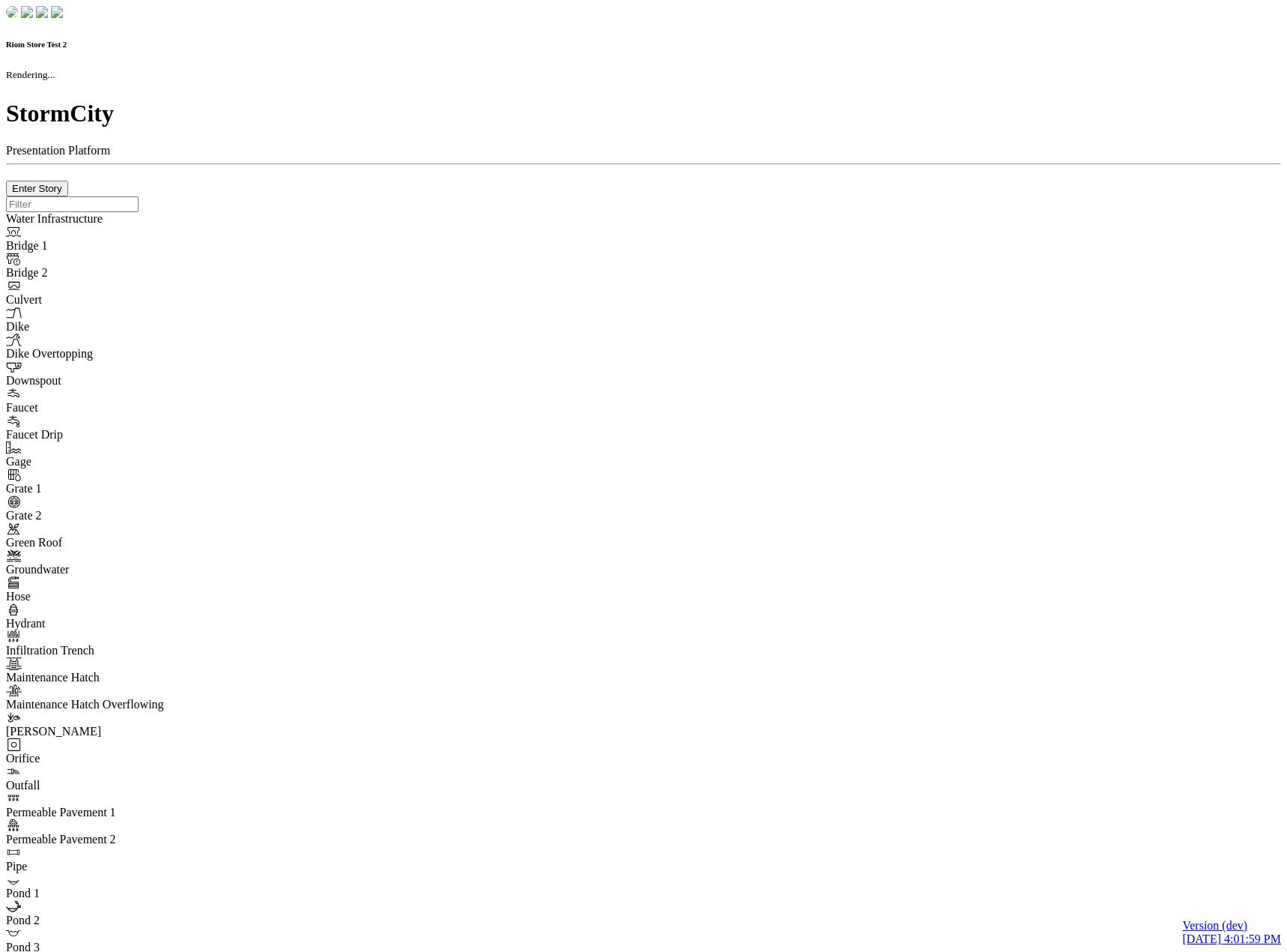
type input "0m"
type textarea "Depth = 0"
checkbox input "true"
select select "CIRCLE"
type input "7"
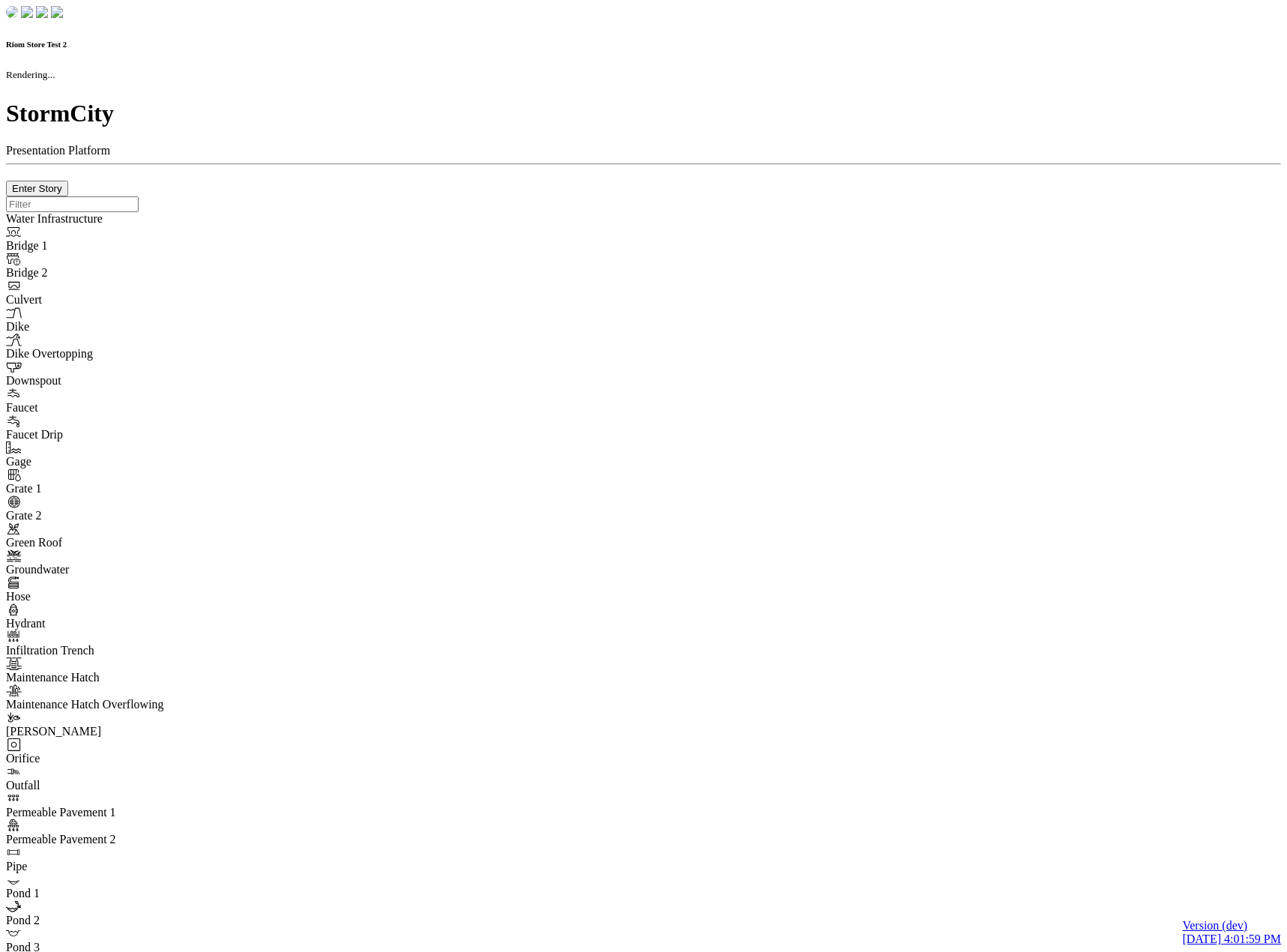
checkbox input "true"
type input "0"
type textarea "<i class="far fa-building"></i>"
type input "7"
select select "None"
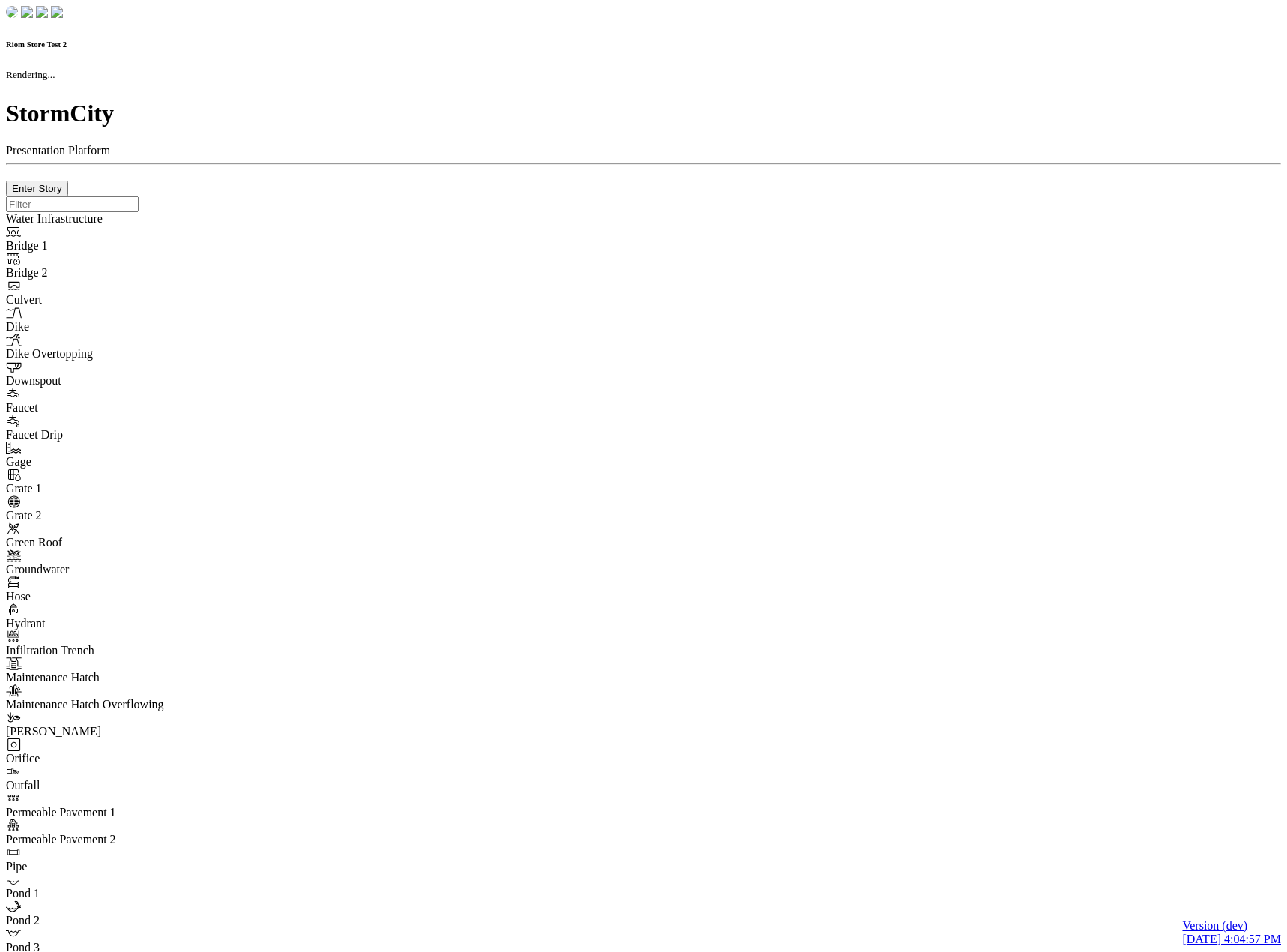
checkbox input "true"
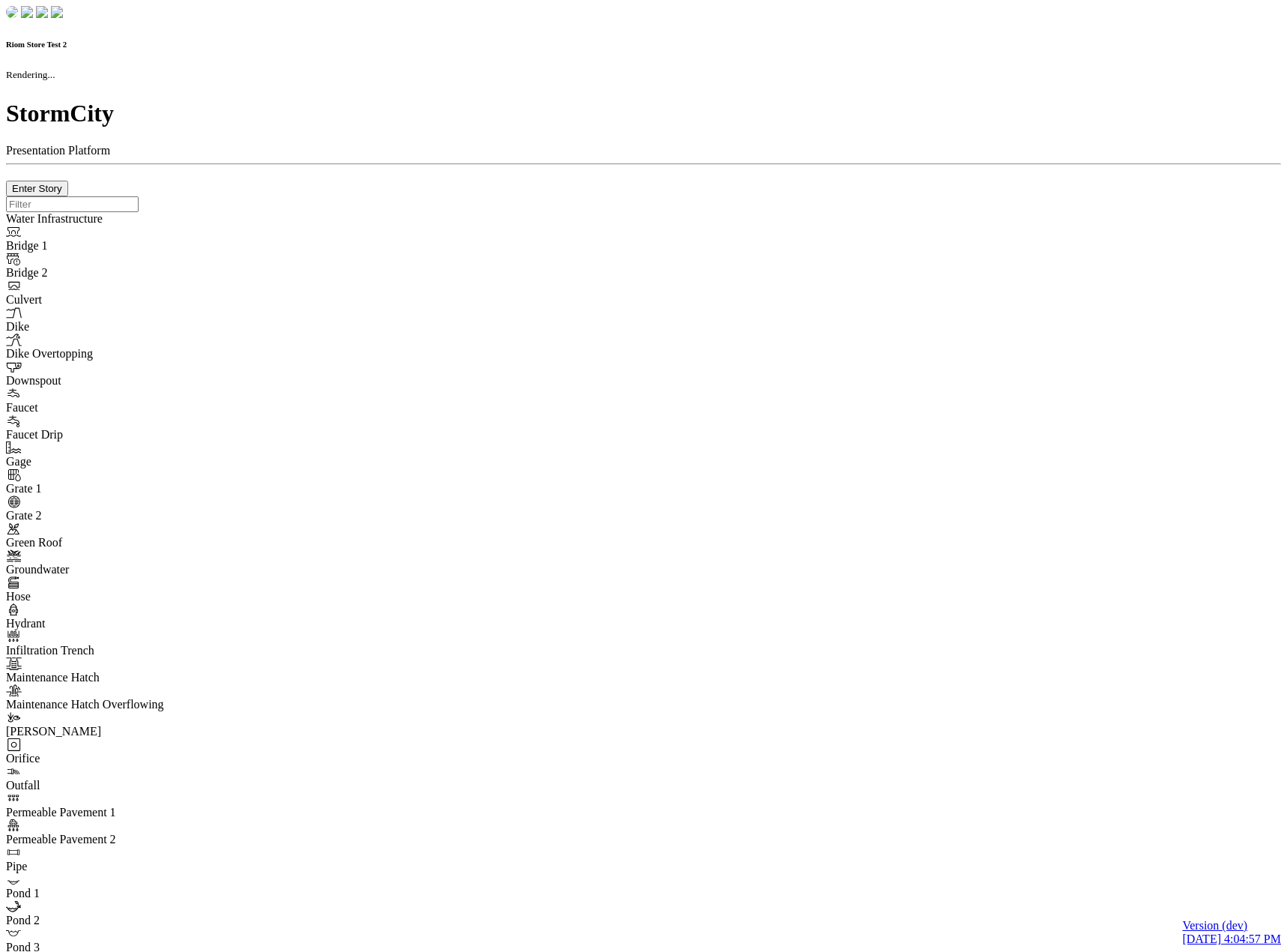
type input "0m"
type textarea "Depth = 0"
checkbox input "true"
select select "CIRCLE"
type input "7"
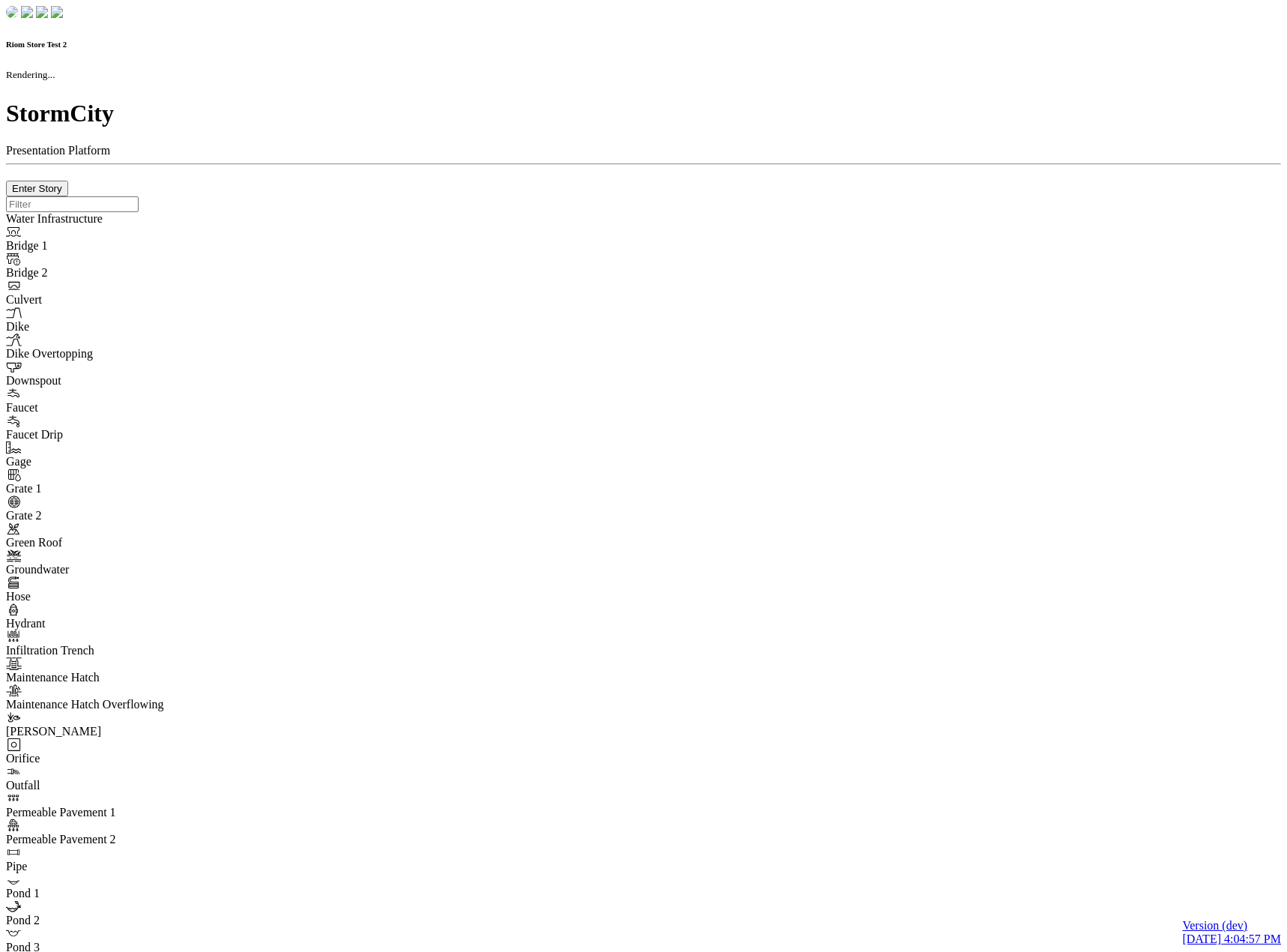
checkbox input "true"
type input "0"
type textarea "<i class="far fa-building"></i>"
type input "7"
select select "None"
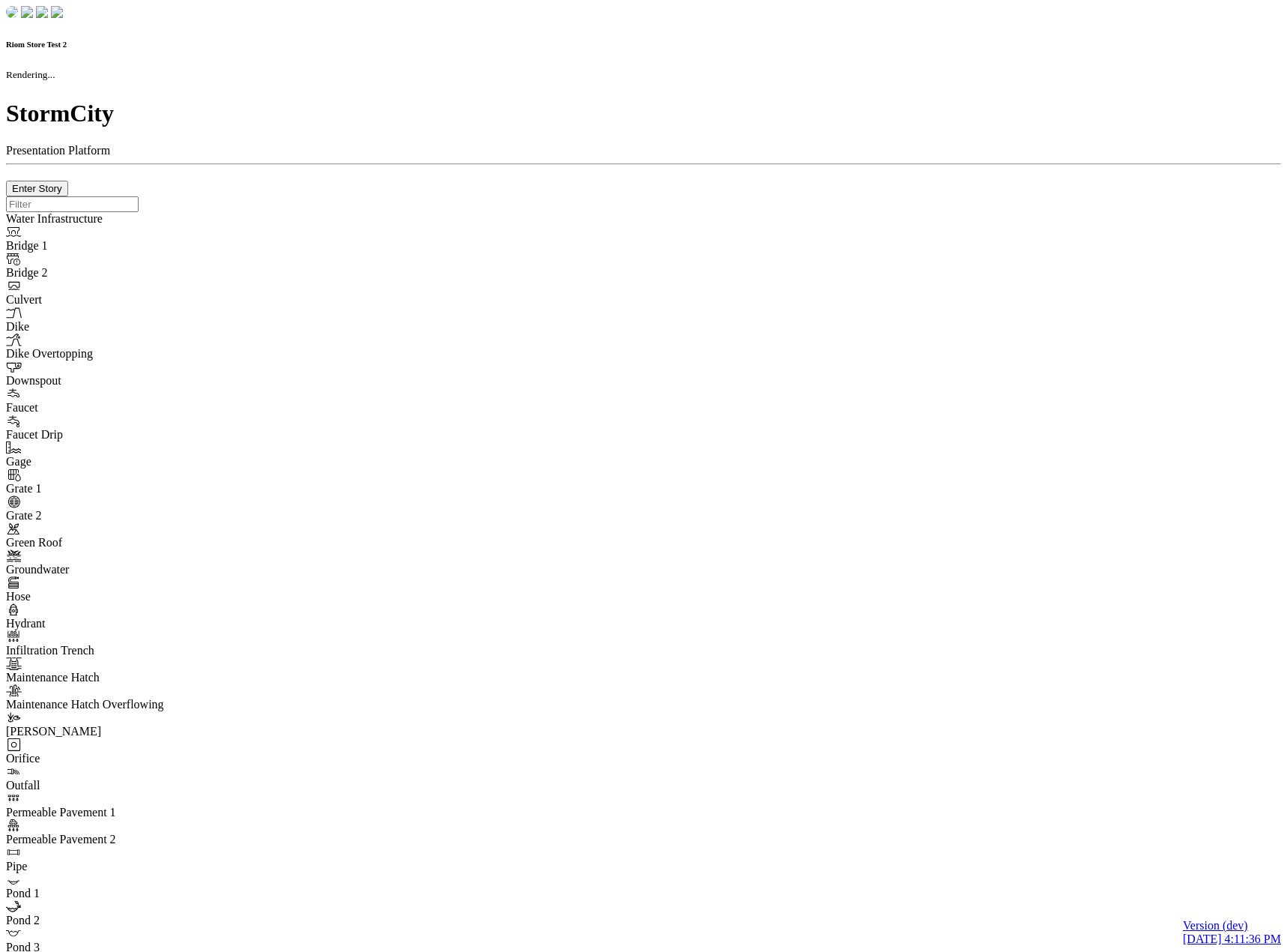
checkbox input "true"
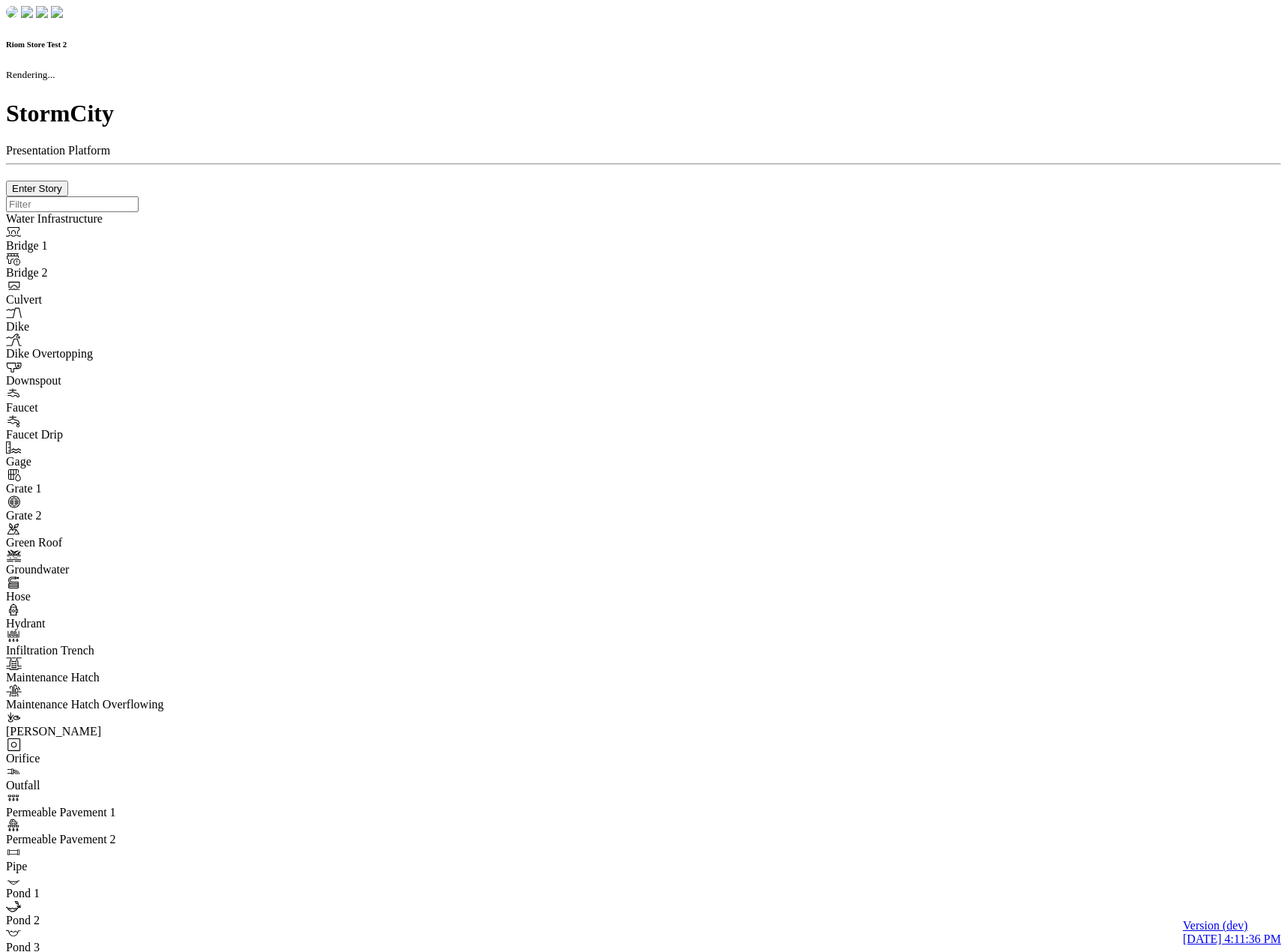
type input "0m"
type textarea "Depth = 0"
checkbox input "true"
select select "CIRCLE"
type input "7"
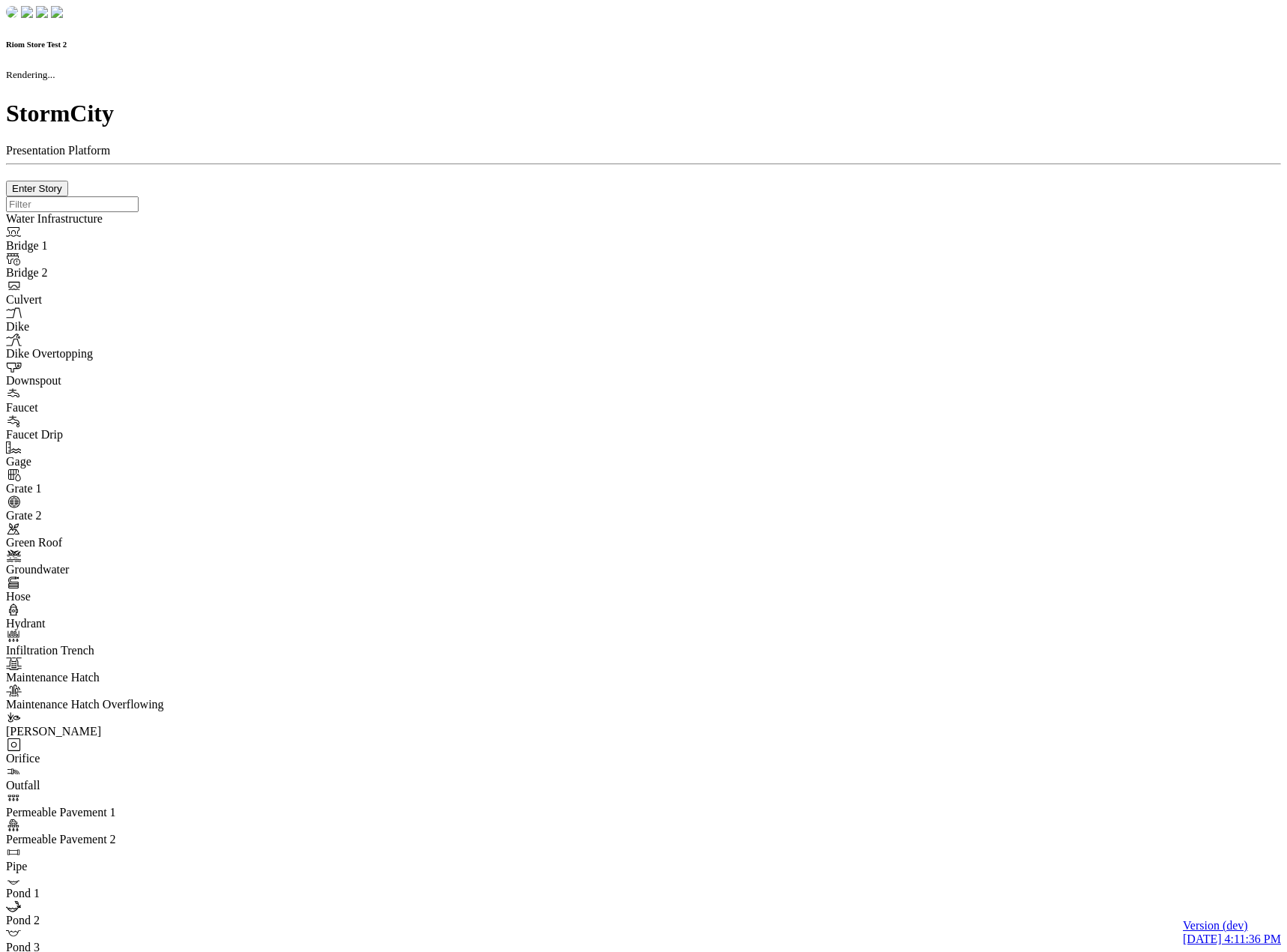
checkbox input "true"
type input "0"
type textarea "<i class="far fa-building"></i>"
type input "7"
select select "None"
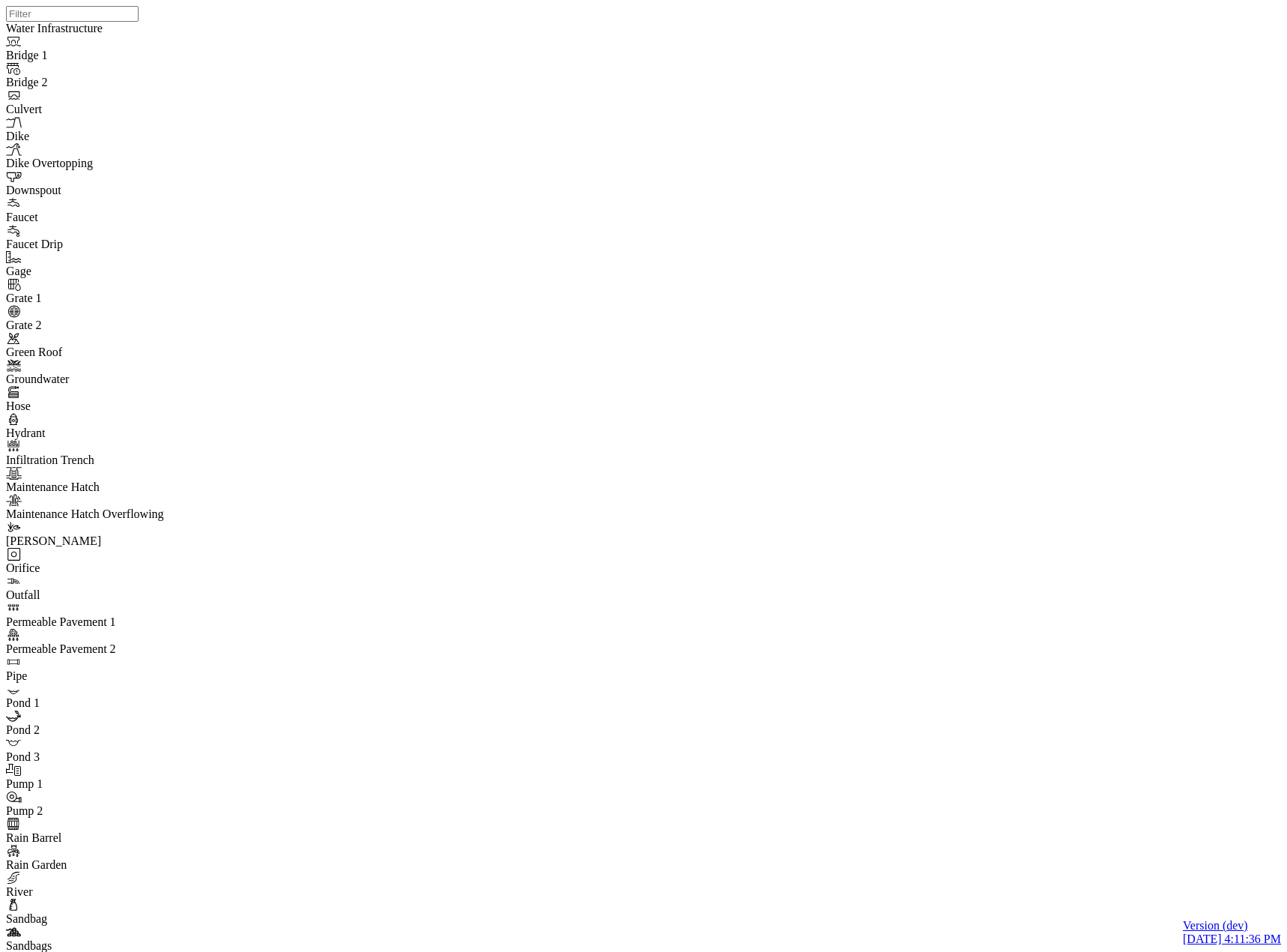
click at [758, 393] on div "JC JC JC JC DO JC JC JC JC JC JC JC" at bounding box center [649, 456] width 1287 height 913
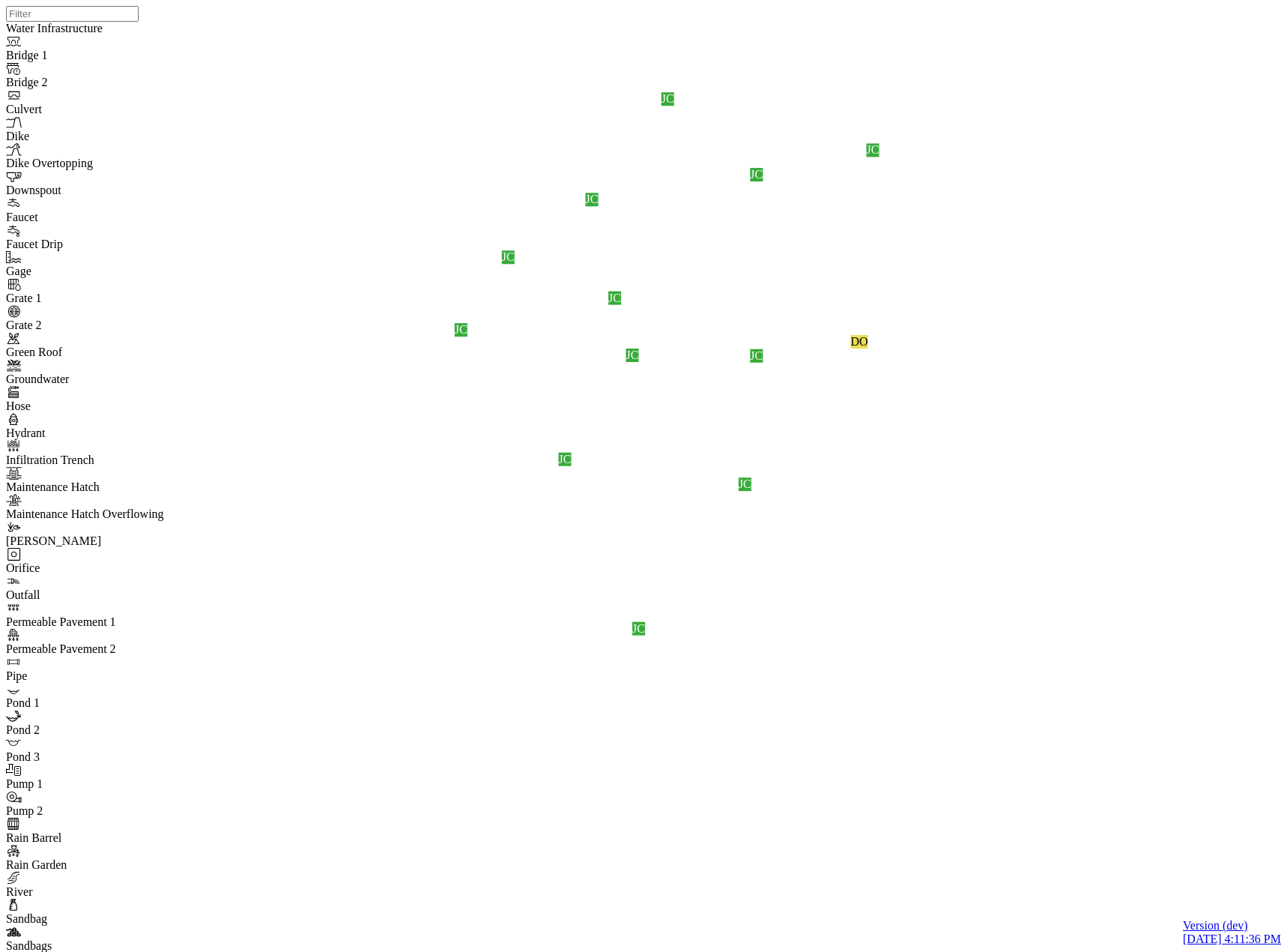
click at [965, 571] on div "JC JC JC JC DO JC JC JC JC JC JC JC" at bounding box center [649, 456] width 1287 height 913
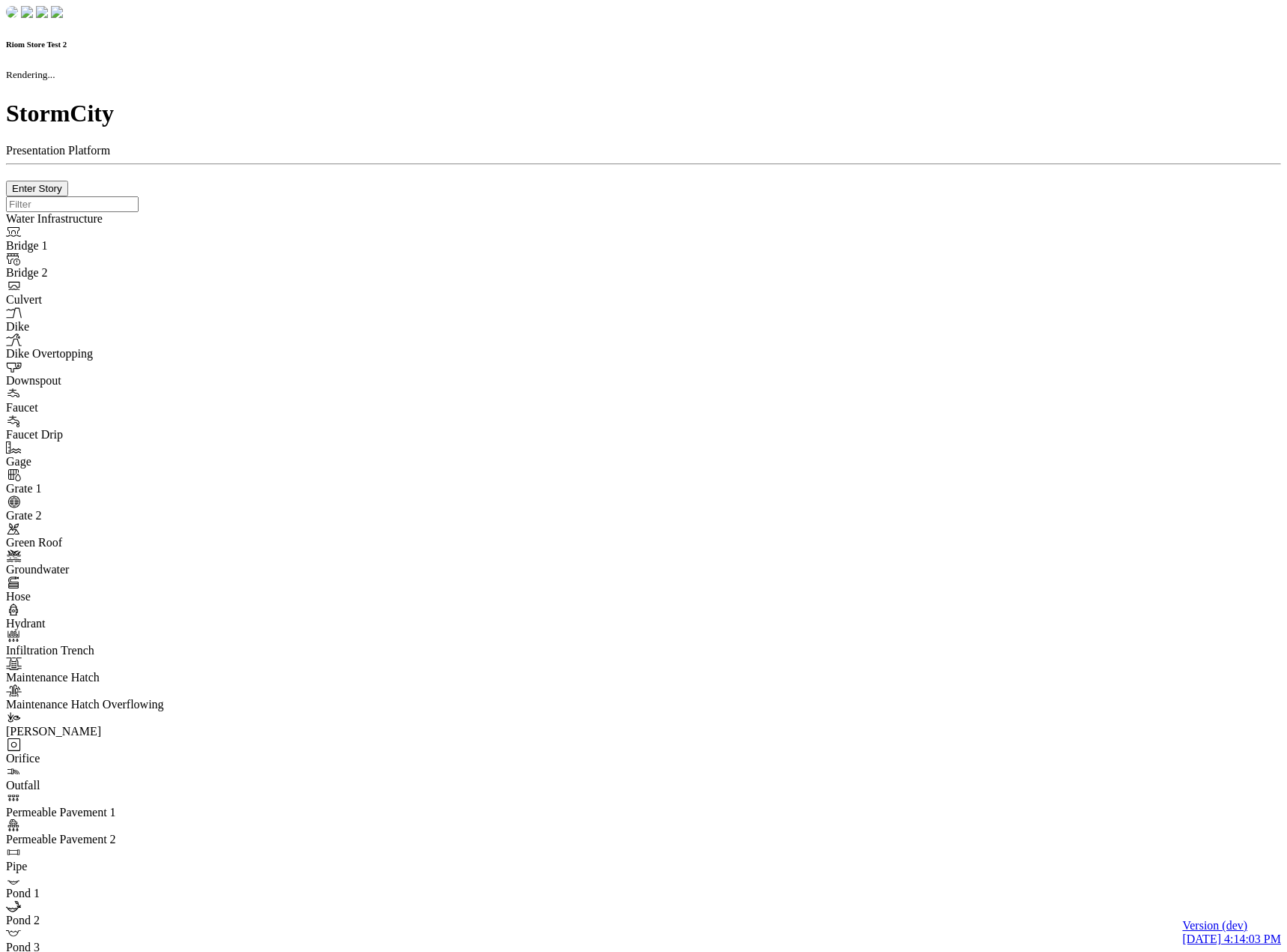
checkbox input "true"
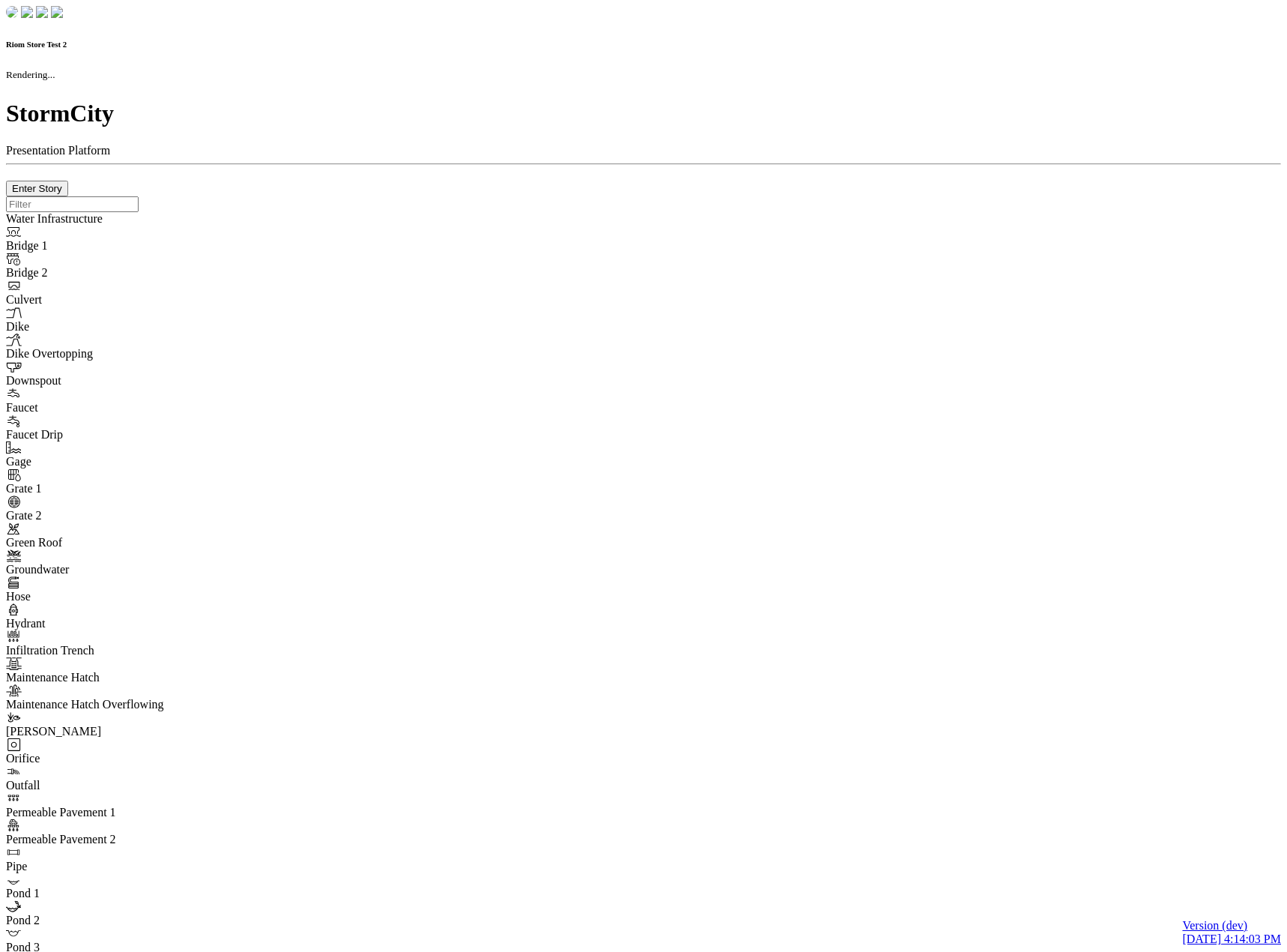
type input "0m"
type textarea "Depth = 0"
checkbox input "true"
select select "CIRCLE"
type input "7"
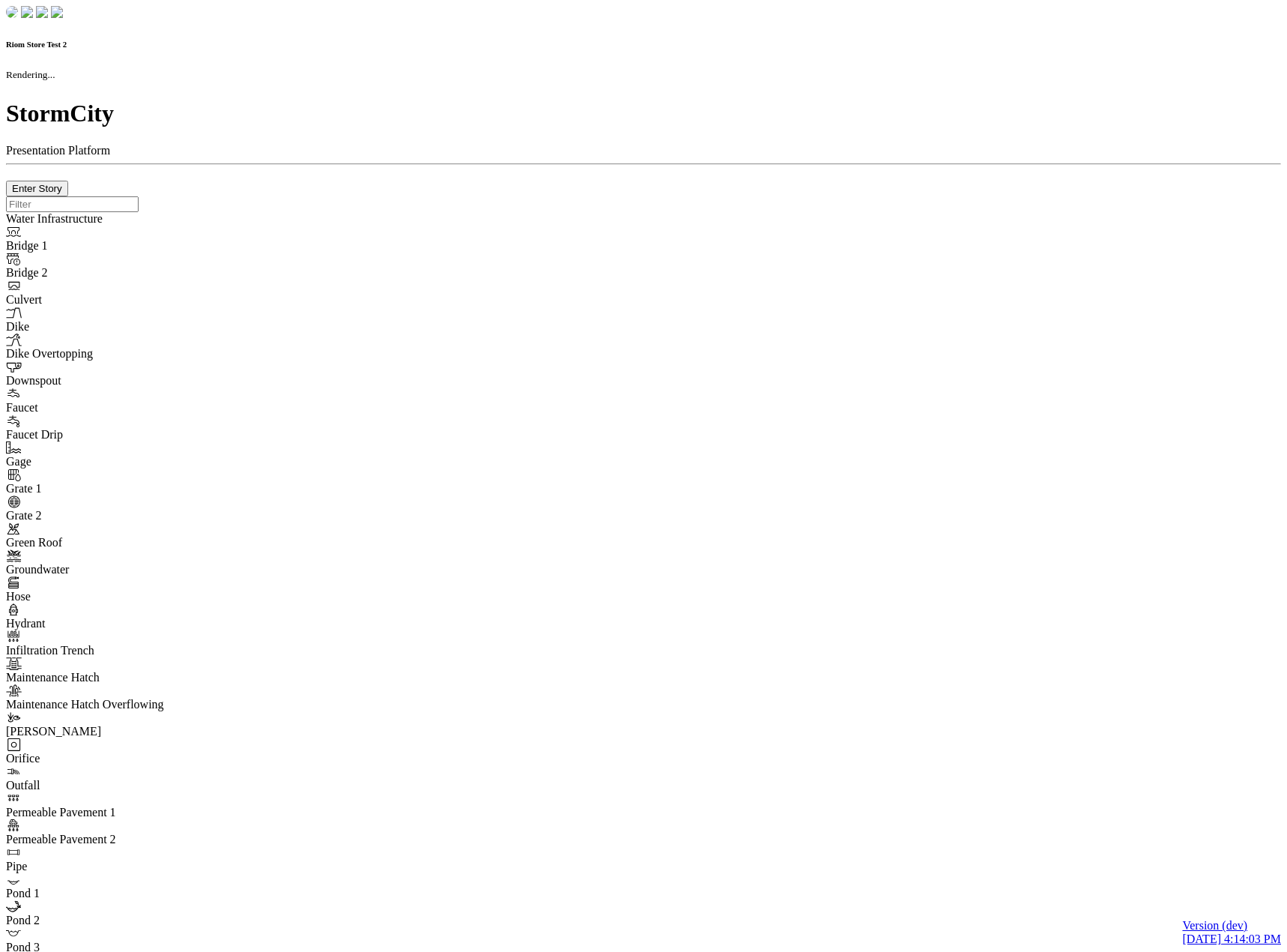
checkbox input "true"
type input "0"
type textarea "<i class="far fa-building"></i>"
type input "7"
select select "None"
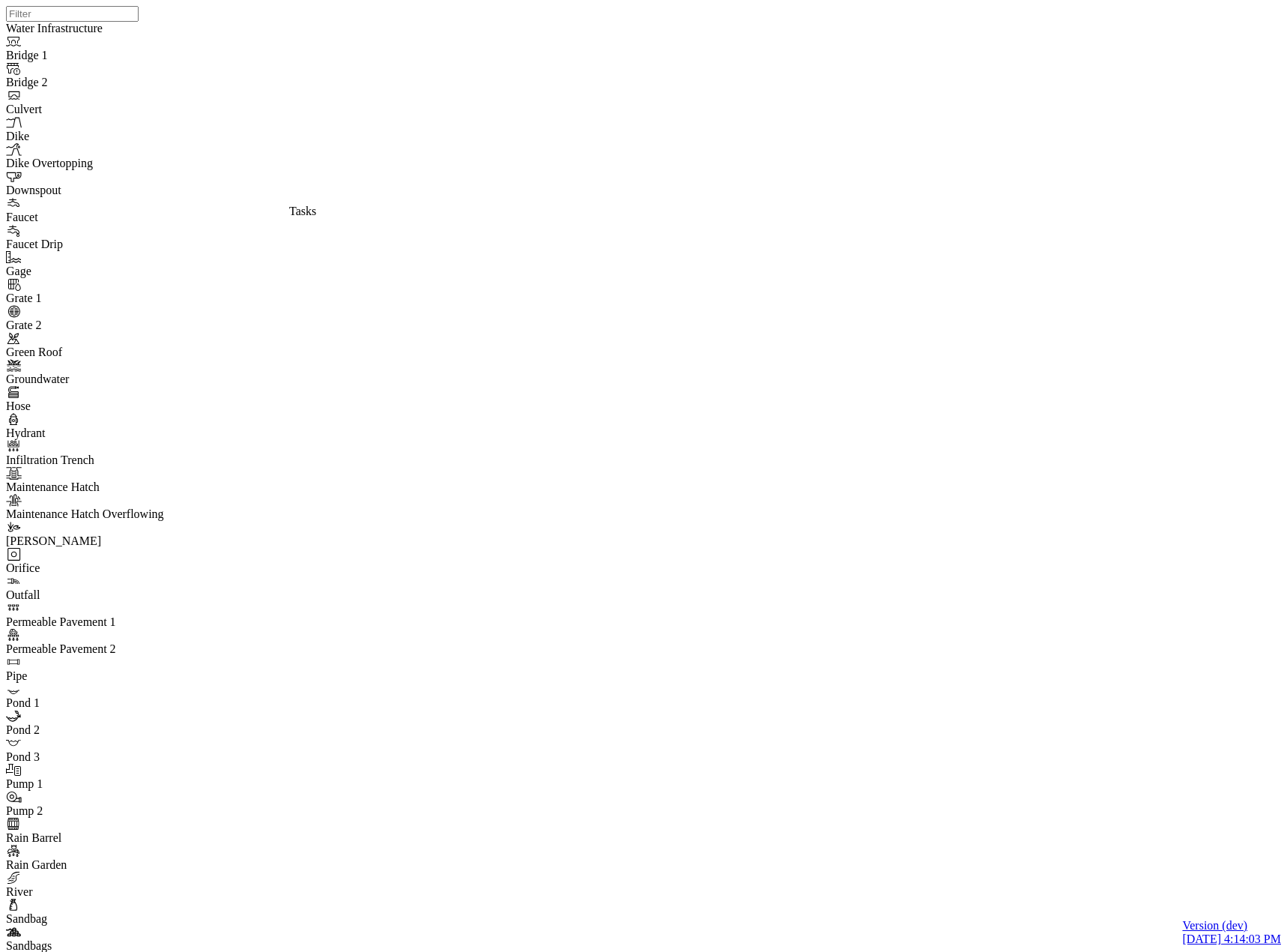
click at [969, 571] on div "JC JC JC JC DO JC JC JC JC JC JC JC" at bounding box center [649, 456] width 1287 height 913
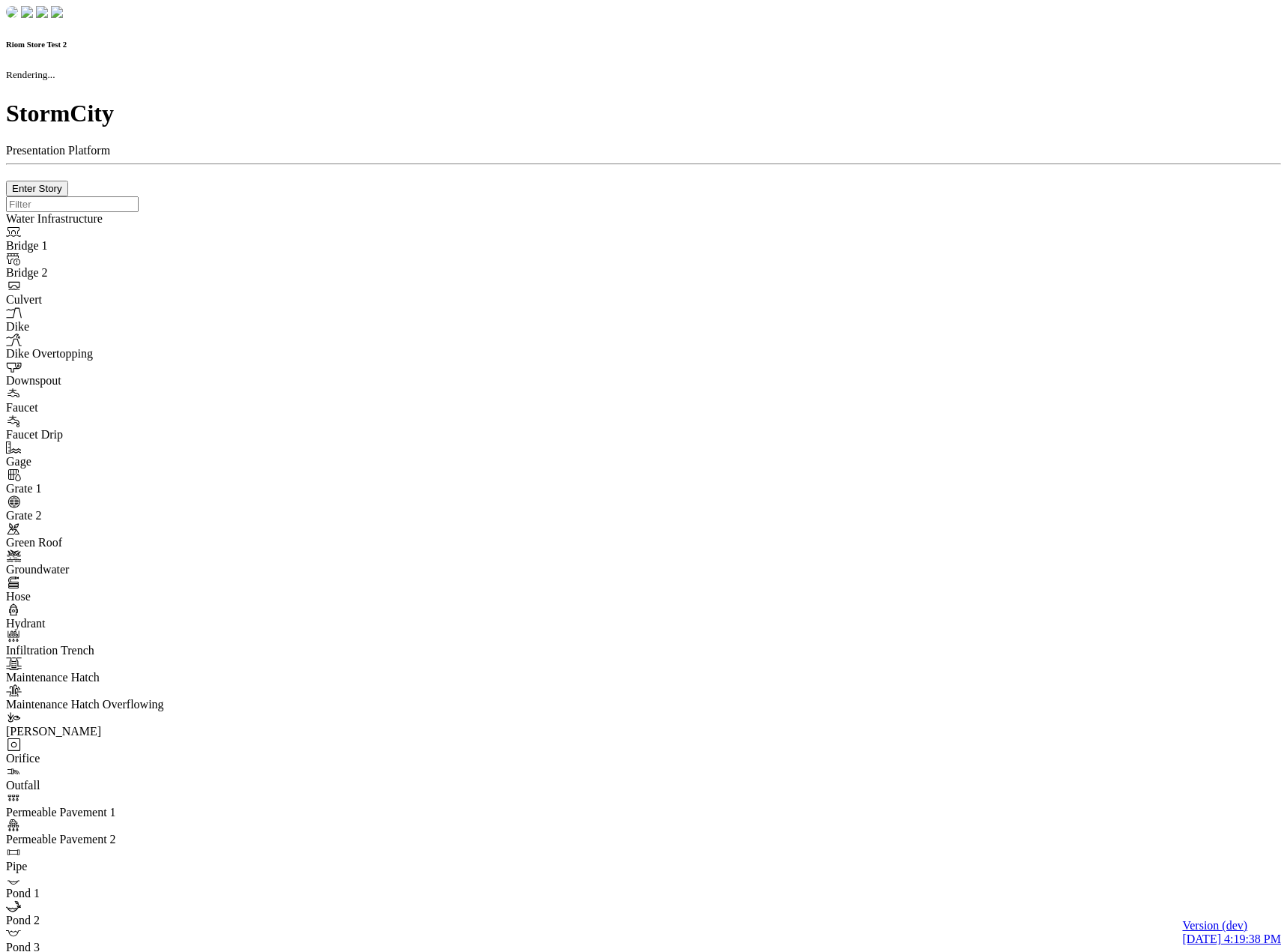
checkbox input "true"
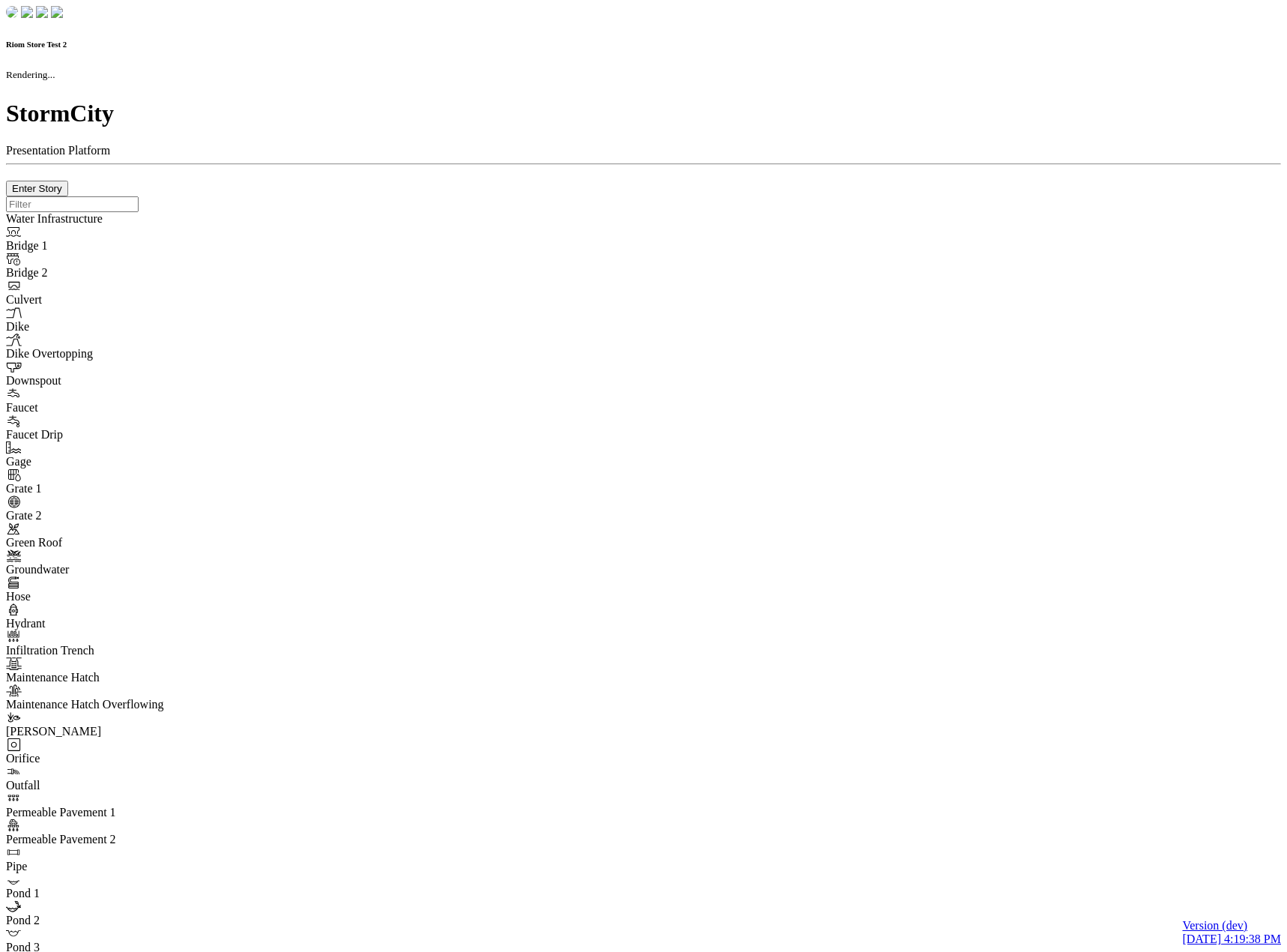
type input "0m"
type textarea "Depth = 0"
checkbox input "true"
select select "CIRCLE"
type input "7"
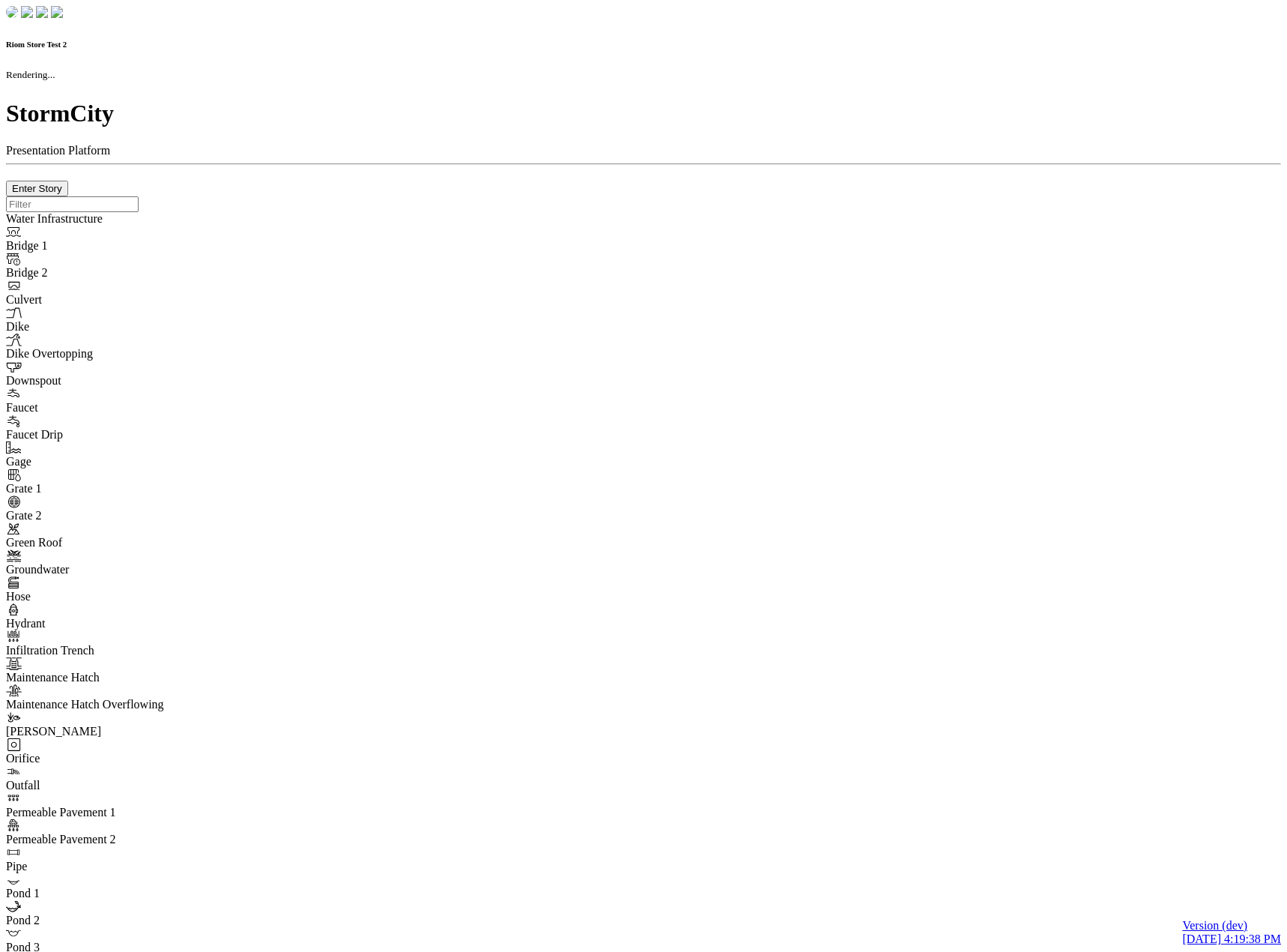
checkbox input "true"
type input "0"
type textarea "<i class="far fa-building"></i>"
select select "None"
type input "7"
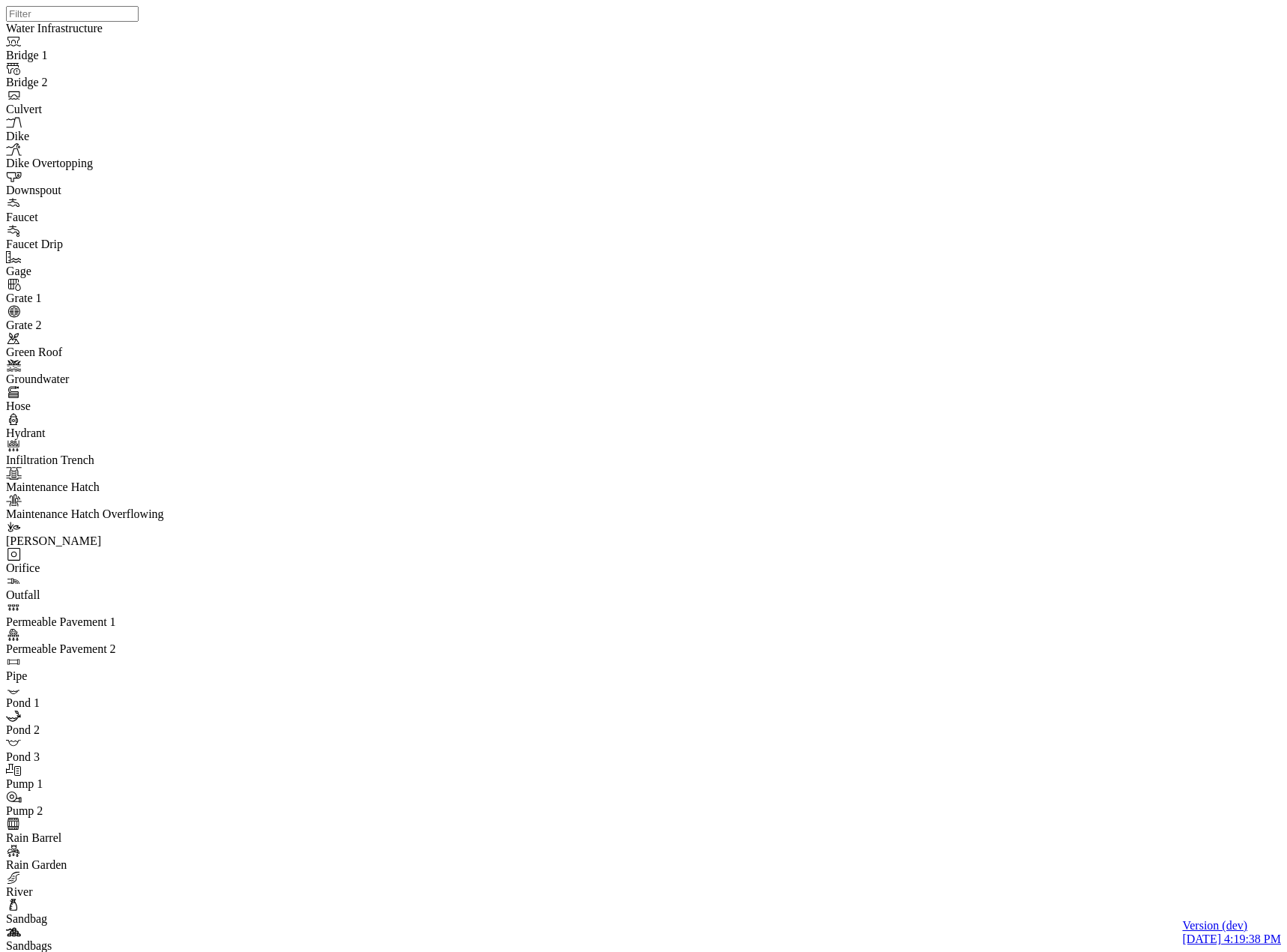
drag, startPoint x: 176, startPoint y: 612, endPoint x: 197, endPoint y: 568, distance: 48.8
click at [176, 596] on span "Manage Pins..." at bounding box center [176, 589] width 71 height 13
drag, startPoint x: 1042, startPoint y: 553, endPoint x: 749, endPoint y: 461, distance: 307.1
click at [754, 464] on div at bounding box center [649, 456] width 1287 height 913
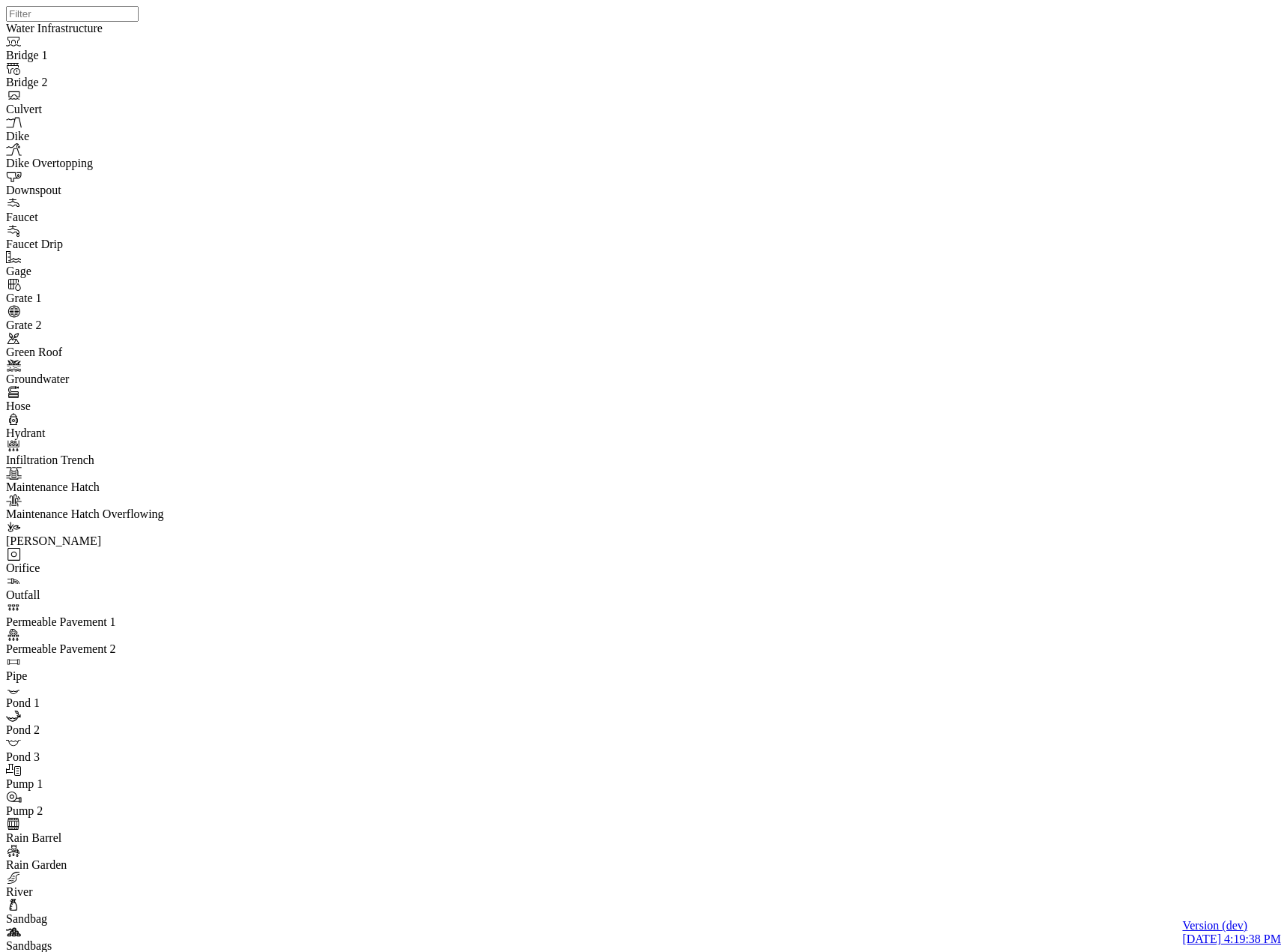
click at [939, 482] on div at bounding box center [649, 456] width 1287 height 913
type textarea "ZSDfadfgd"
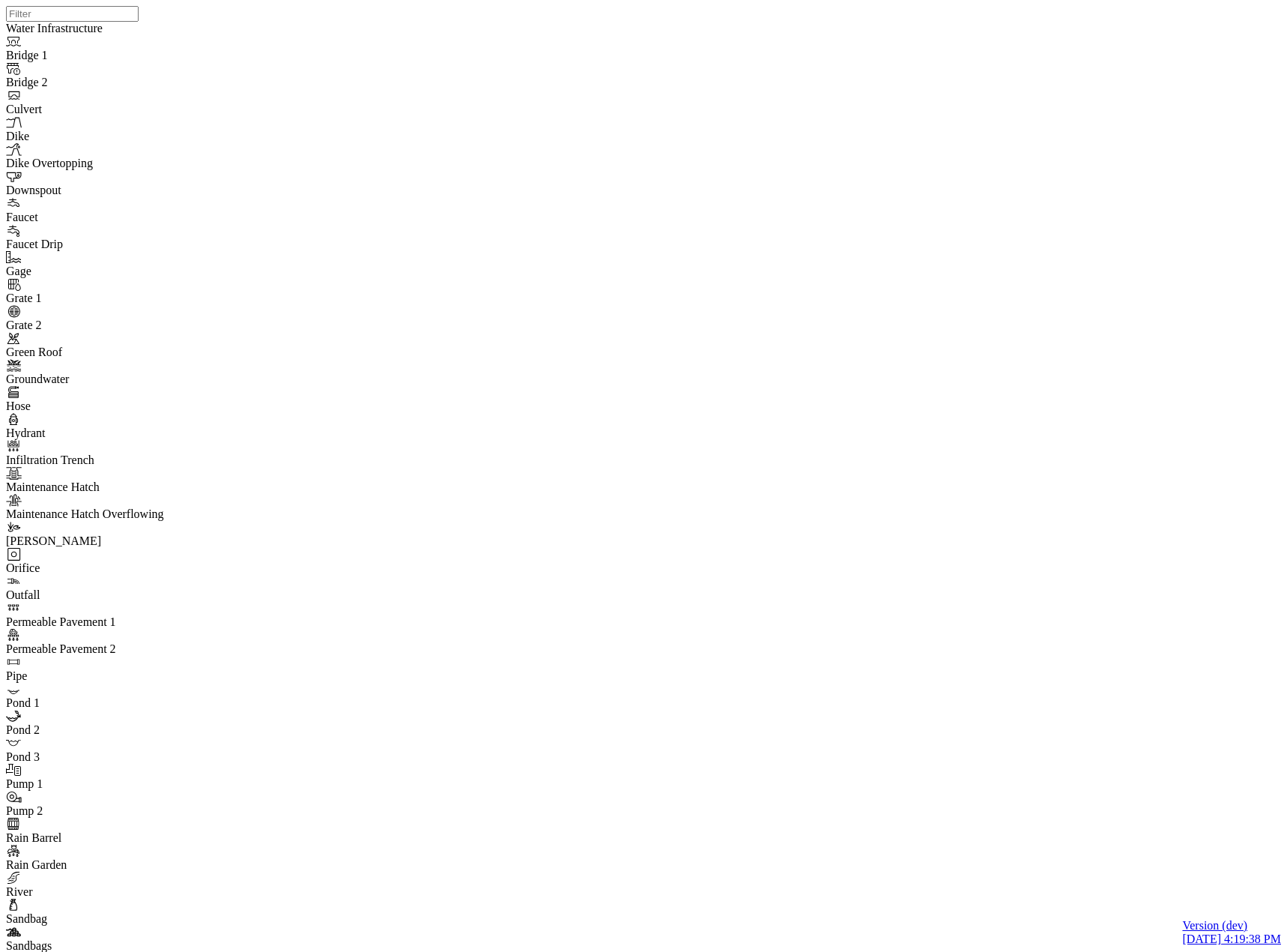
drag, startPoint x: 1061, startPoint y: 735, endPoint x: 1071, endPoint y: 525, distance: 210.2
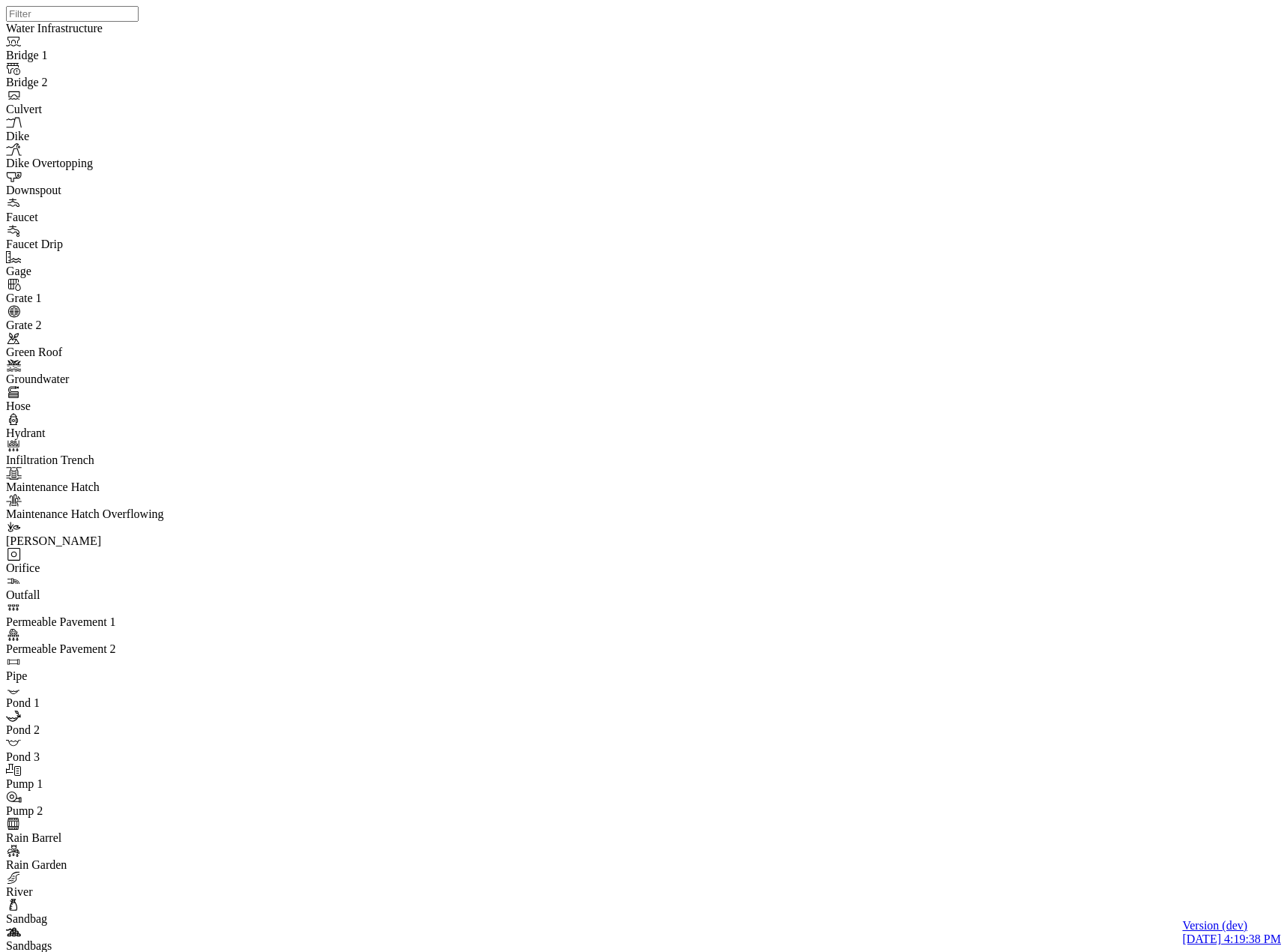
click at [1088, 690] on div at bounding box center [649, 456] width 1287 height 913
click at [1083, 598] on div at bounding box center [649, 456] width 1287 height 913
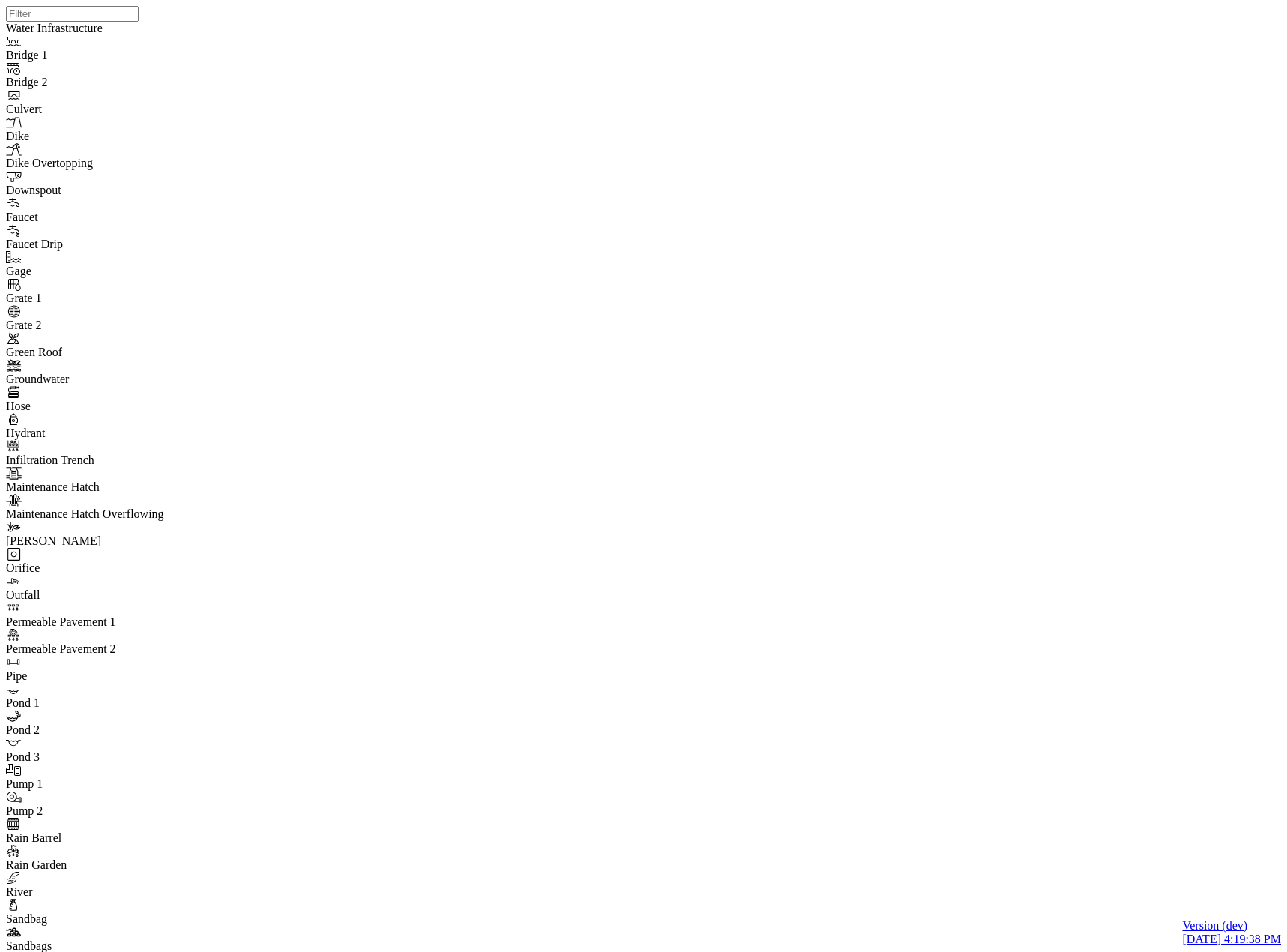
type textarea "asdf"
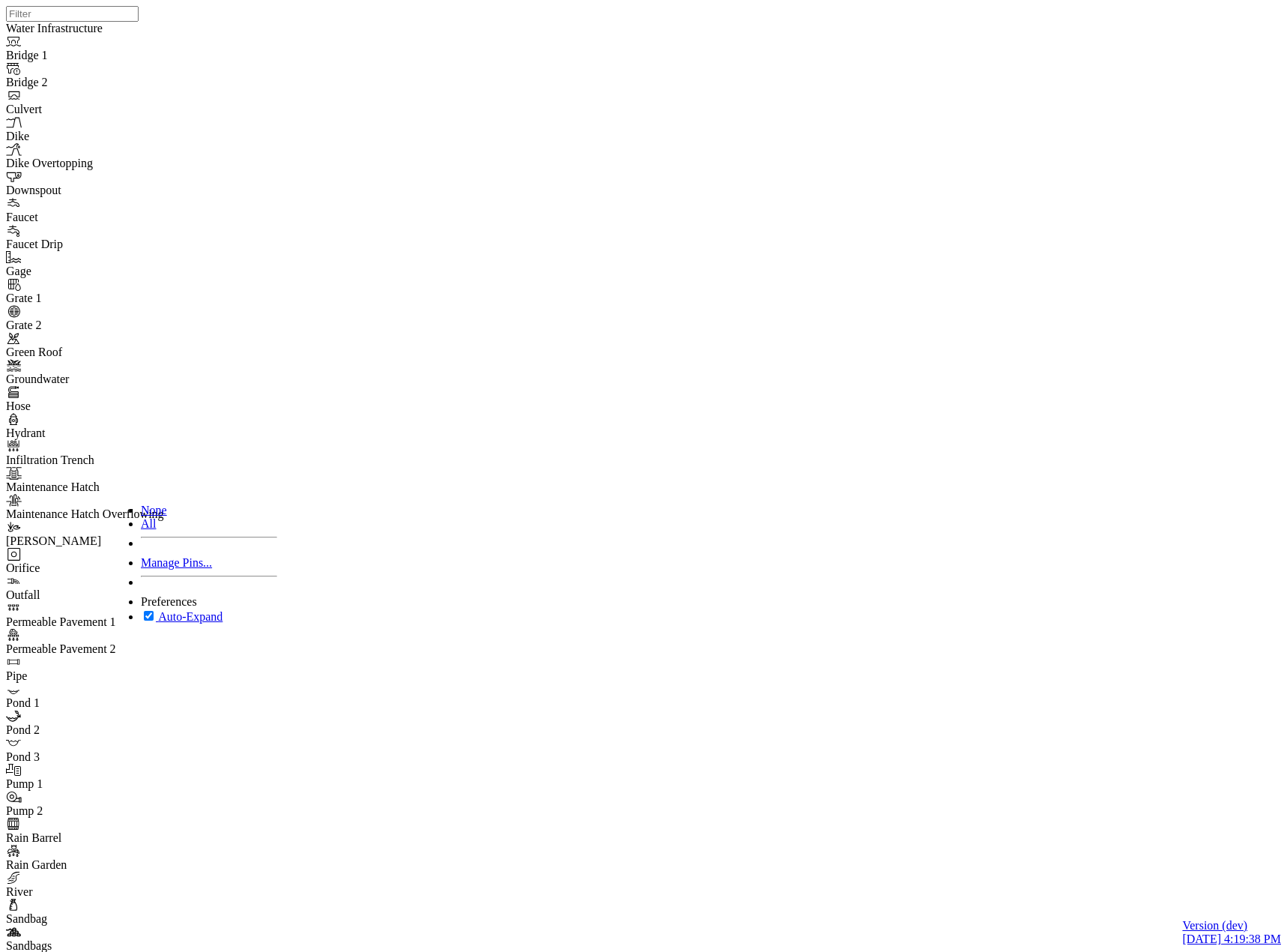
drag, startPoint x: 205, startPoint y: 734, endPoint x: 239, endPoint y: 718, distance: 37.6
drag, startPoint x: 1057, startPoint y: 347, endPoint x: 1073, endPoint y: -87, distance: 434.3
drag, startPoint x: 996, startPoint y: 445, endPoint x: 849, endPoint y: 777, distance: 363.1
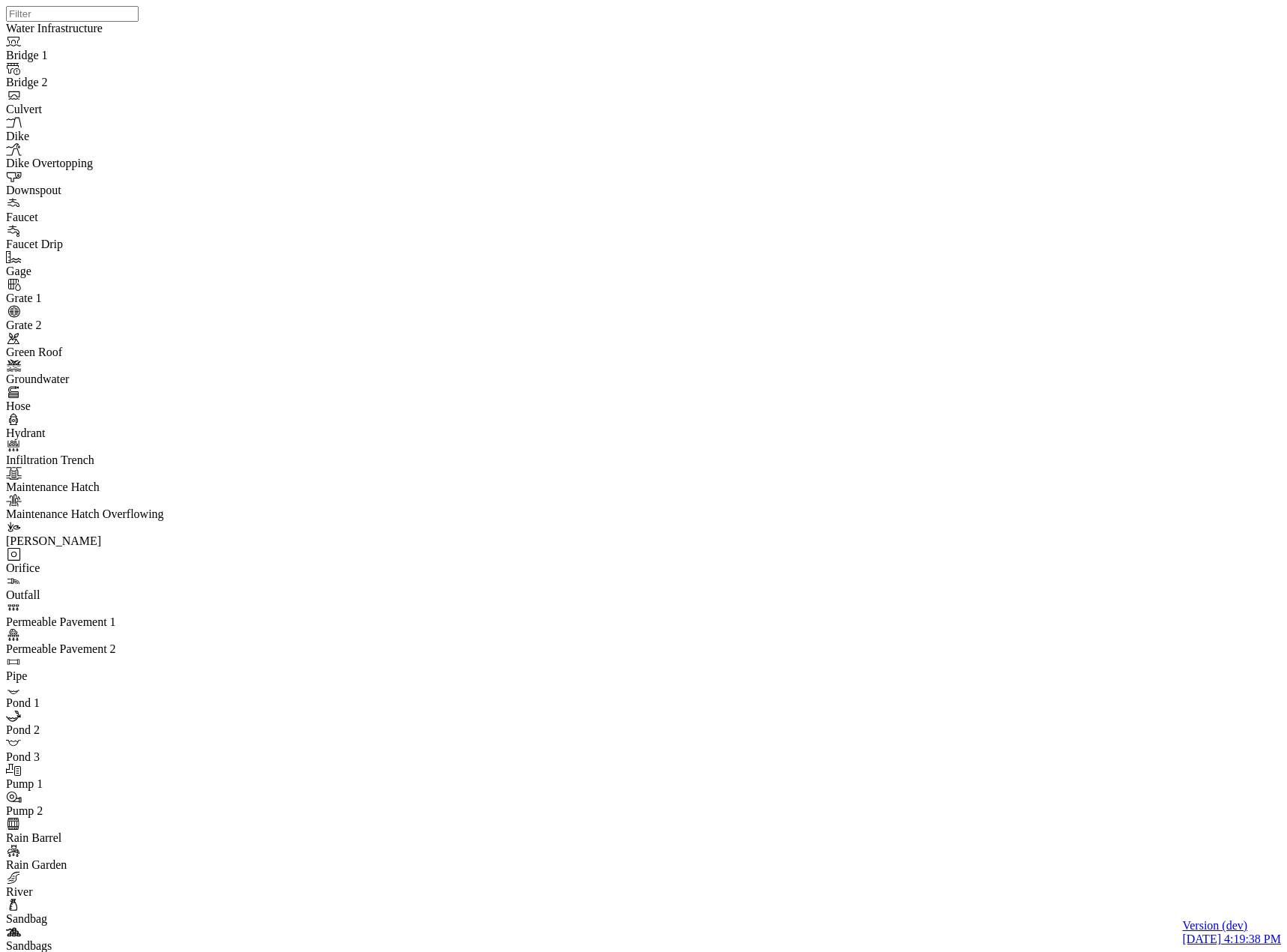
drag, startPoint x: 949, startPoint y: 583, endPoint x: 798, endPoint y: 519, distance: 164.0
click at [798, 519] on div at bounding box center [649, 456] width 1287 height 913
drag, startPoint x: 1078, startPoint y: 513, endPoint x: 815, endPoint y: 460, distance: 268.3
drag, startPoint x: 965, startPoint y: 481, endPoint x: 732, endPoint y: 579, distance: 252.8
click at [732, 576] on div at bounding box center [649, 456] width 1287 height 913
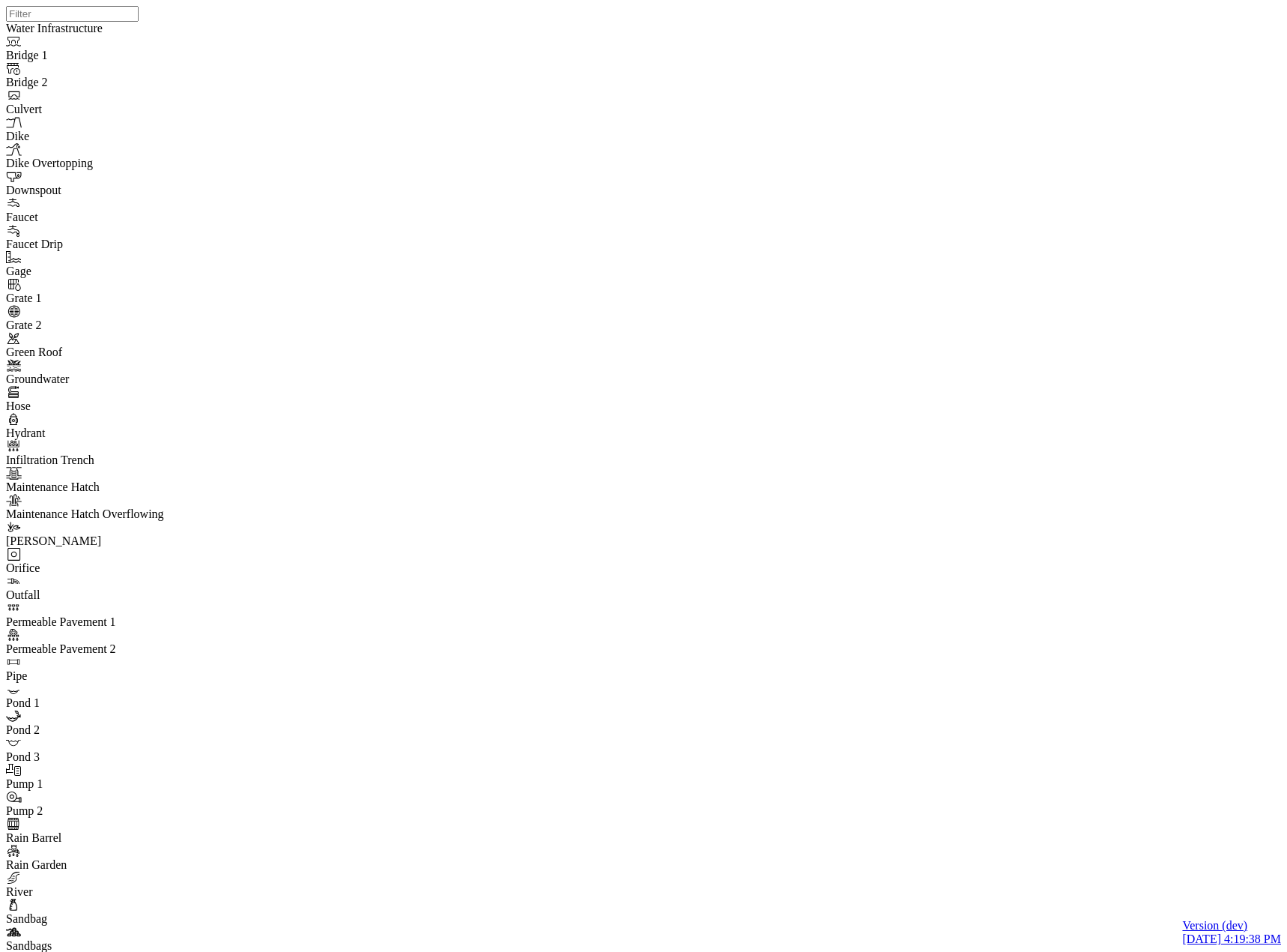
drag, startPoint x: 949, startPoint y: 579, endPoint x: 781, endPoint y: 514, distance: 180.1
click at [887, 580] on div at bounding box center [649, 456] width 1287 height 913
drag, startPoint x: 880, startPoint y: 557, endPoint x: 875, endPoint y: 600, distance: 43.3
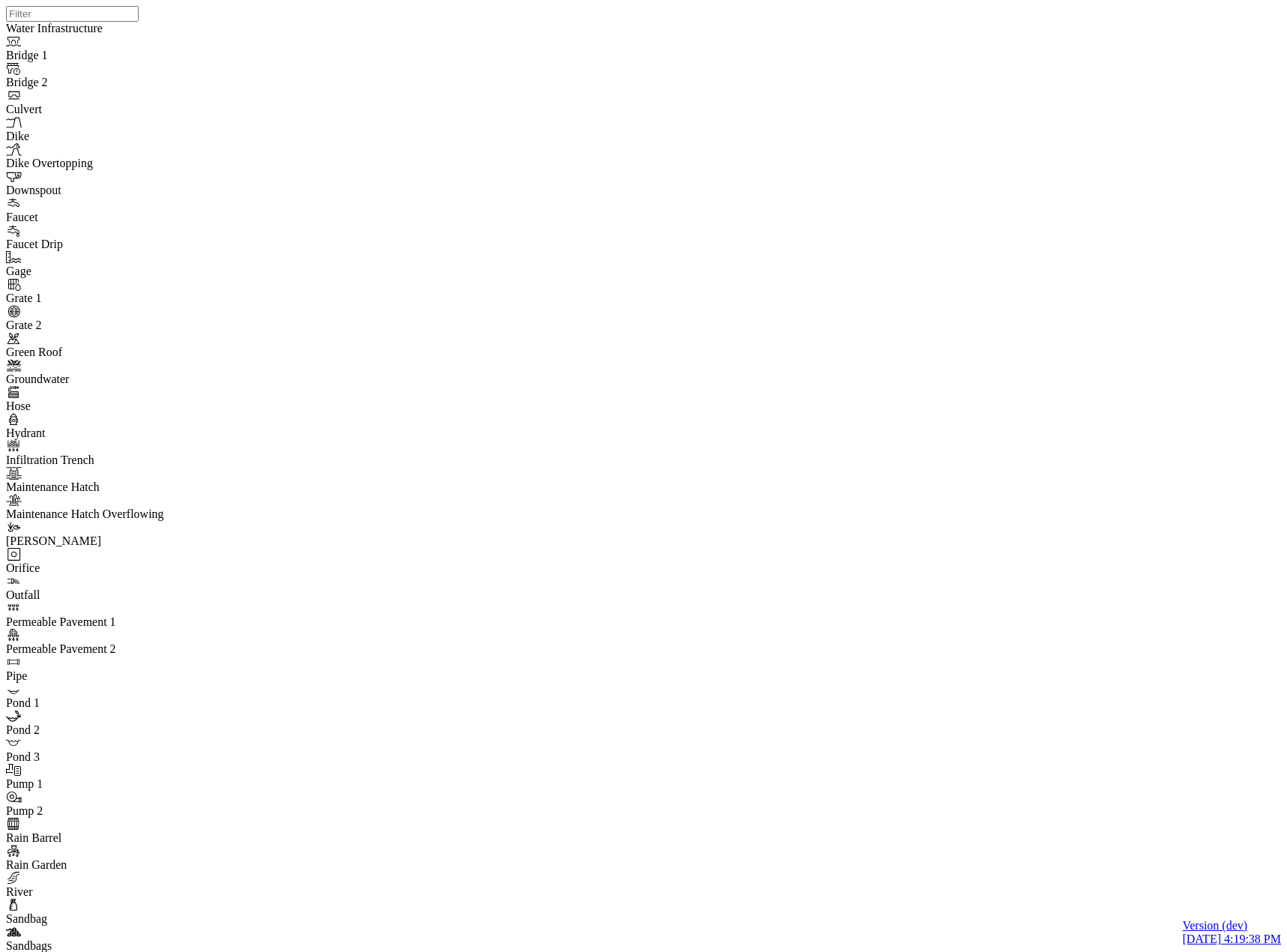
drag, startPoint x: 451, startPoint y: 64, endPoint x: 378, endPoint y: 255, distance: 204.5
drag, startPoint x: 684, startPoint y: 528, endPoint x: 557, endPoint y: 516, distance: 127.6
click at [158, 623] on label "Auto-Expand" at bounding box center [190, 615] width 64 height 13
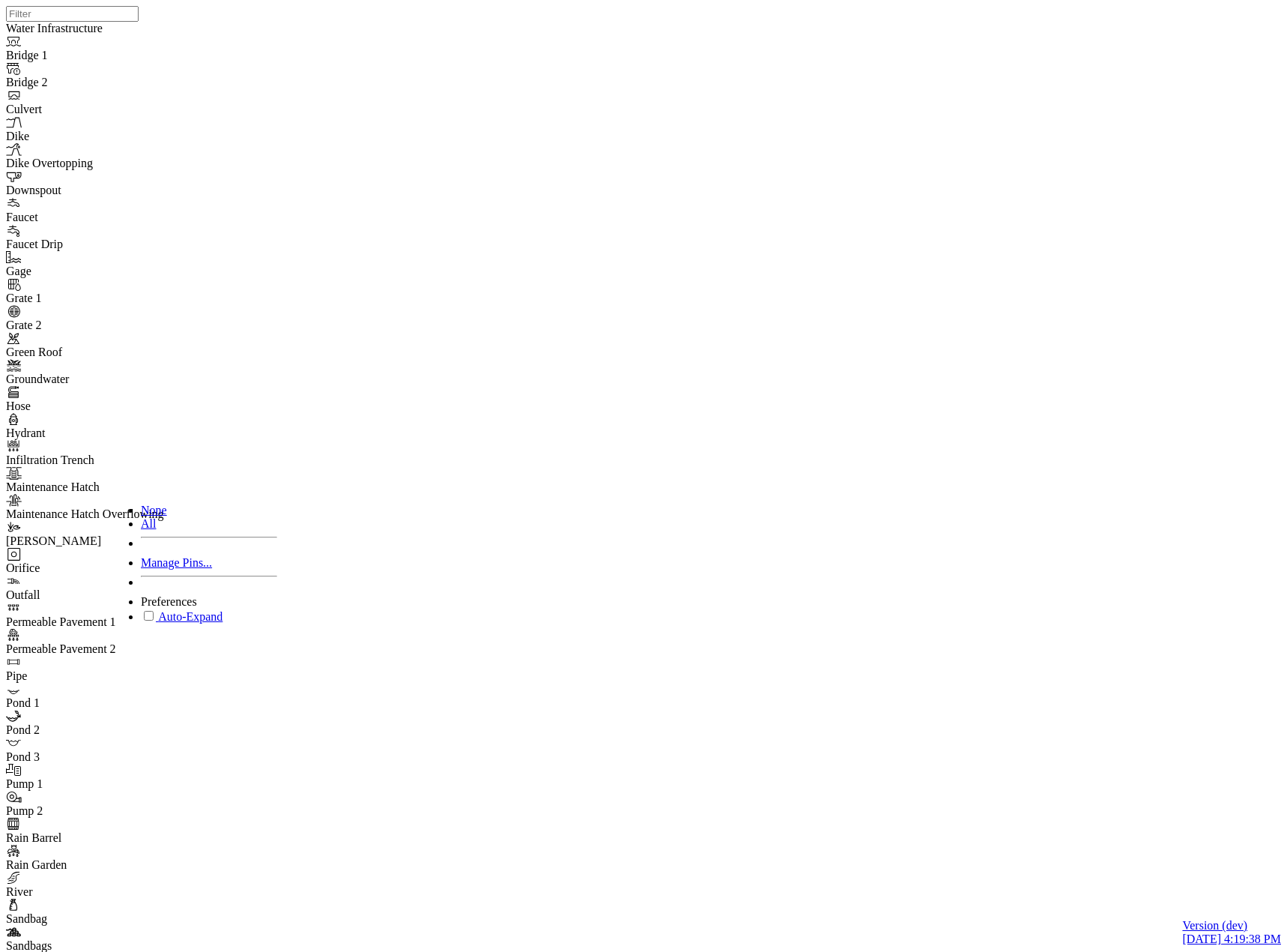
click at [158, 623] on label "Auto-Expand" at bounding box center [190, 615] width 64 height 13
checkbox input "true"
drag, startPoint x: 610, startPoint y: 504, endPoint x: 674, endPoint y: 539, distance: 72.9
click at [674, 539] on div at bounding box center [649, 456] width 1287 height 913
drag, startPoint x: 663, startPoint y: 501, endPoint x: 974, endPoint y: 508, distance: 311.1
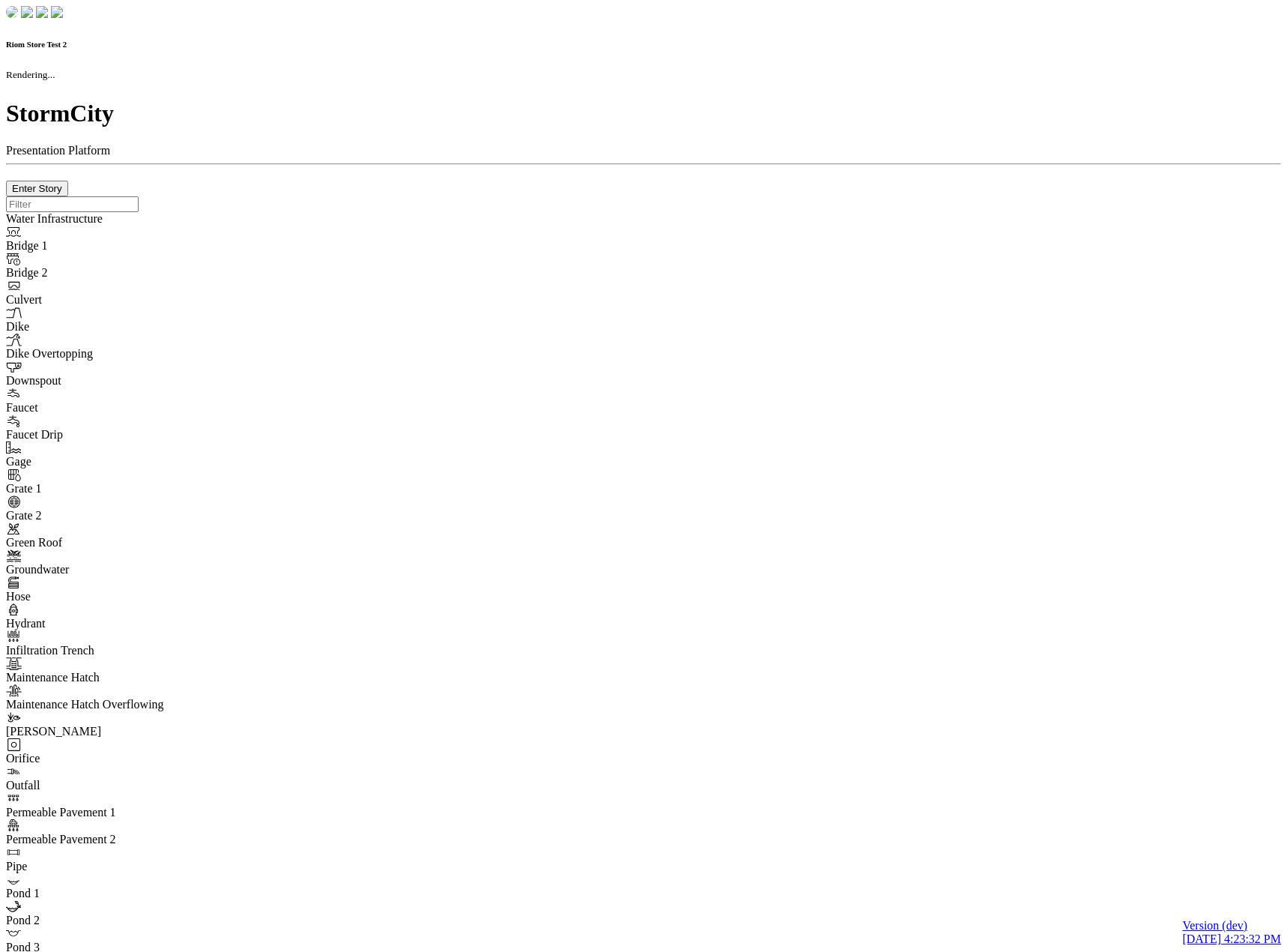
checkbox input "true"
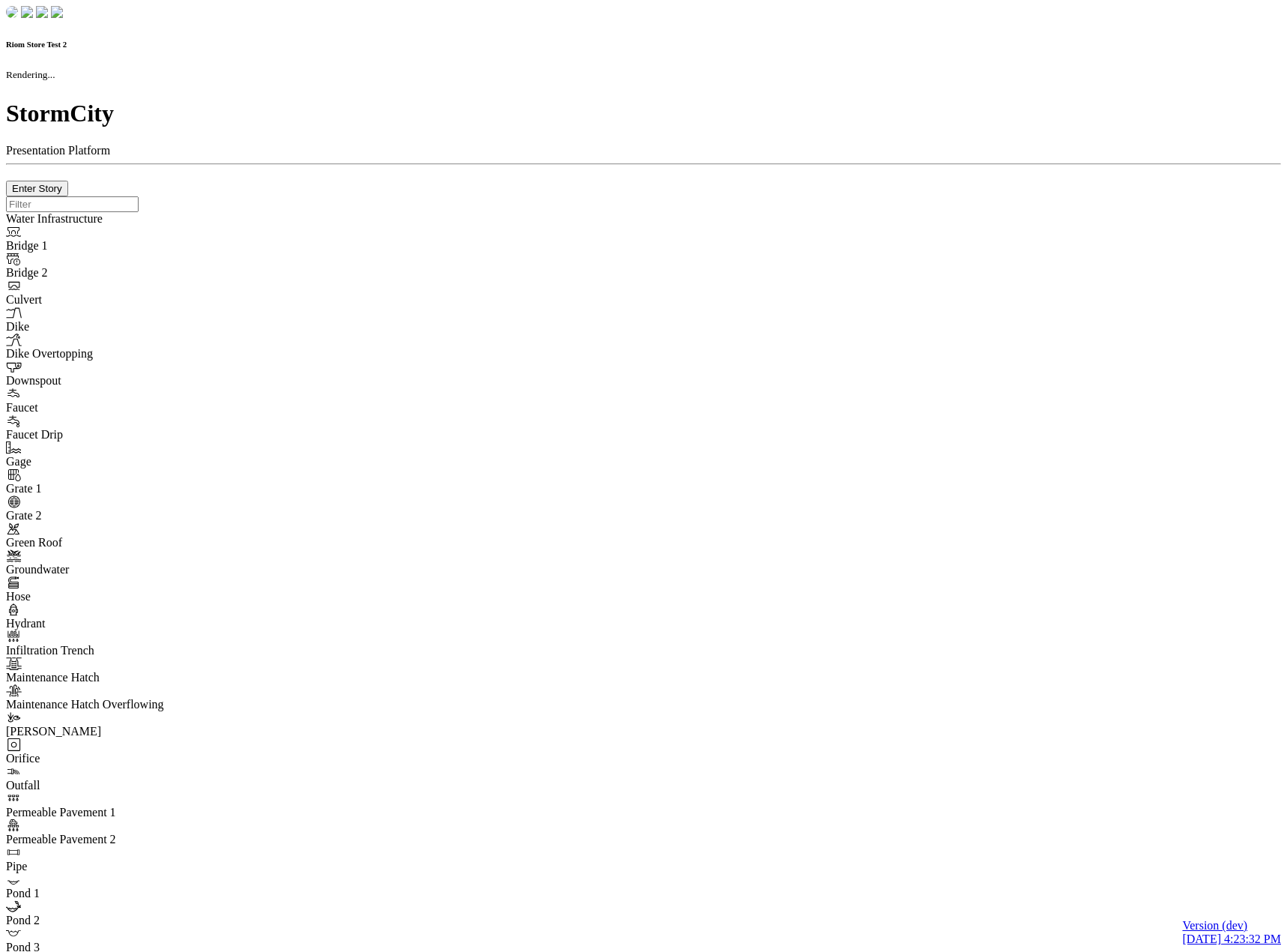
type input "0m"
type textarea "Depth = 0"
checkbox input "true"
select select "CIRCLE"
type input "7"
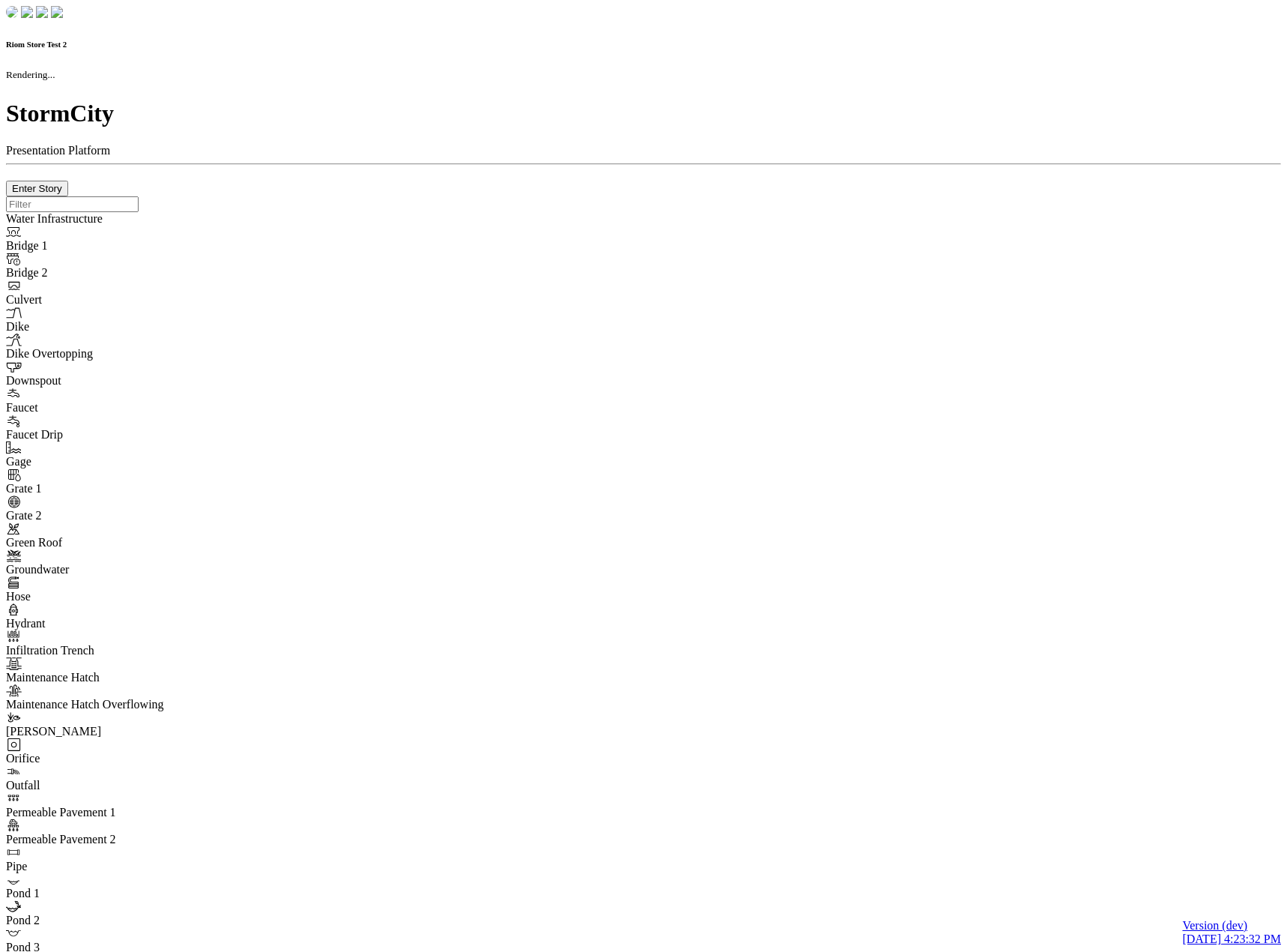
checkbox input "true"
type input "0"
select select "None"
type textarea "<i class="far fa-building"></i>"
type input "7"
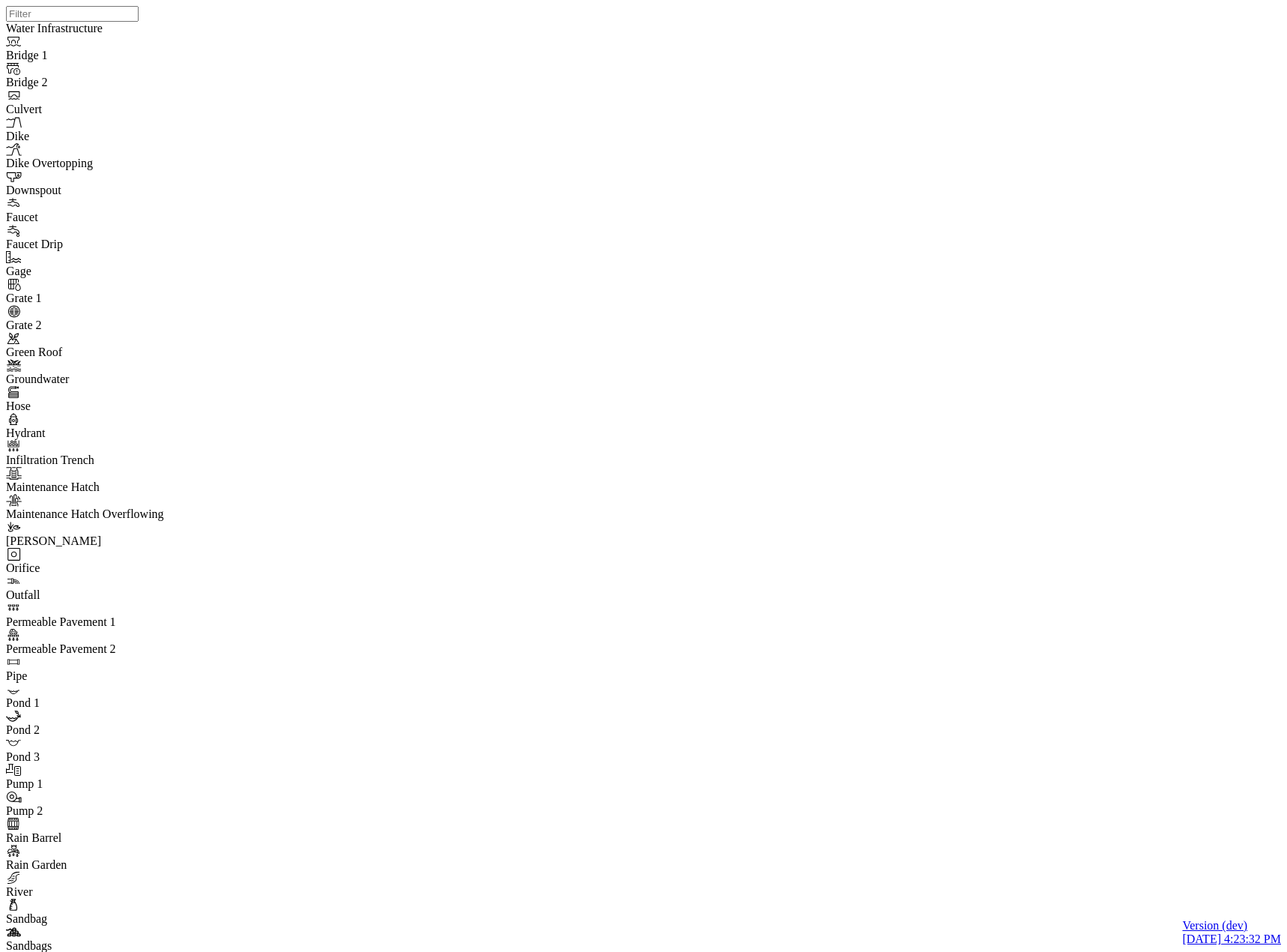
click at [963, 573] on div "JC JC JC JC DO JC JC JC JC JC JC JC" at bounding box center [649, 456] width 1287 height 913
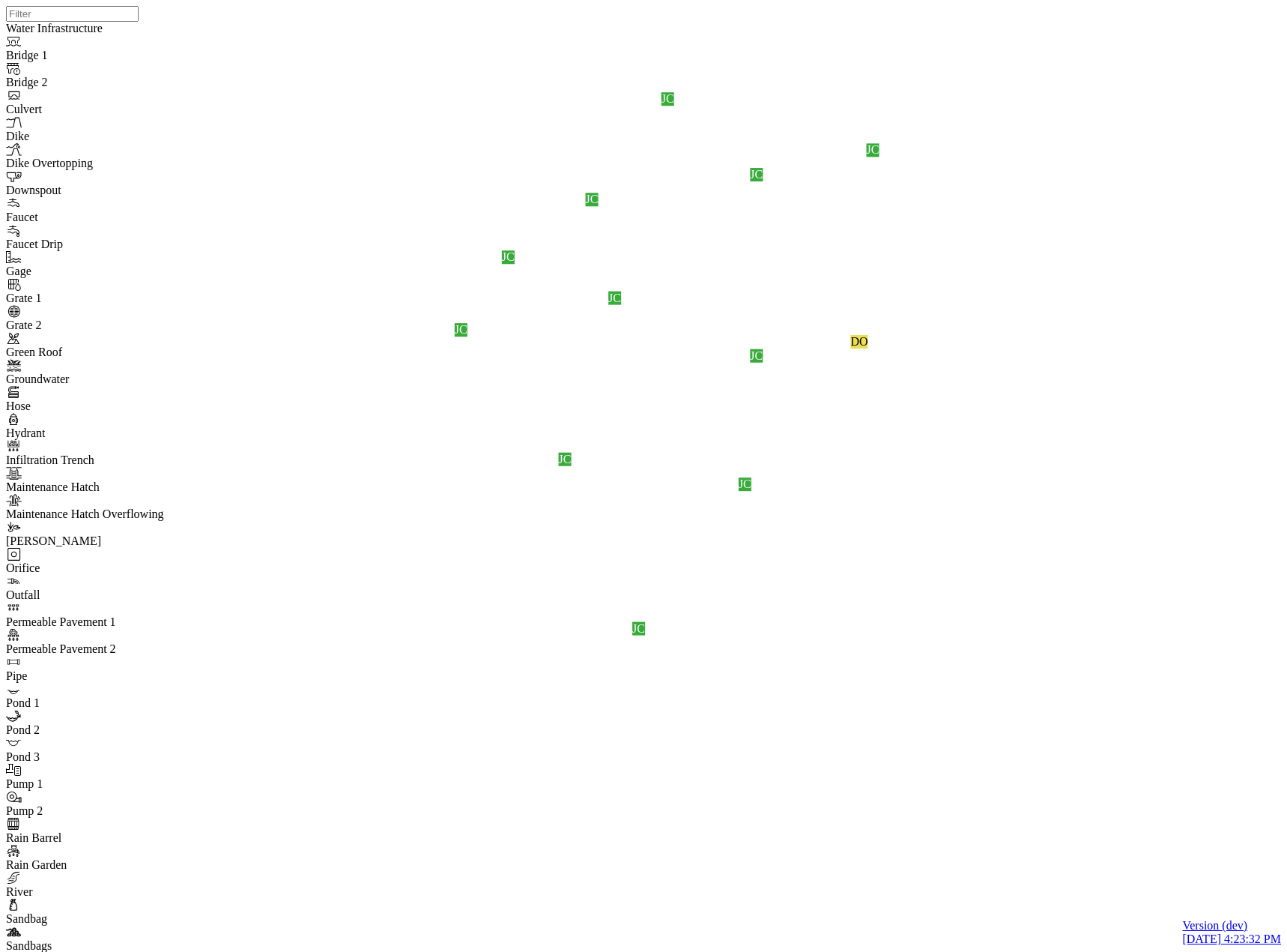
drag, startPoint x: 101, startPoint y: 776, endPoint x: 114, endPoint y: 760, distance: 20.6
drag, startPoint x: 860, startPoint y: 663, endPoint x: 452, endPoint y: 533, distance: 428.2
